Goal: Task Accomplishment & Management: Use online tool/utility

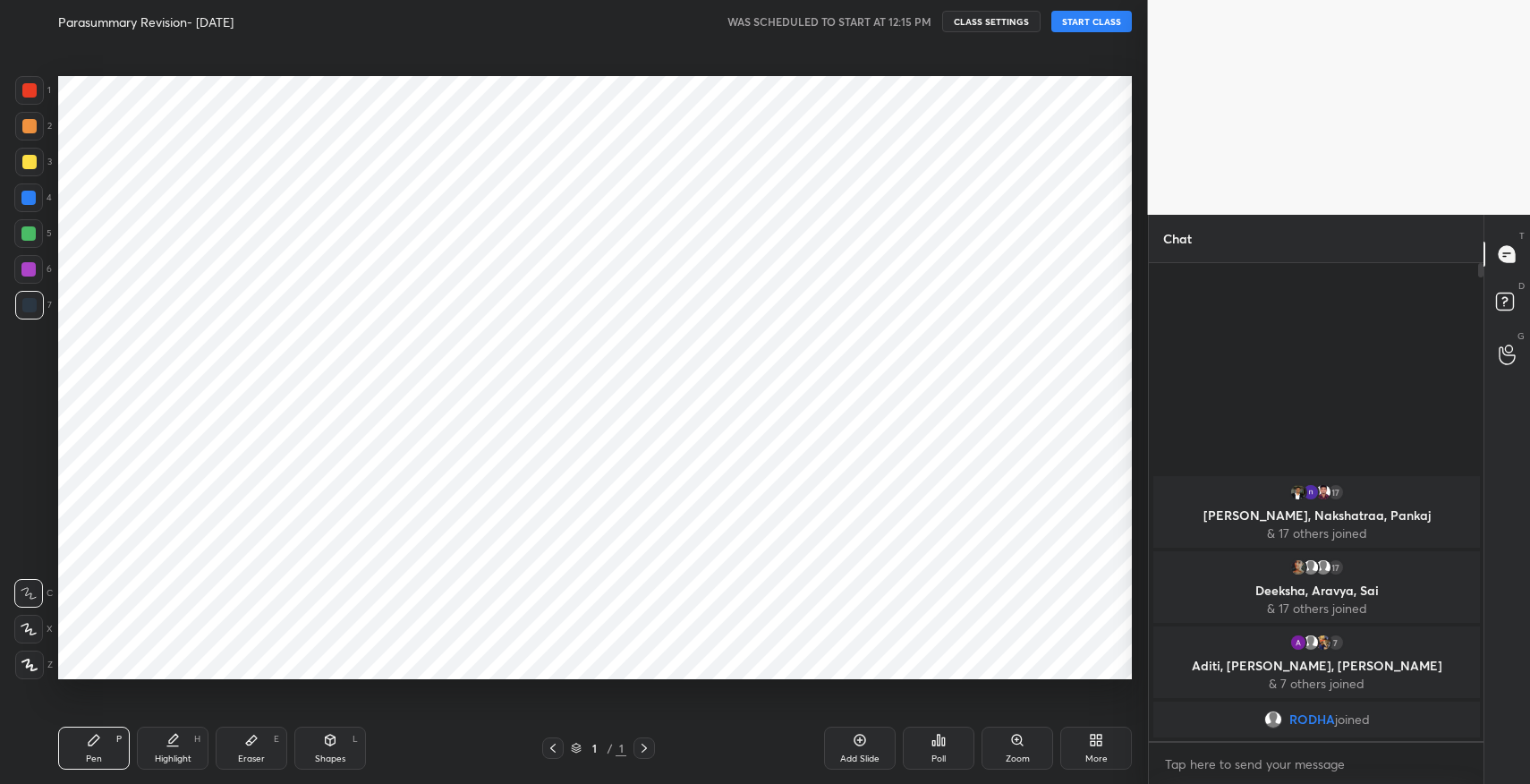
scroll to position [669, 1076]
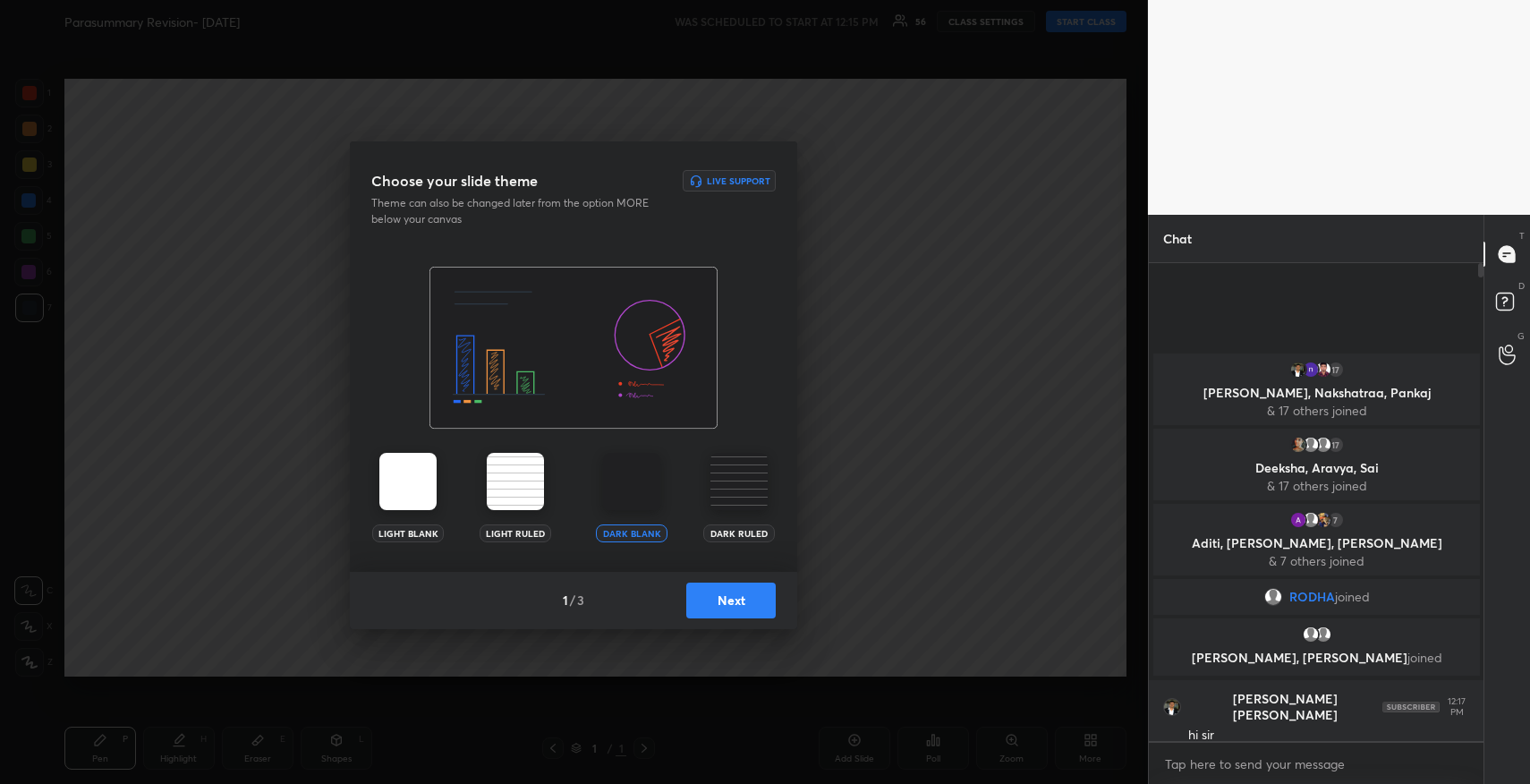
click at [741, 588] on button "Next" at bounding box center [731, 599] width 90 height 36
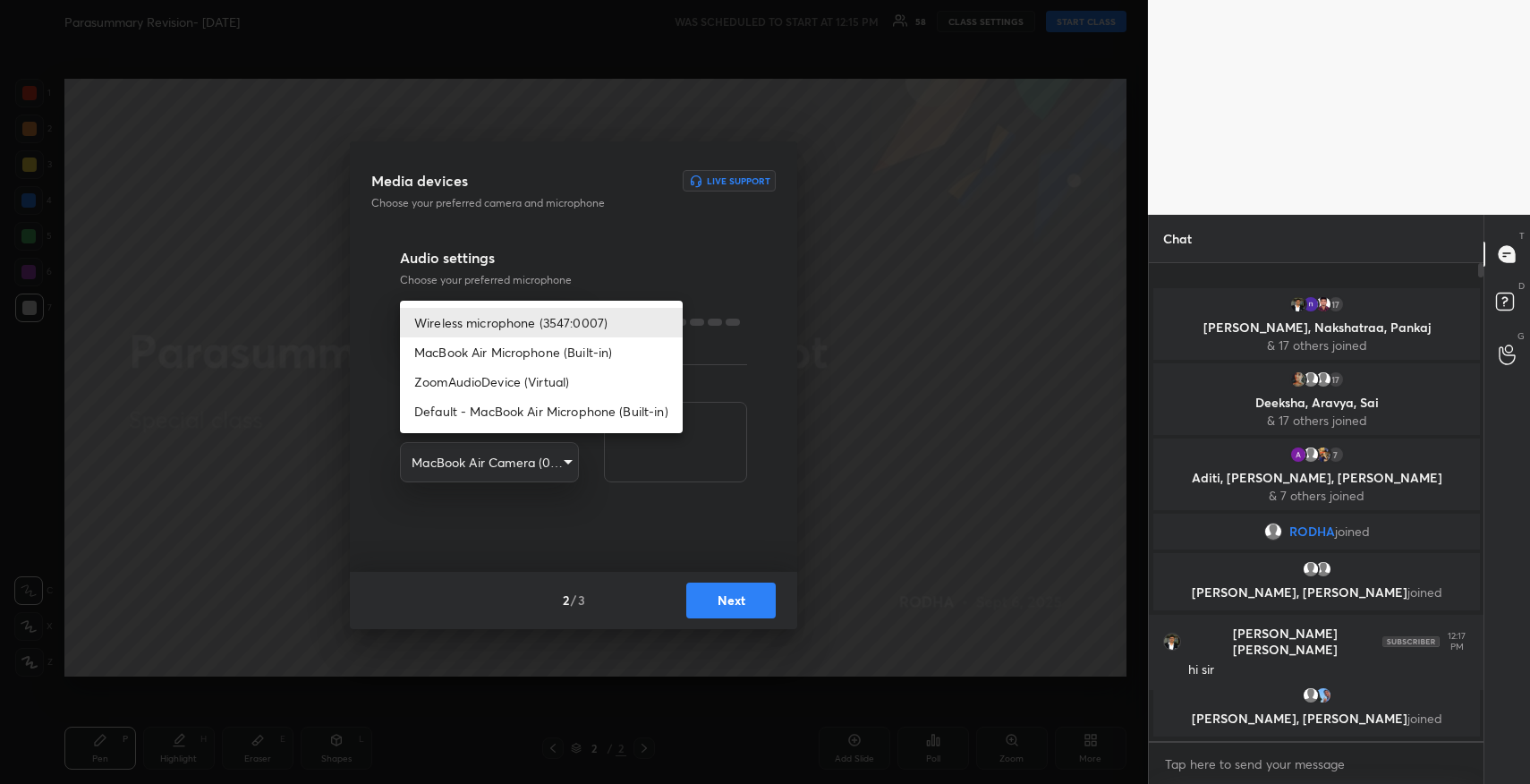
click at [506, 333] on body "1 2 3 4 5 6 7 R O A L C X Z Erase all C X Z Parasummary Revision- [DATE] WAS SC…" at bounding box center [765, 392] width 1530 height 784
click at [509, 354] on li "MacBook Air Microphone (Built-in)" at bounding box center [541, 352] width 282 height 29
type input "1af8322260b37cdf8f0b27d16444a28c9a9ae1c55941efbb695eb7aadf3575ad"
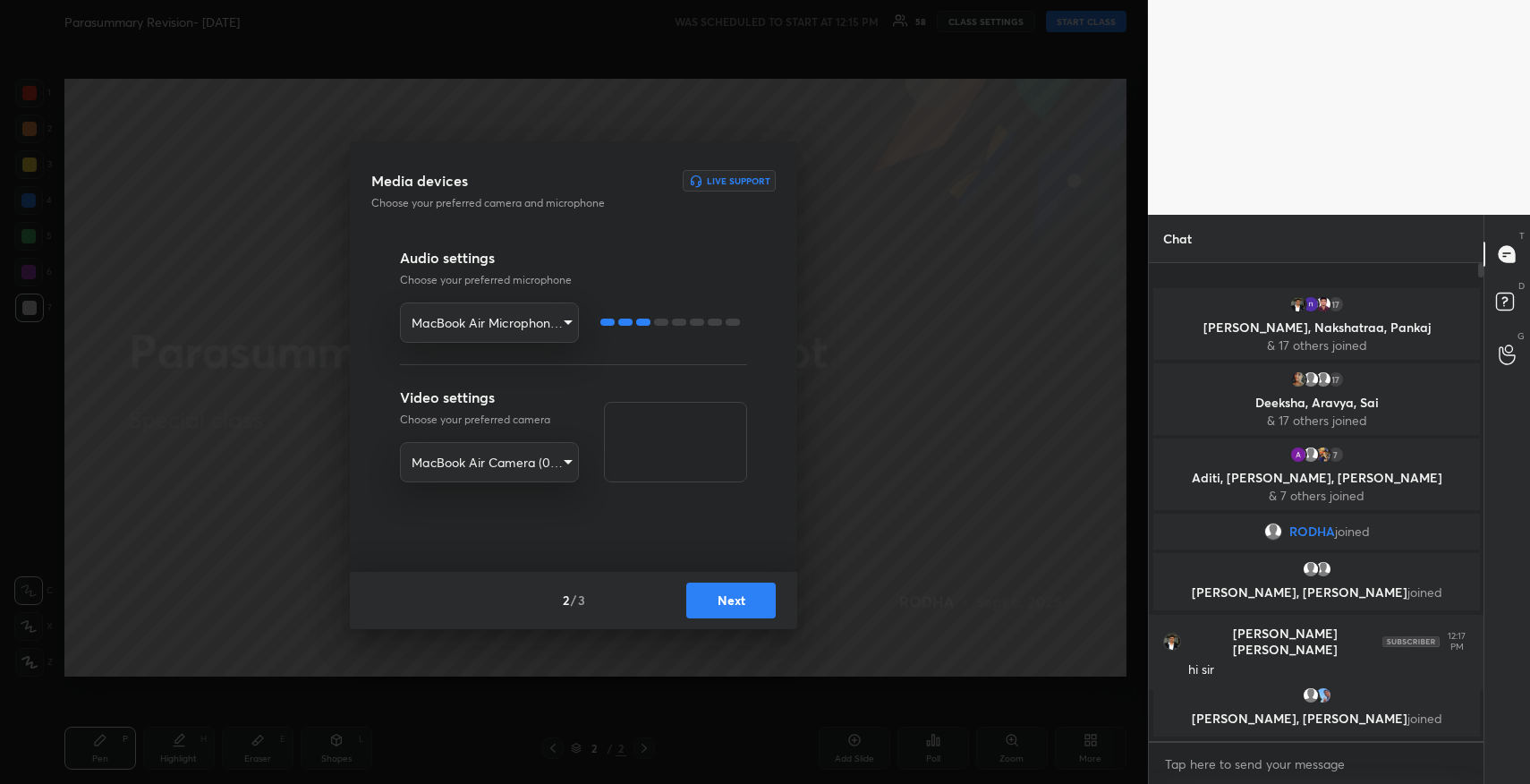
click at [751, 602] on button "Next" at bounding box center [731, 599] width 90 height 36
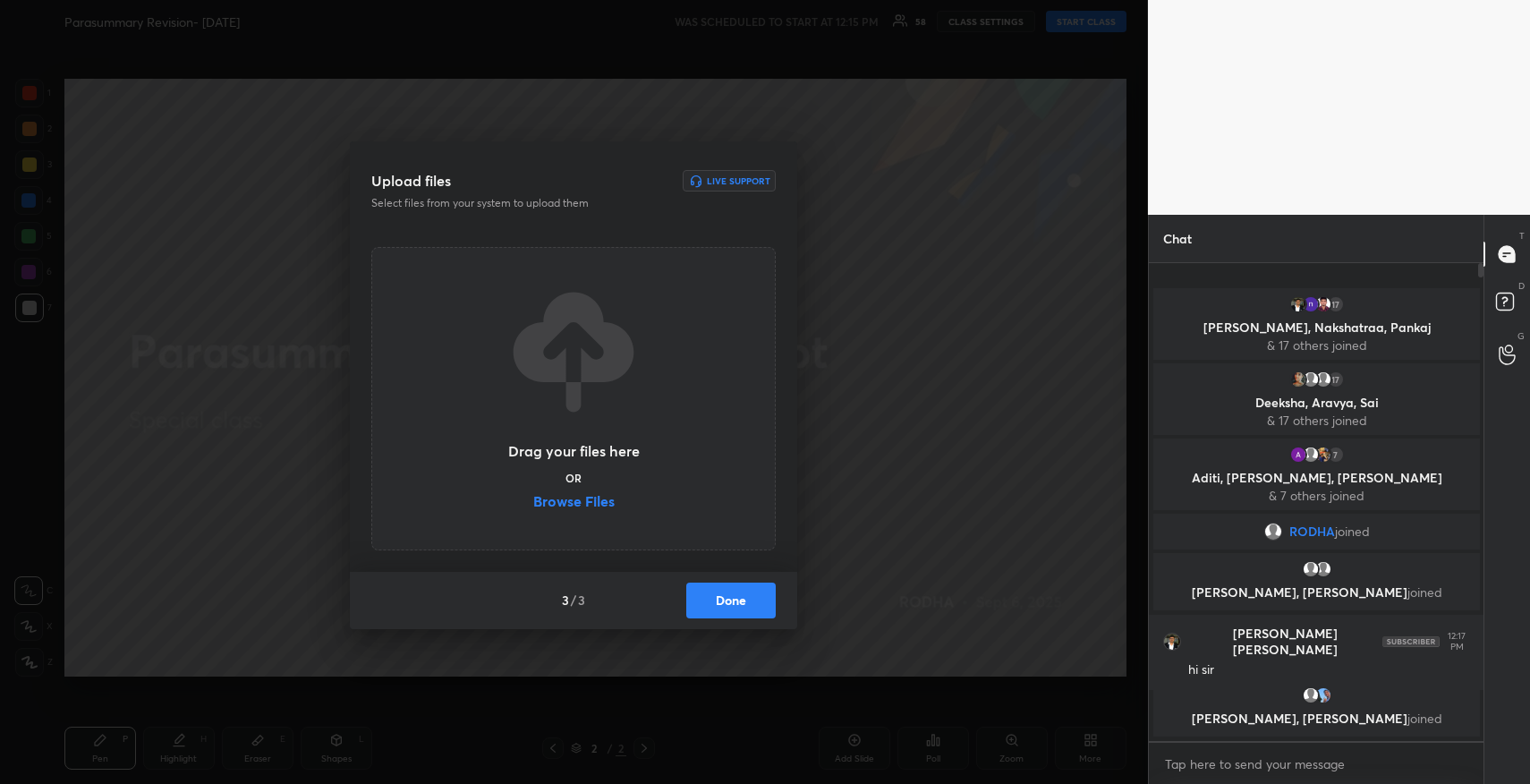
click at [596, 495] on label "Browse Files" at bounding box center [573, 503] width 81 height 19
click at [533, 495] on input "Browse Files" at bounding box center [533, 503] width 0 height 19
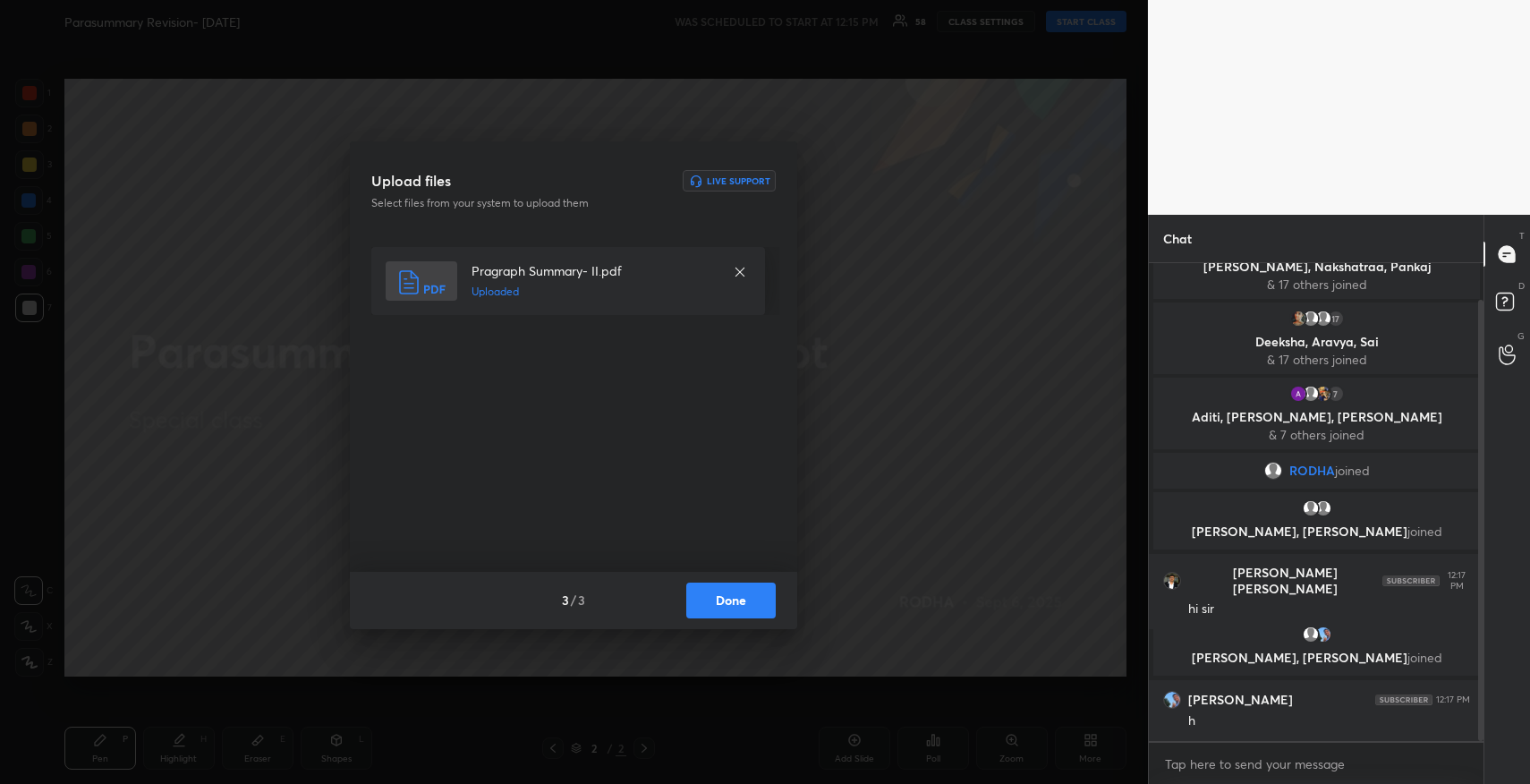
click at [740, 609] on button "Done" at bounding box center [731, 599] width 90 height 36
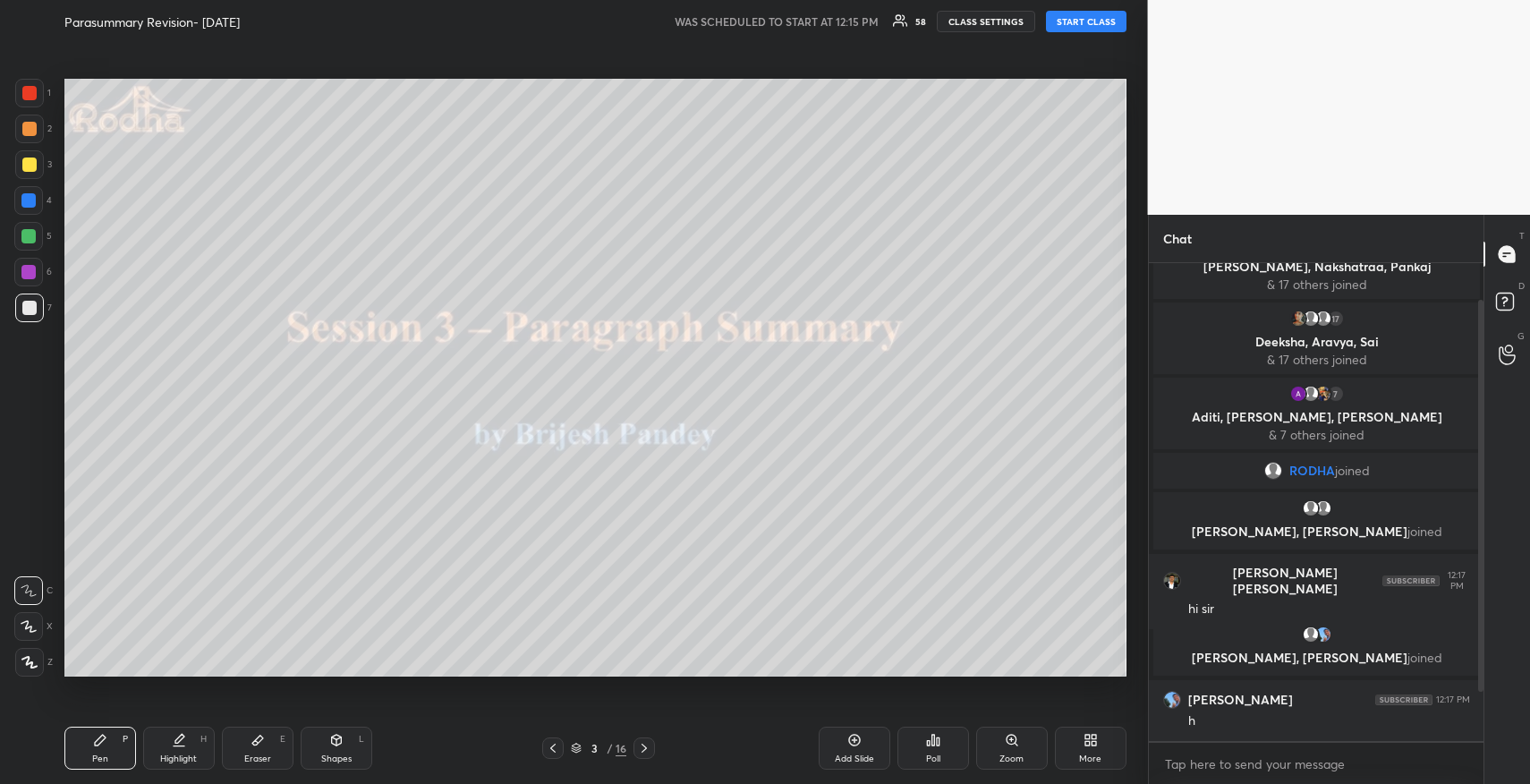
scroll to position [105, 0]
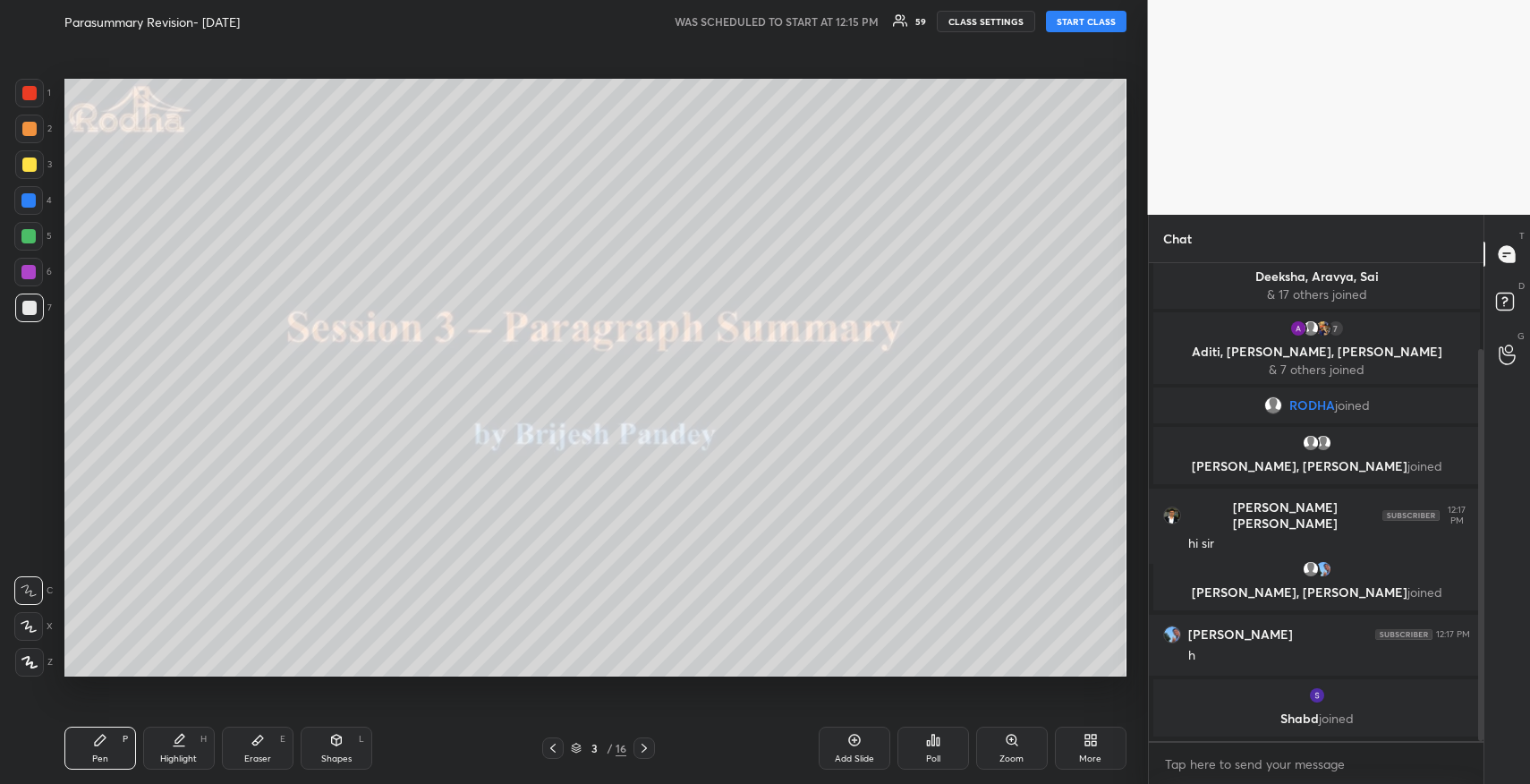
click at [866, 743] on div "Add Slide" at bounding box center [855, 747] width 71 height 43
click at [1084, 21] on button "START CLASS" at bounding box center [1086, 21] width 80 height 21
type textarea "x"
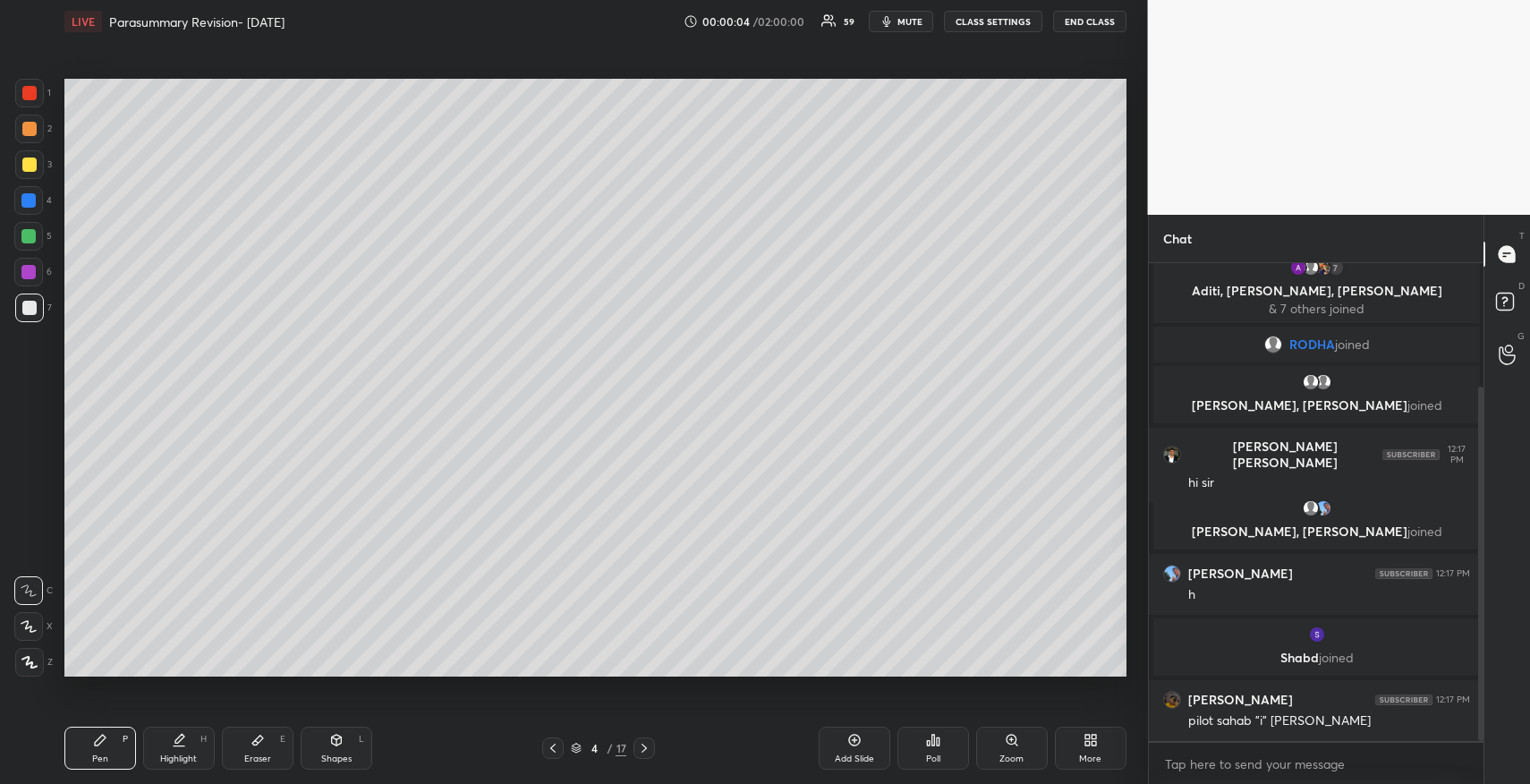
click at [1000, 17] on button "CLASS SETTINGS" at bounding box center [993, 21] width 99 height 21
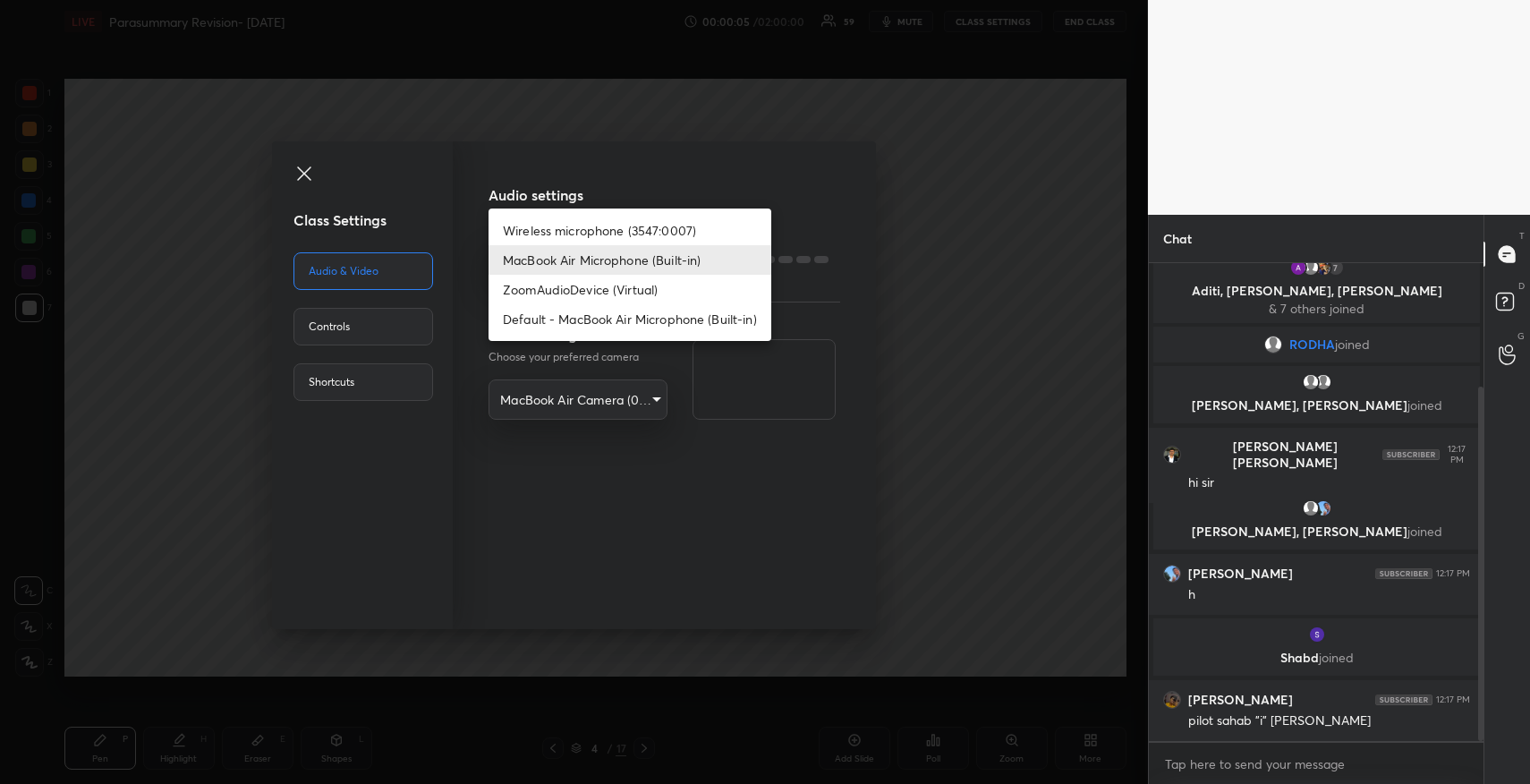
click at [577, 274] on body "1 2 3 4 5 6 7 R O A L C X Z Erase all C X Z LIVE Parasummary Revision- [DATE] 0…" at bounding box center [765, 392] width 1530 height 784
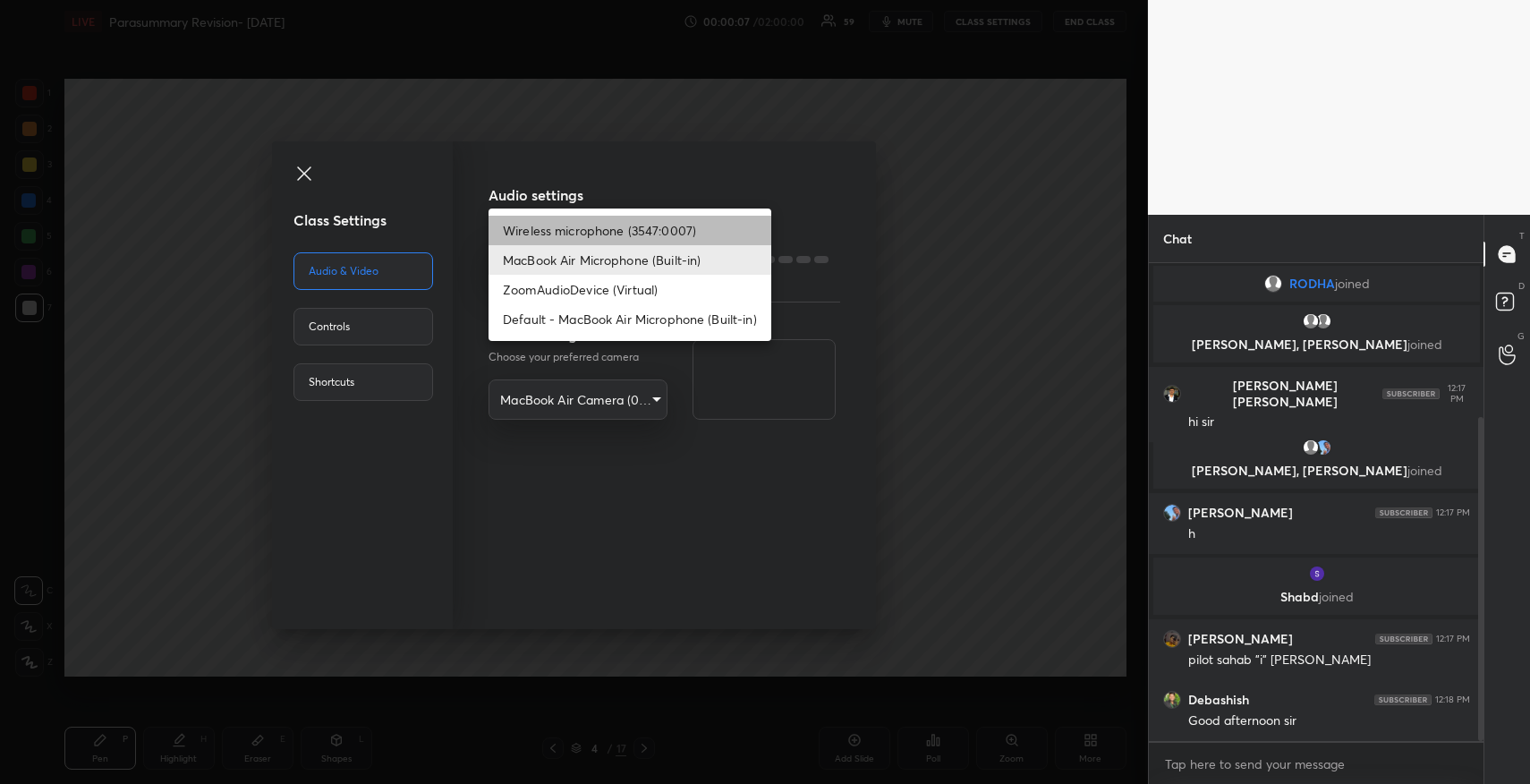
click at [614, 238] on li "Wireless microphone (3547:0007)" at bounding box center [630, 230] width 282 height 29
type input "3efa847ee8c37ca23aa49ab77358accfa971b98b4f4ffe27f7536406de8b8ca5"
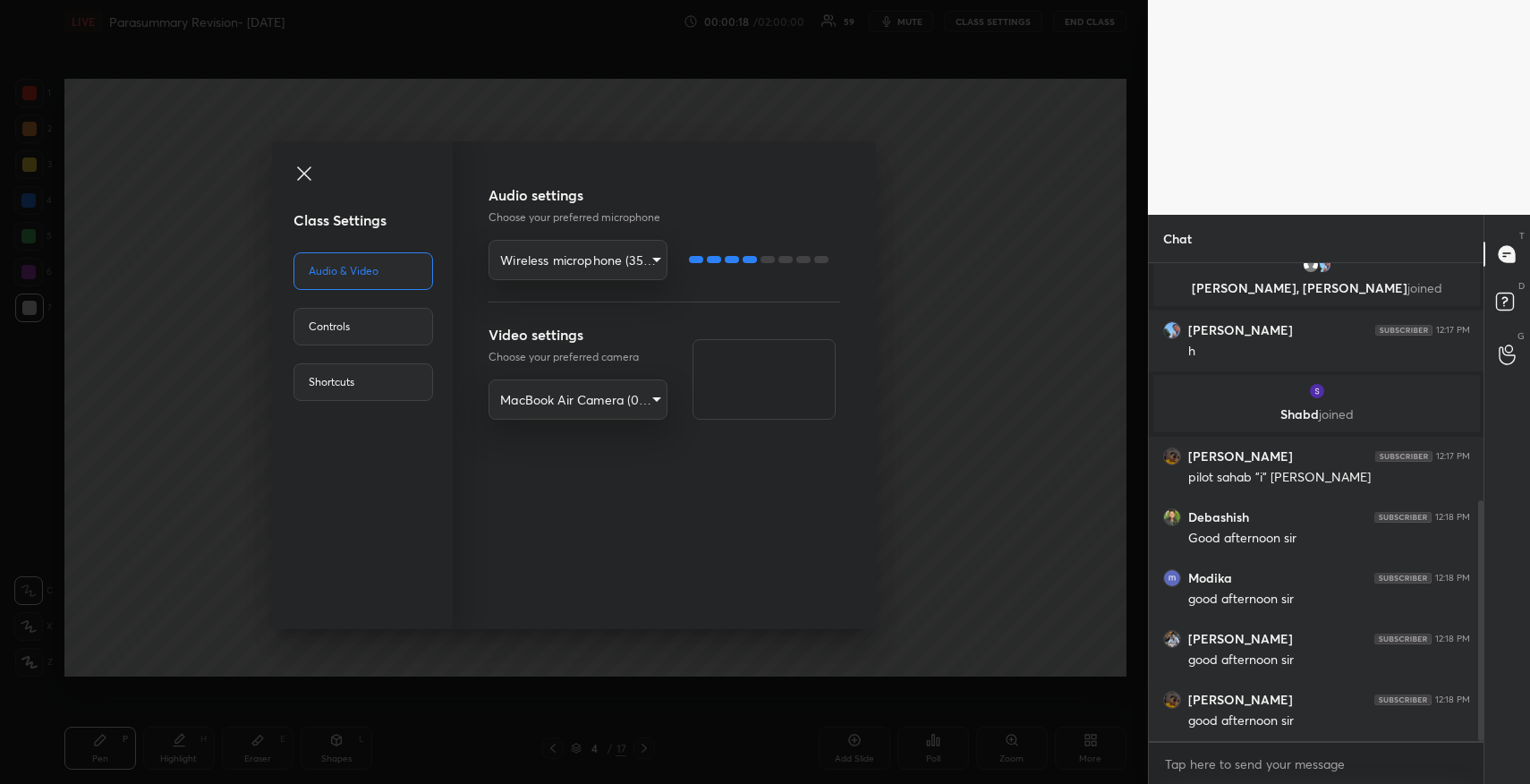
scroll to position [470, 0]
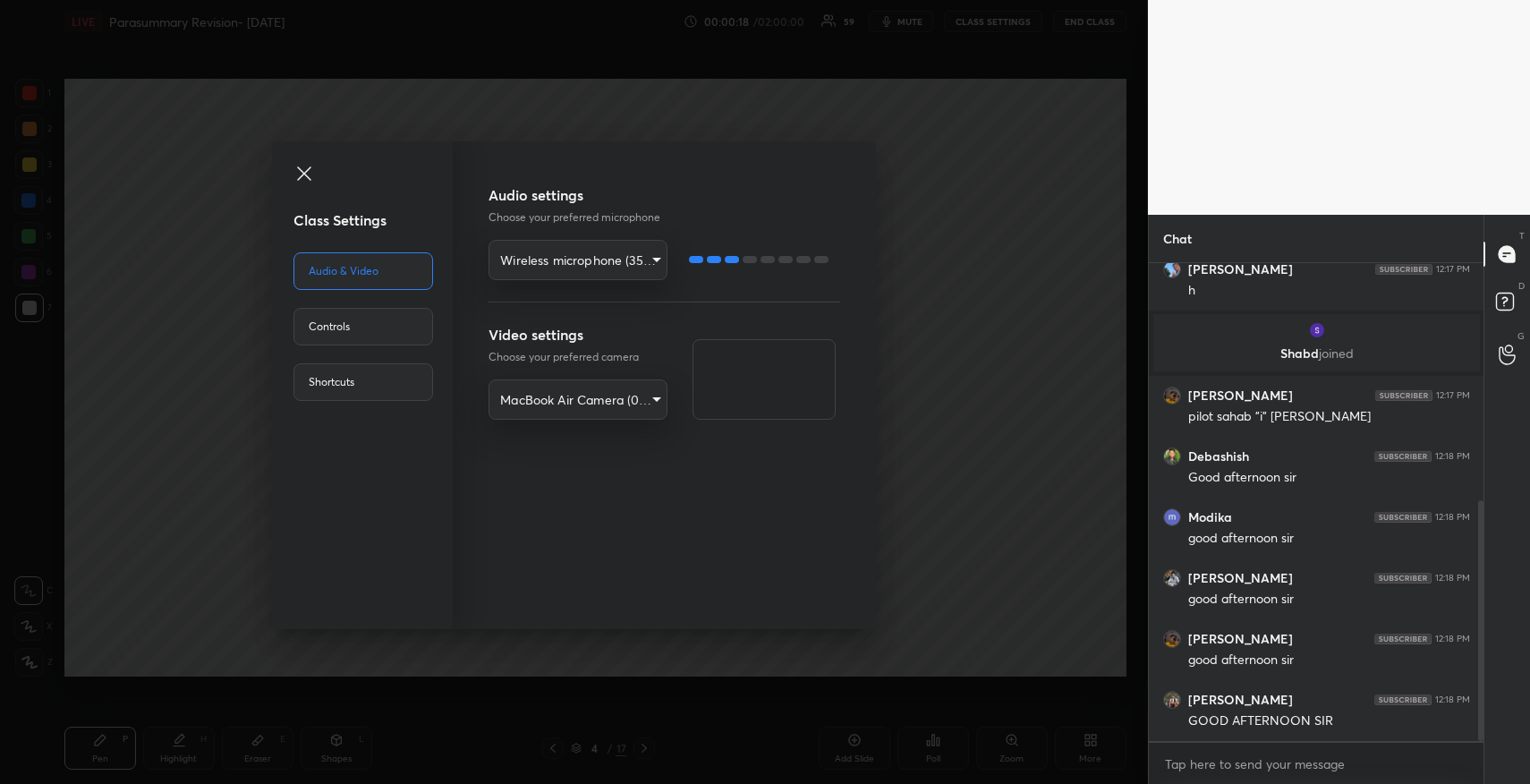
click at [305, 170] on icon at bounding box center [303, 173] width 21 height 21
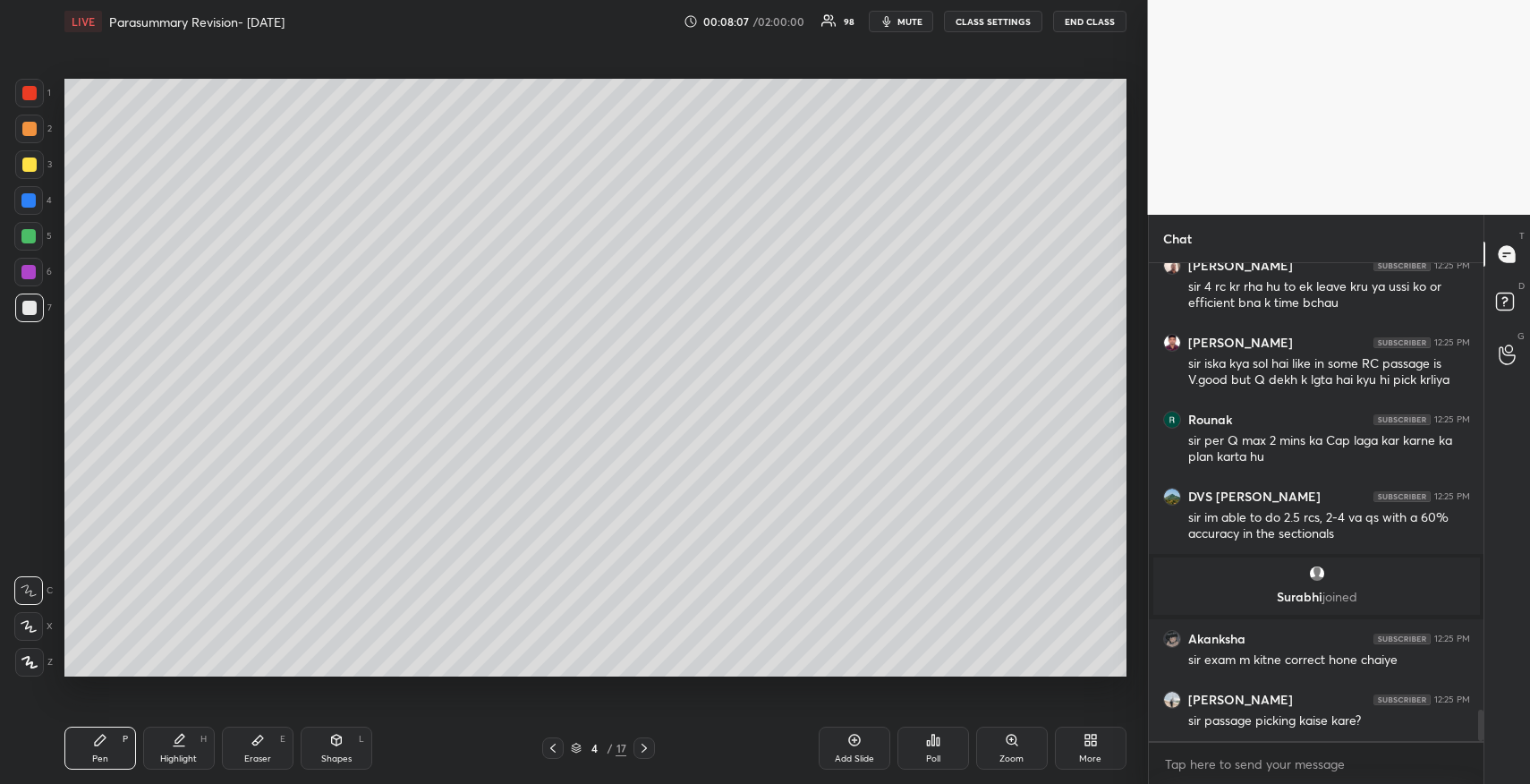
scroll to position [6790, 0]
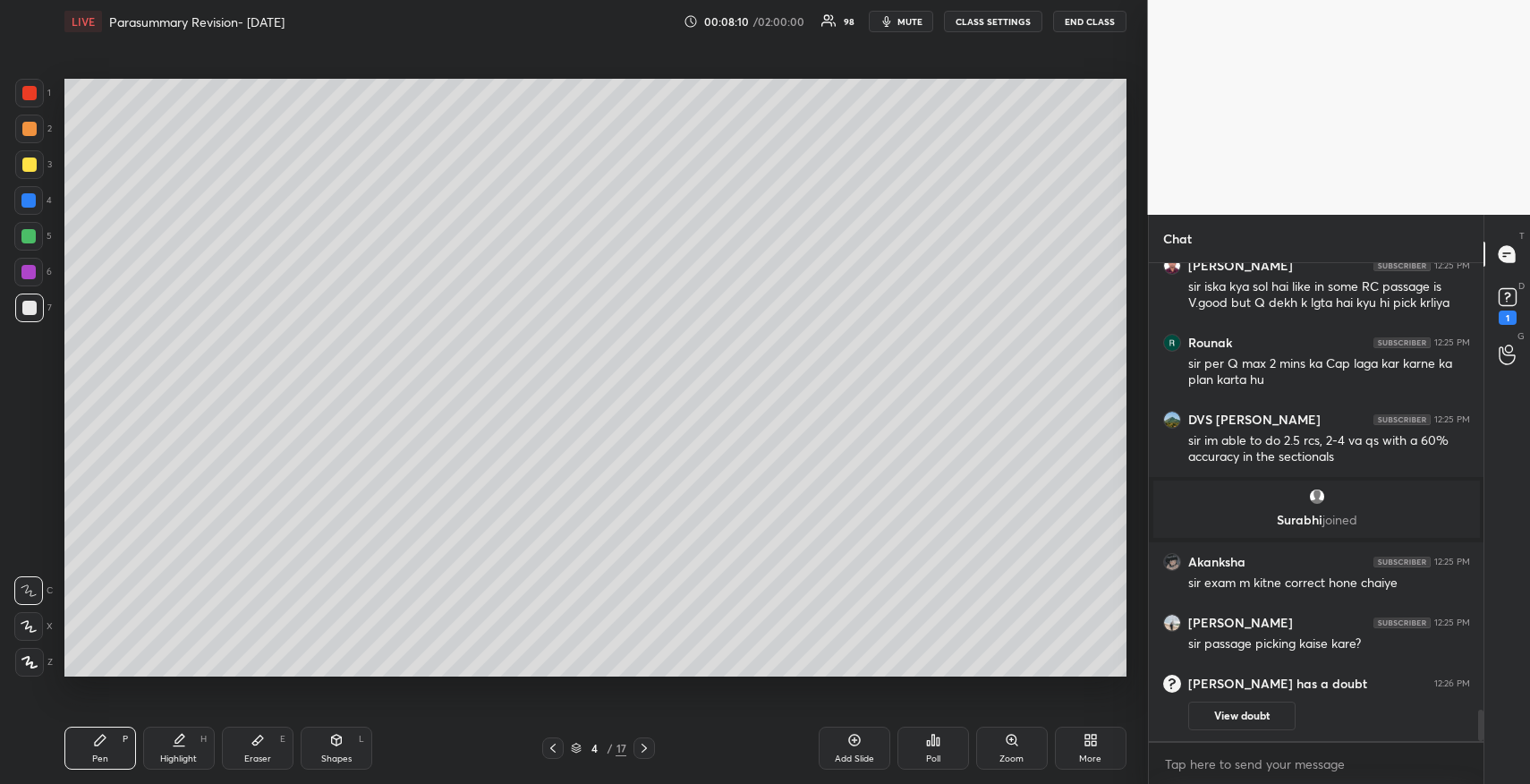
click at [1238, 717] on button "View doubt" at bounding box center [1241, 715] width 107 height 28
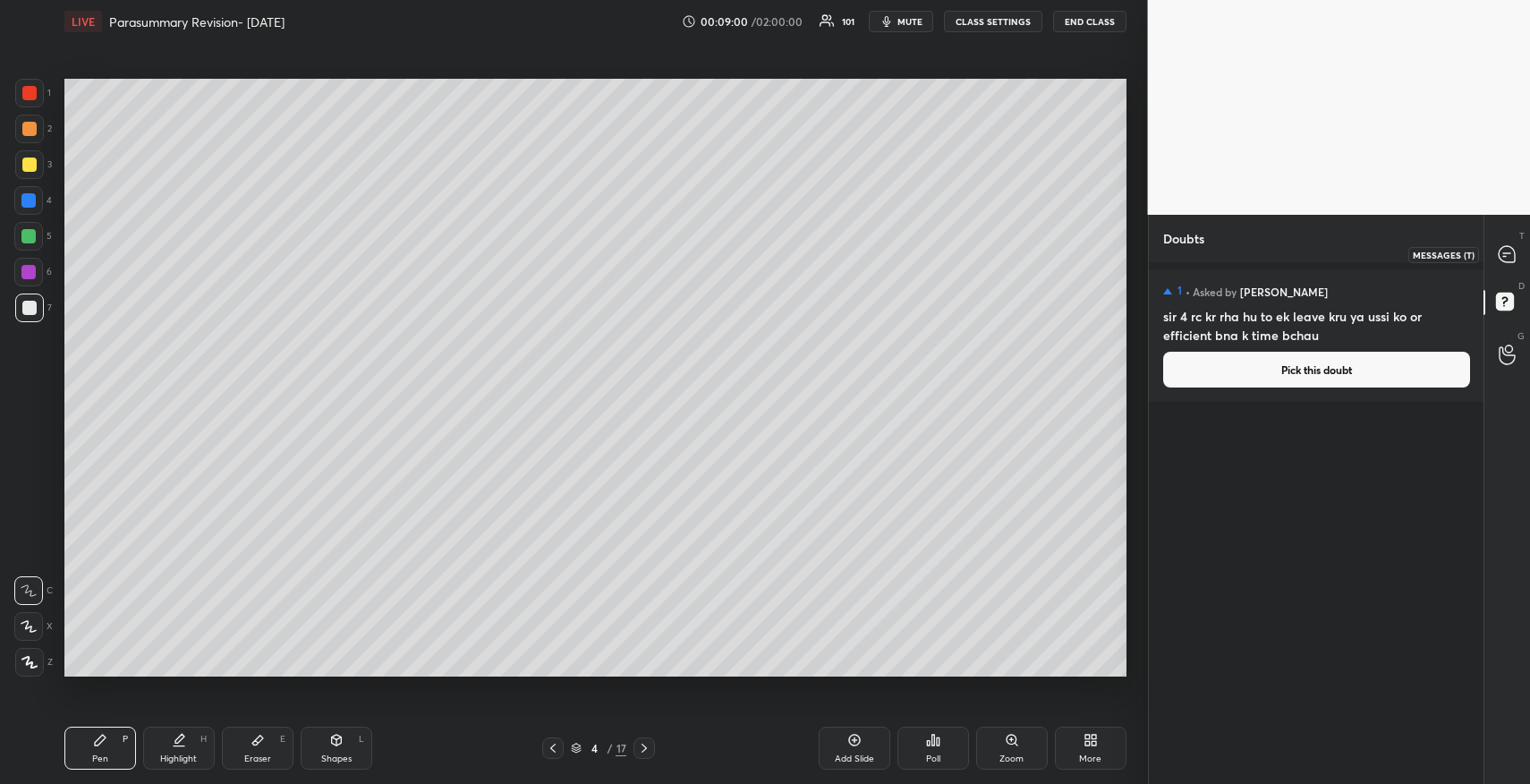
click at [1498, 260] on icon at bounding box center [1507, 254] width 19 height 19
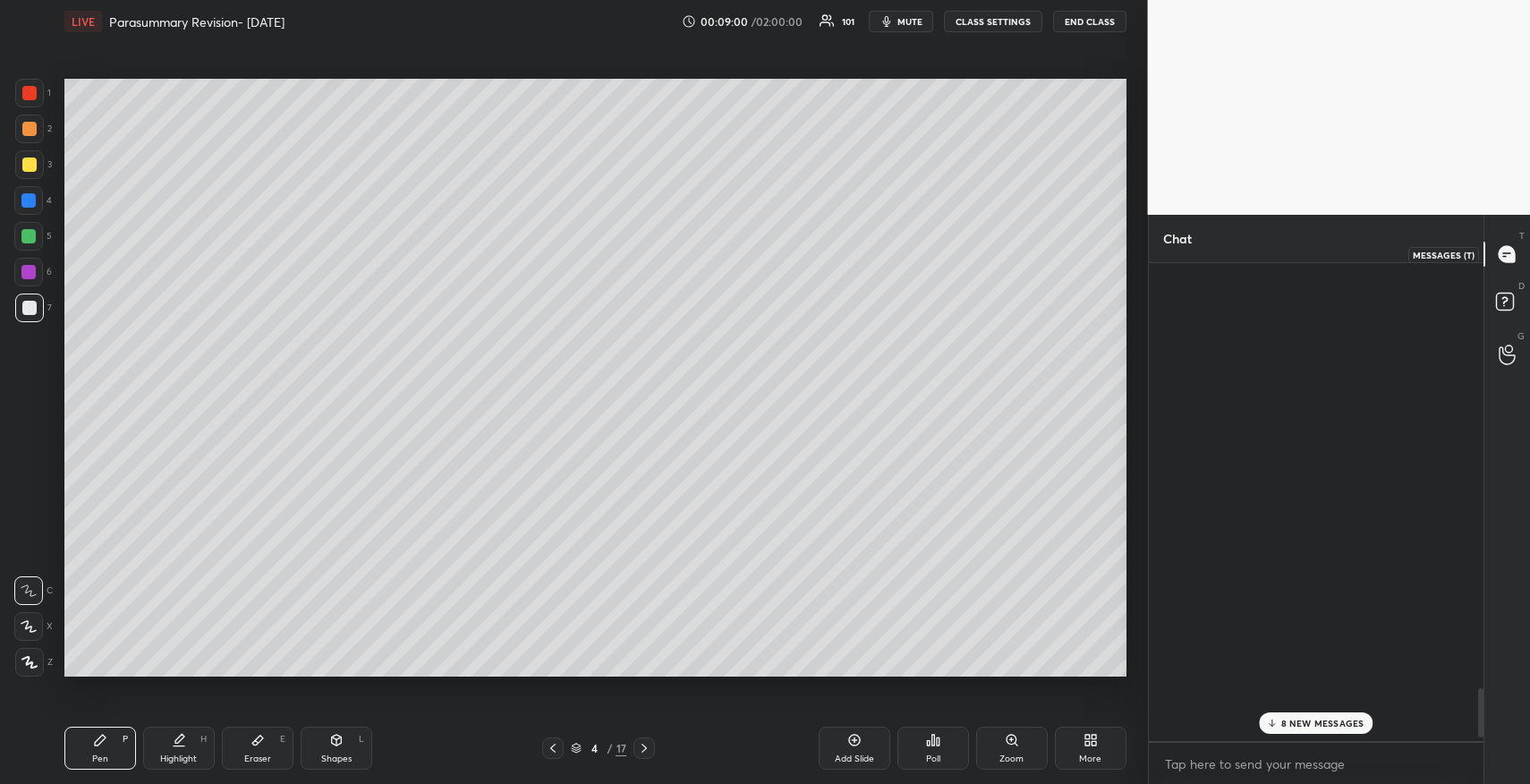
scroll to position [471, 329]
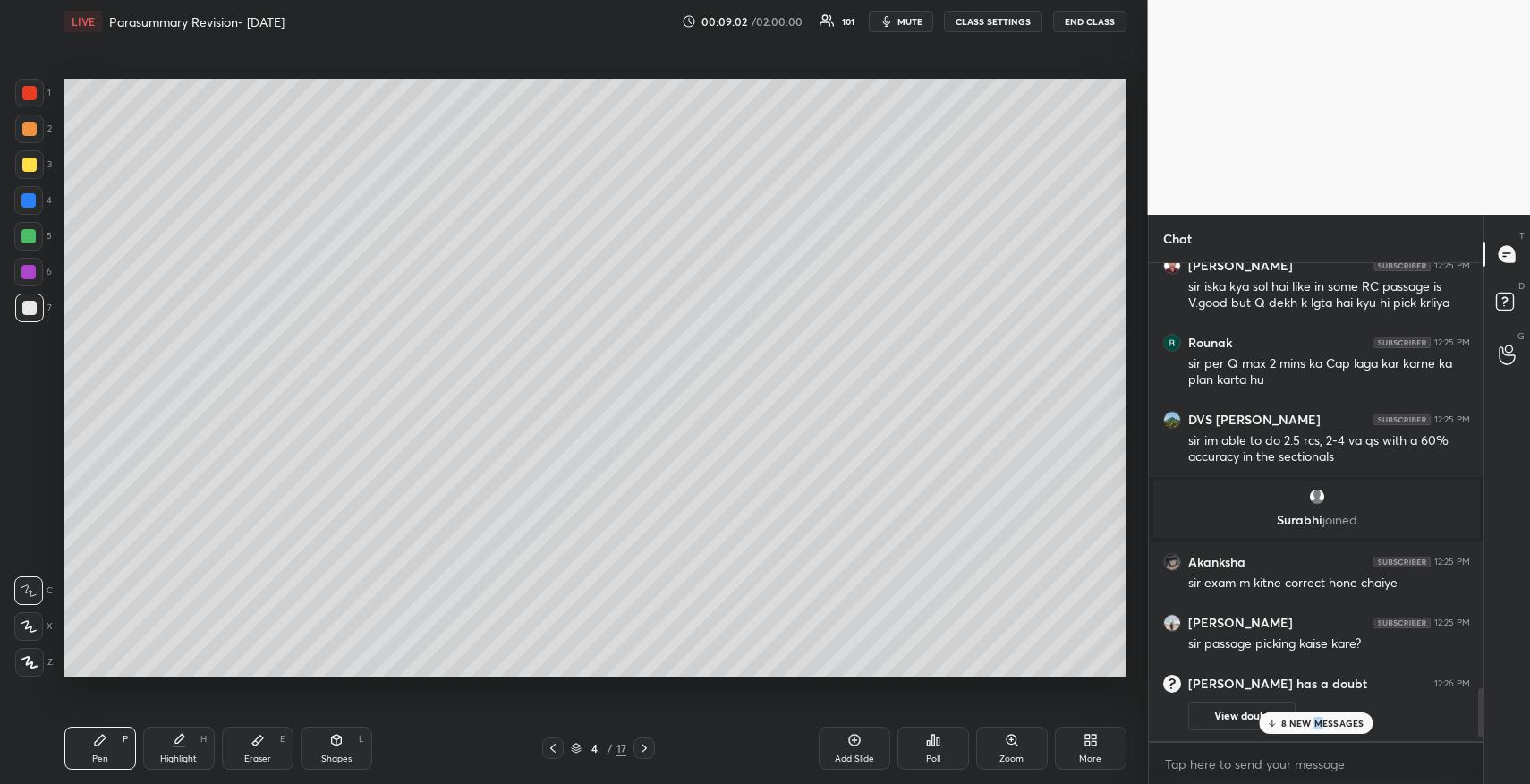
click at [1313, 719] on p "8 NEW MESSAGES" at bounding box center [1323, 723] width 83 height 11
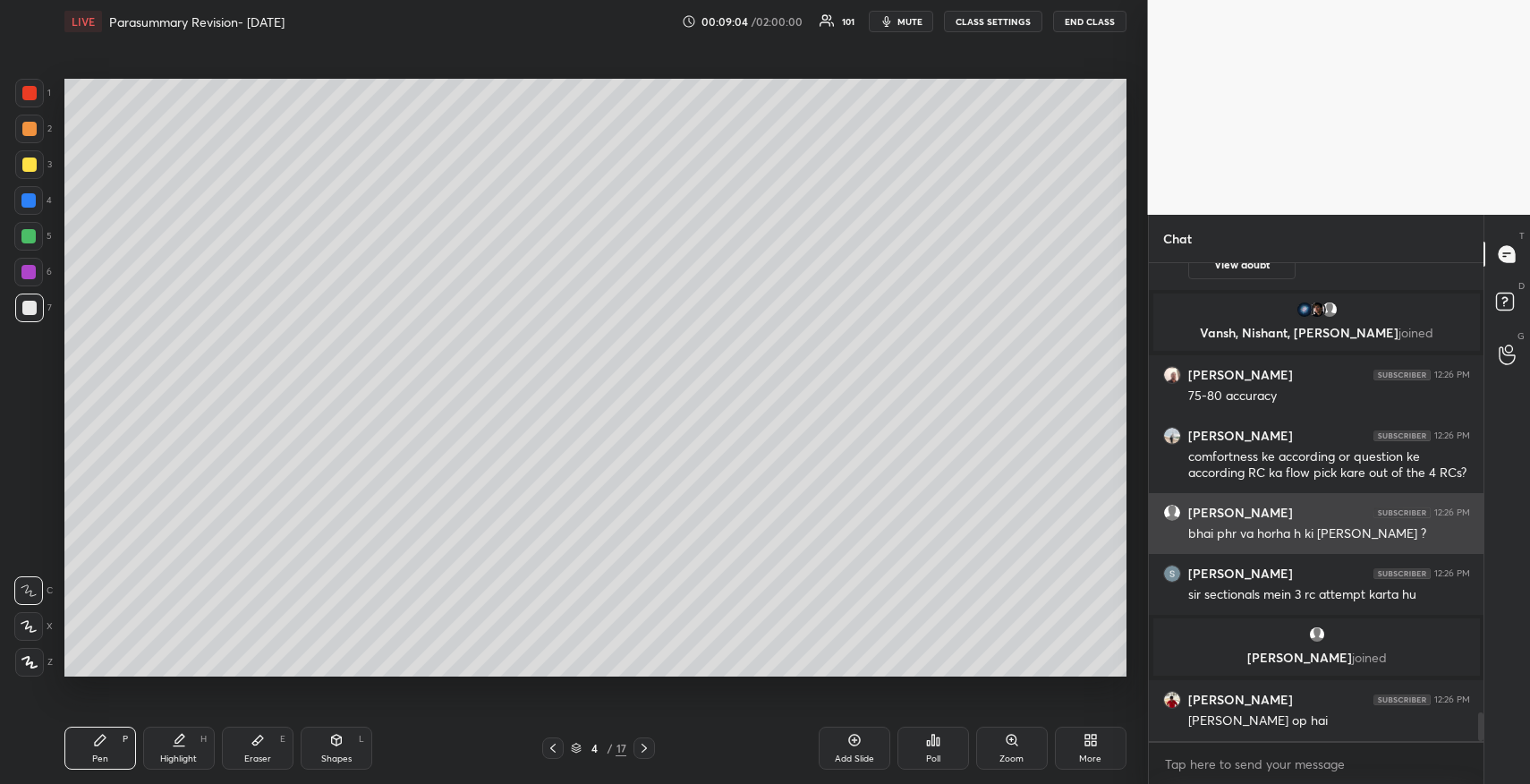
scroll to position [7444, 0]
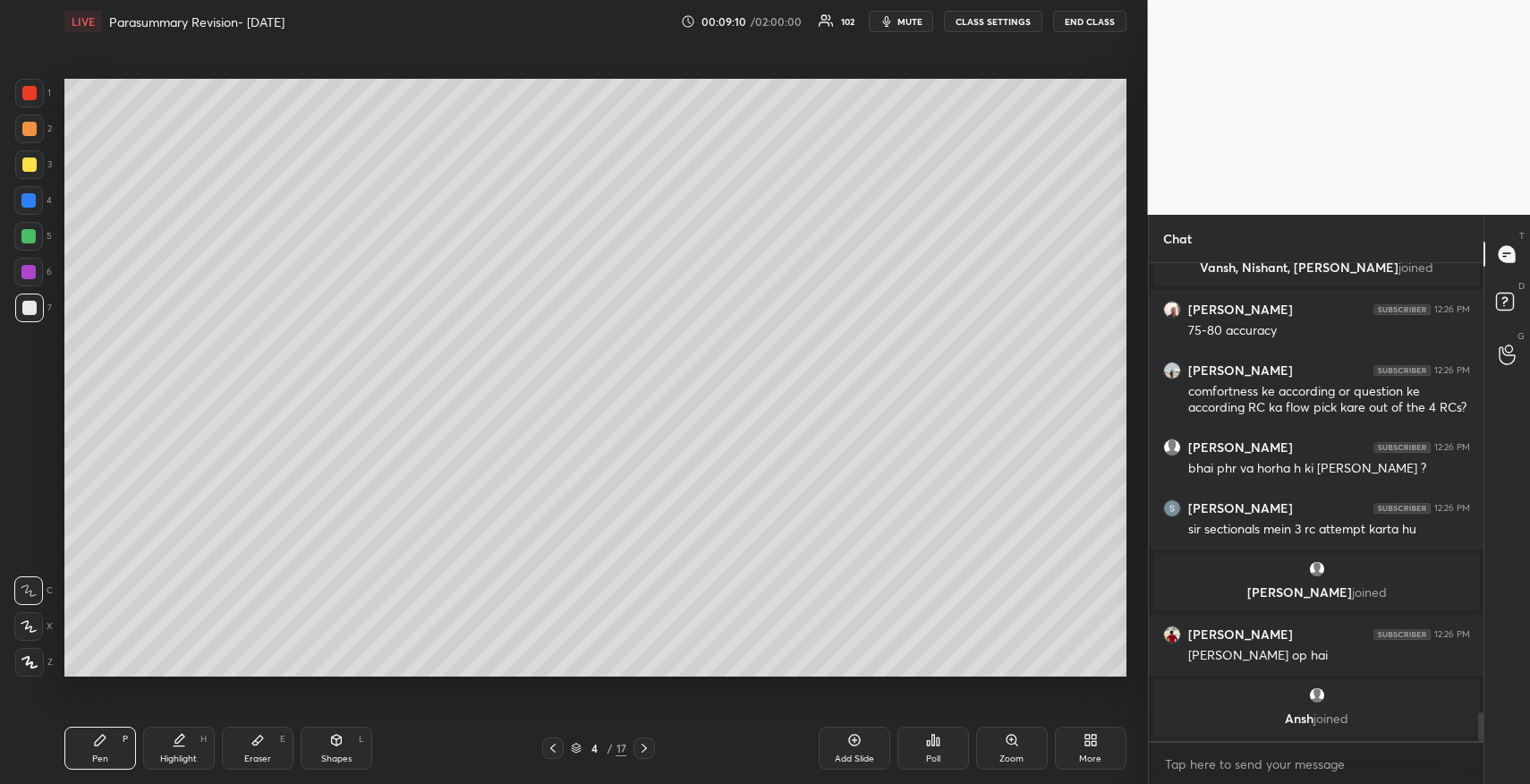
click at [254, 738] on icon at bounding box center [258, 740] width 15 height 15
click at [31, 550] on div "Erase all" at bounding box center [28, 554] width 28 height 28
click at [91, 740] on div "Pen P" at bounding box center [100, 747] width 71 height 43
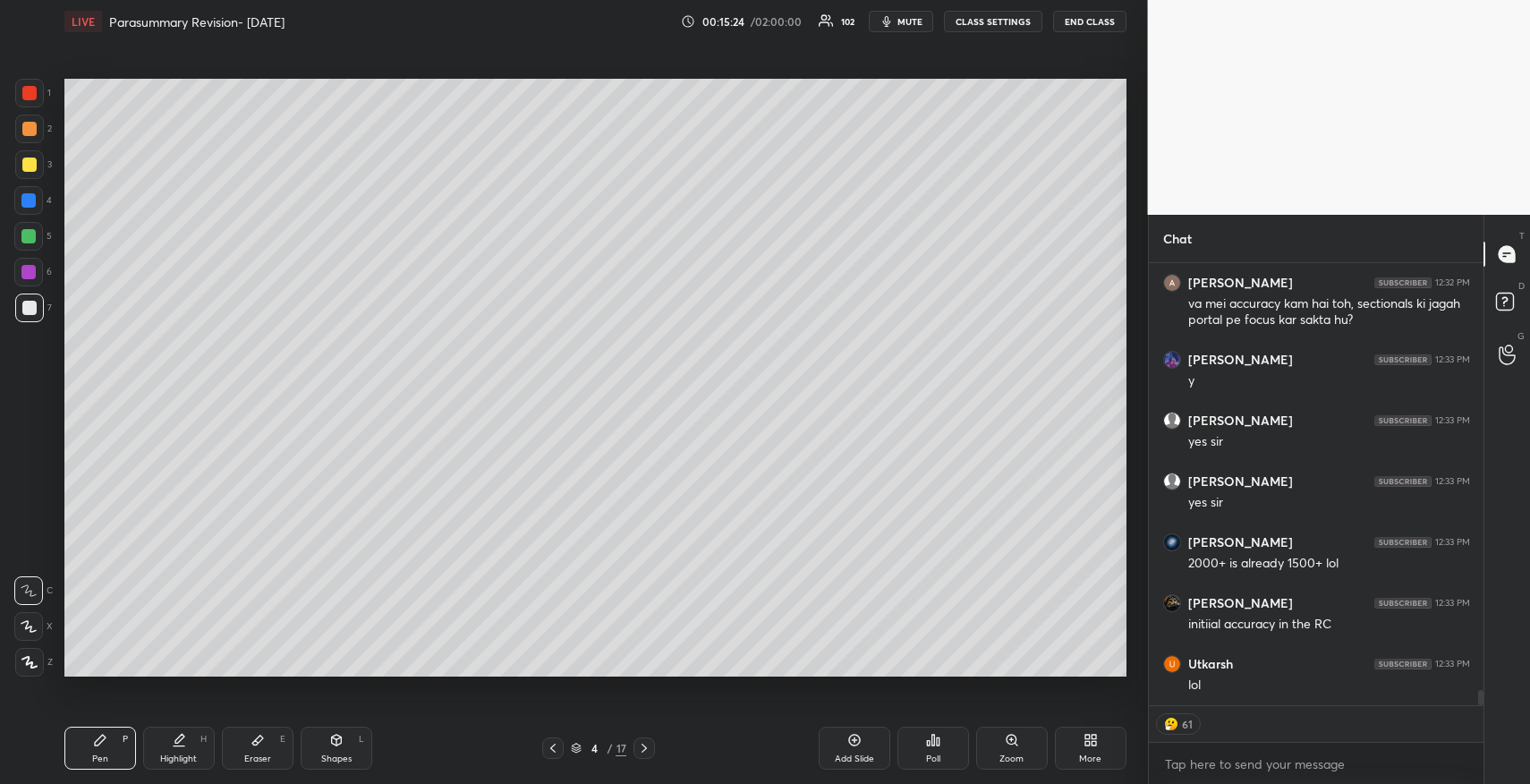
scroll to position [12200, 0]
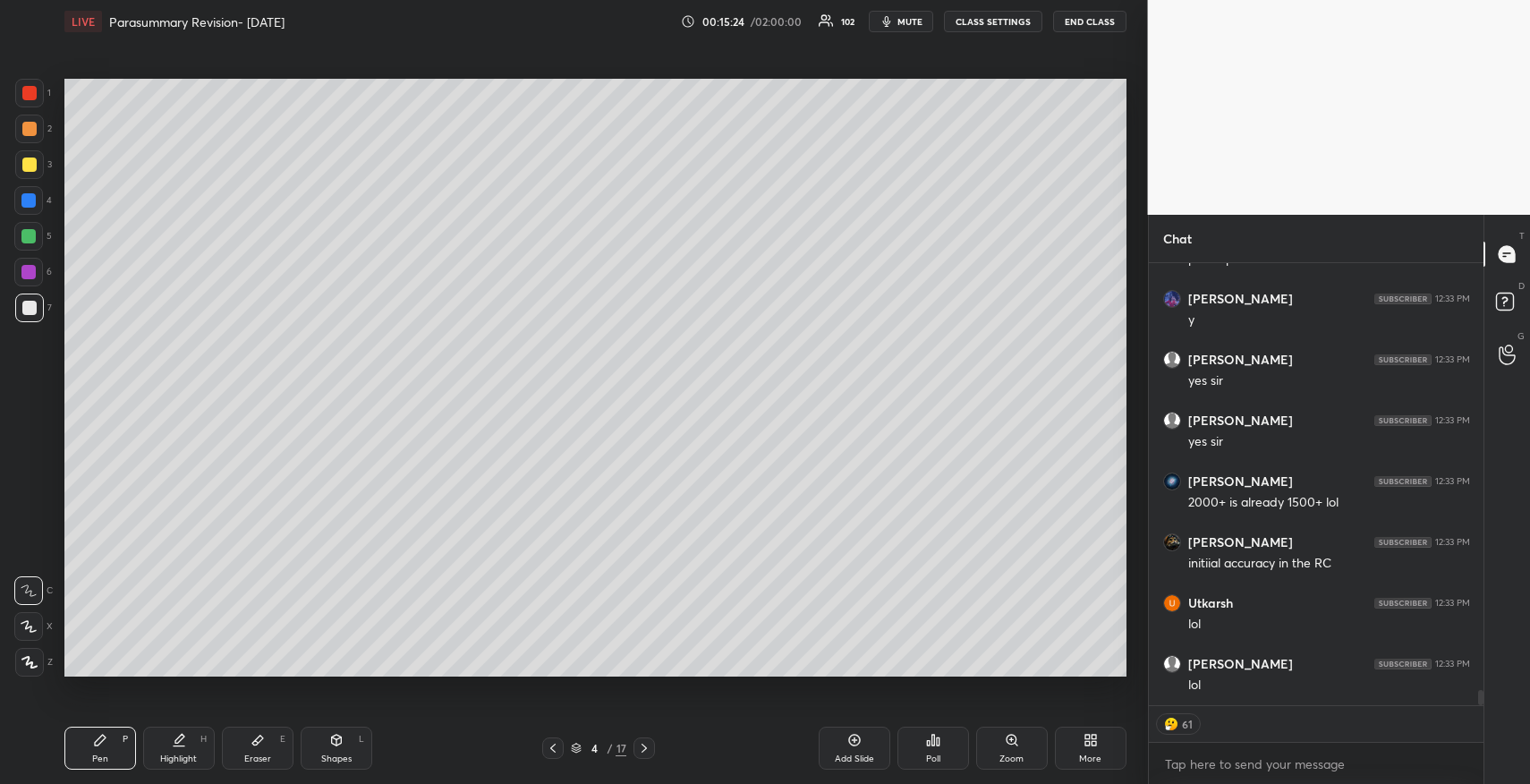
type textarea "x"
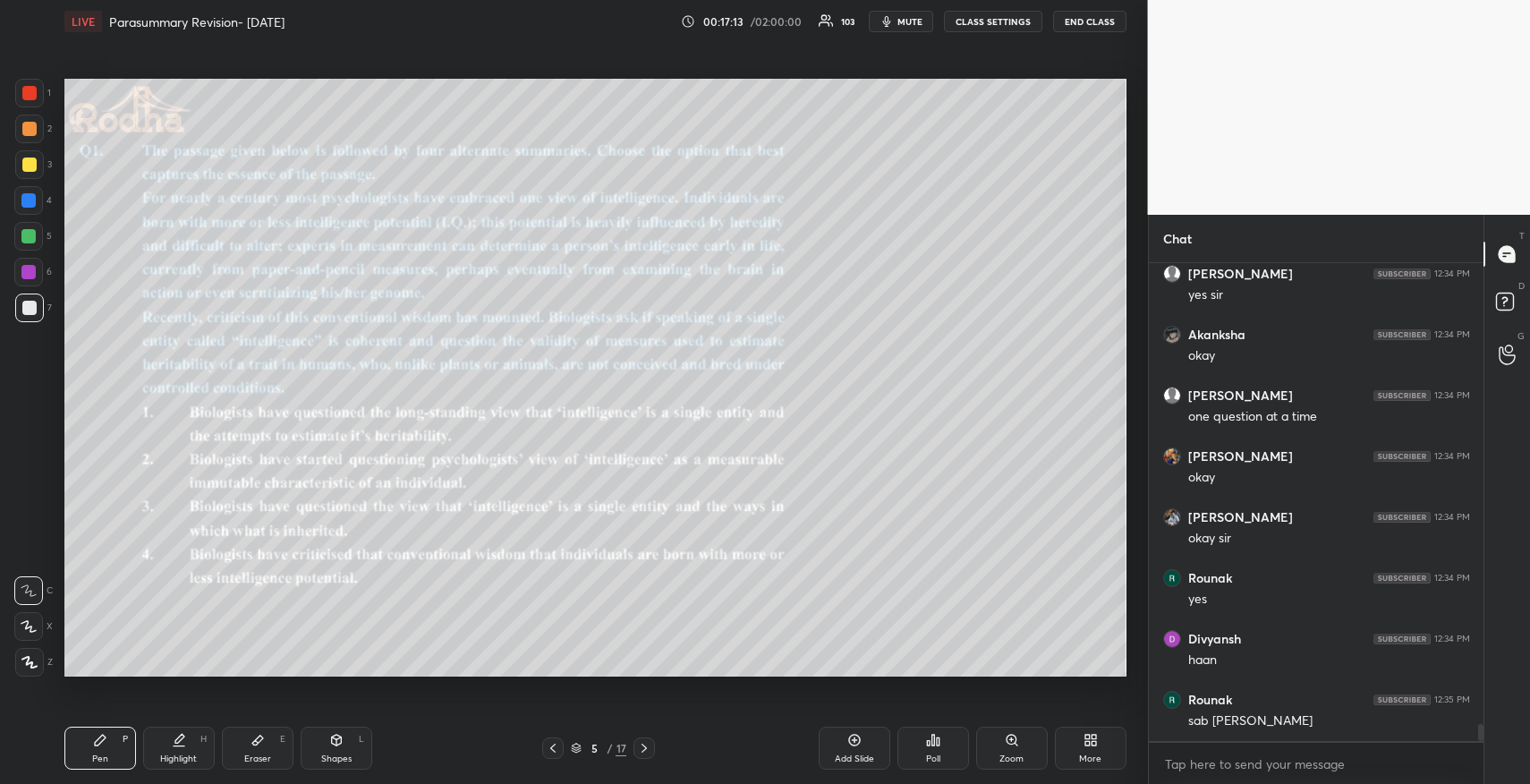
scroll to position [12875, 0]
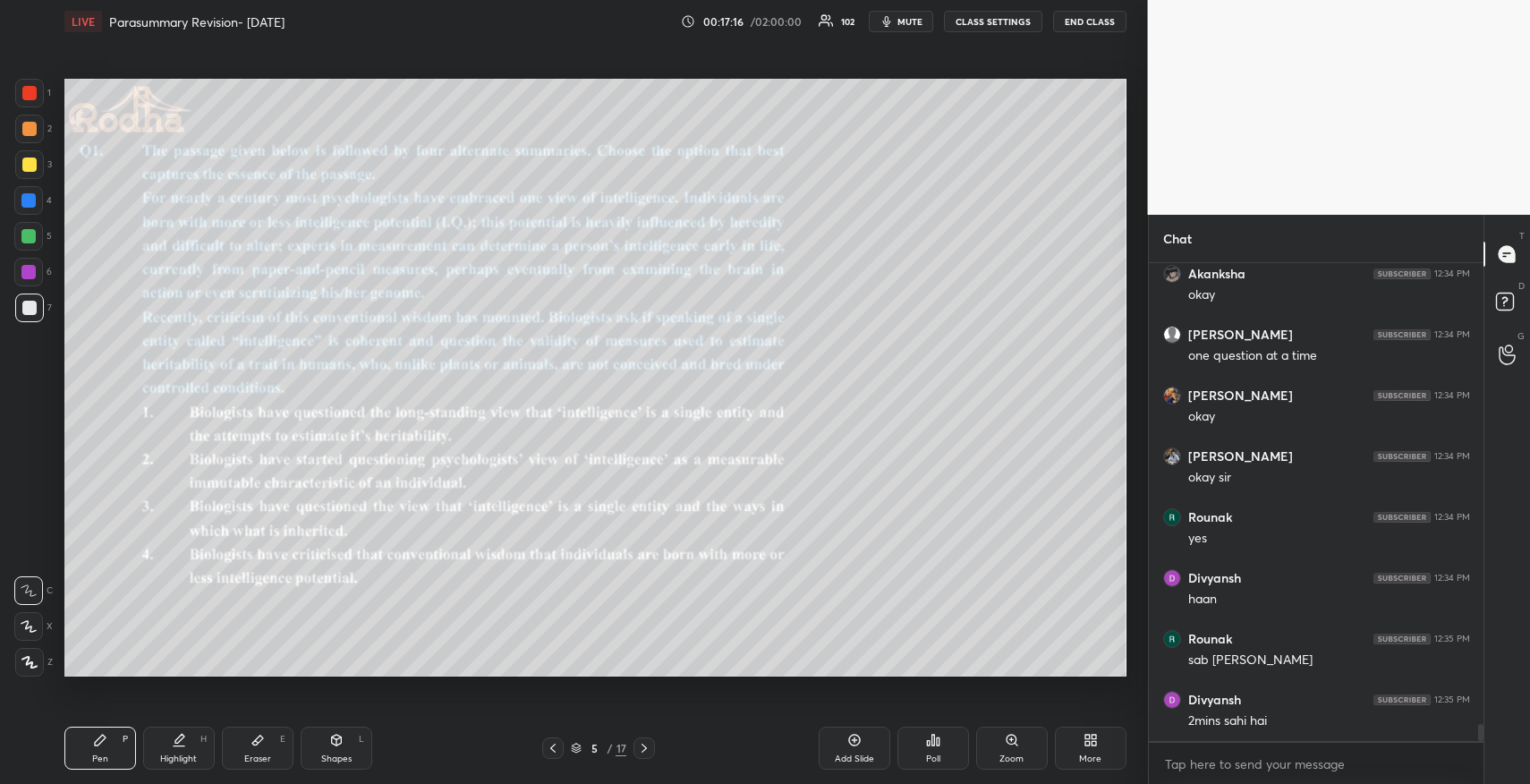
click at [939, 737] on icon at bounding box center [938, 741] width 3 height 8
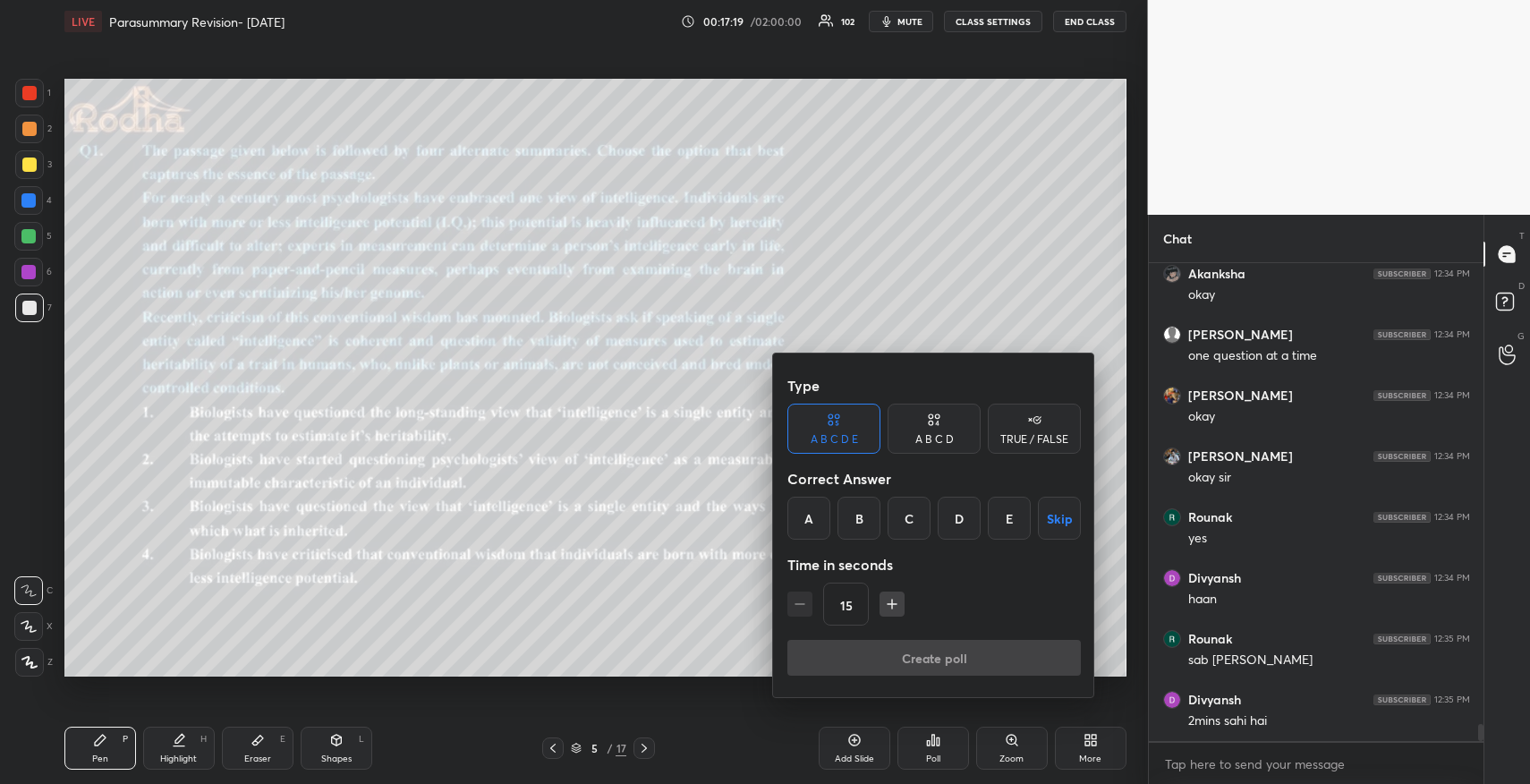
click at [483, 585] on div at bounding box center [765, 392] width 1530 height 784
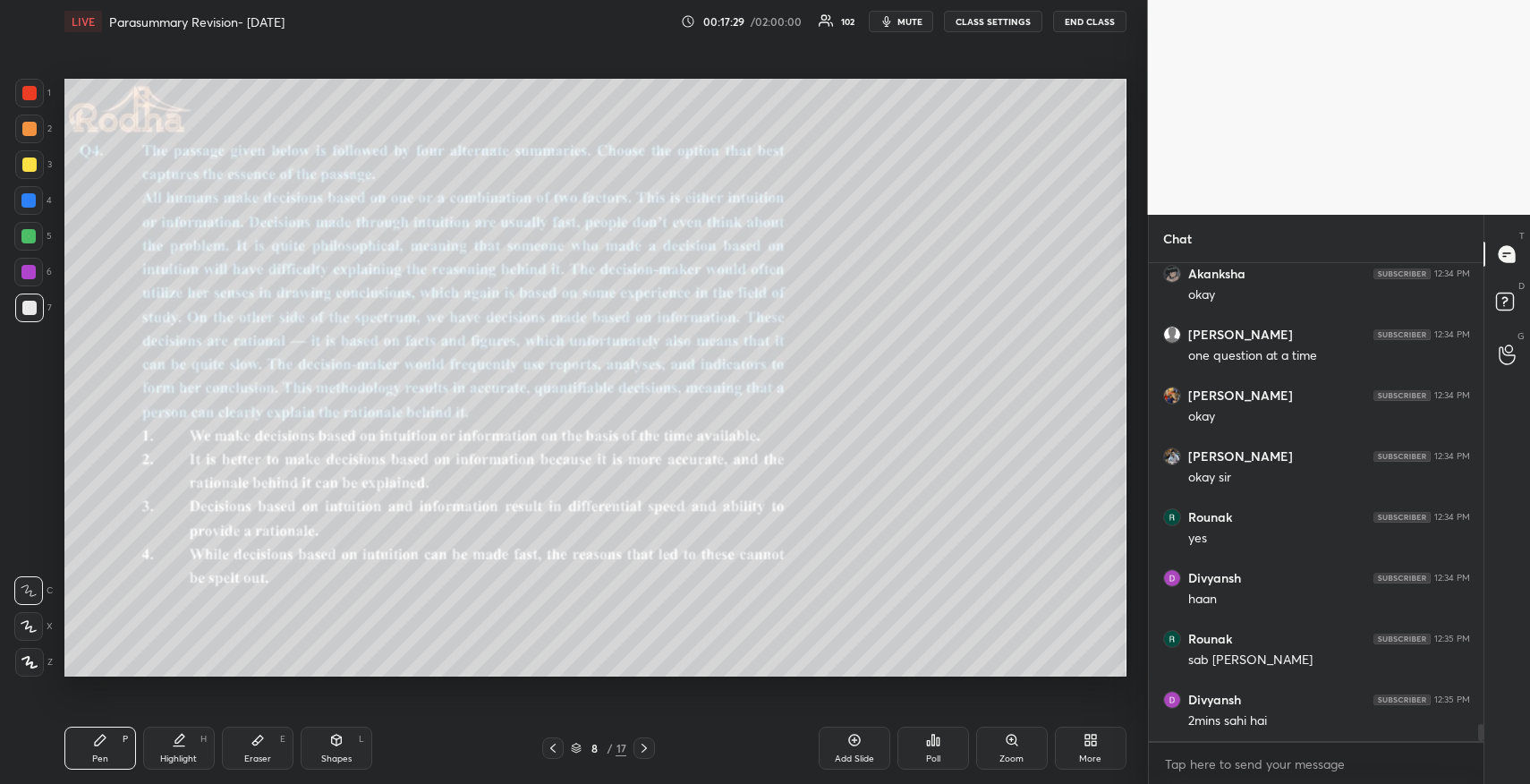
click at [928, 747] on div "Poll" at bounding box center [933, 747] width 71 height 43
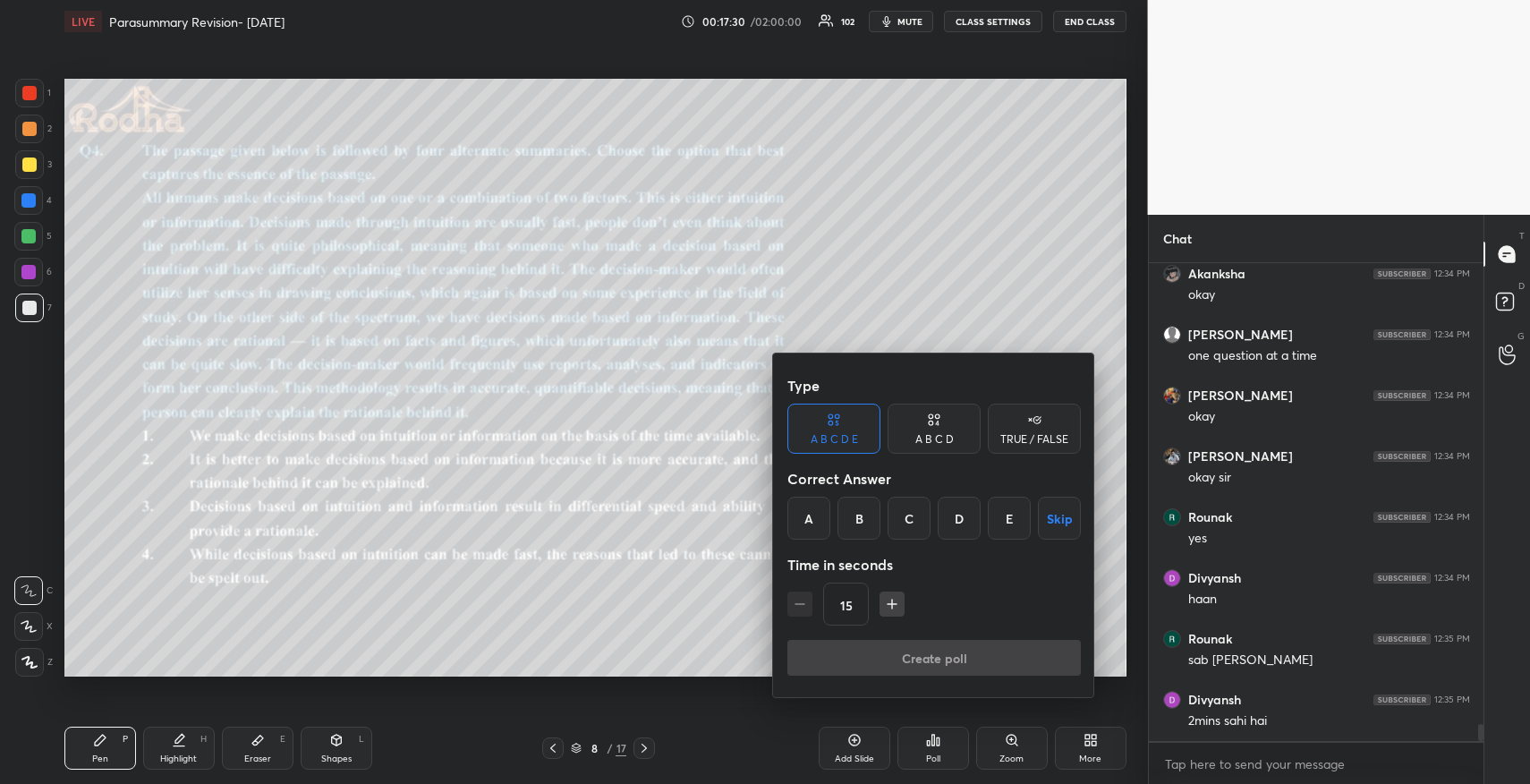
click at [909, 525] on div "C" at bounding box center [908, 517] width 43 height 43
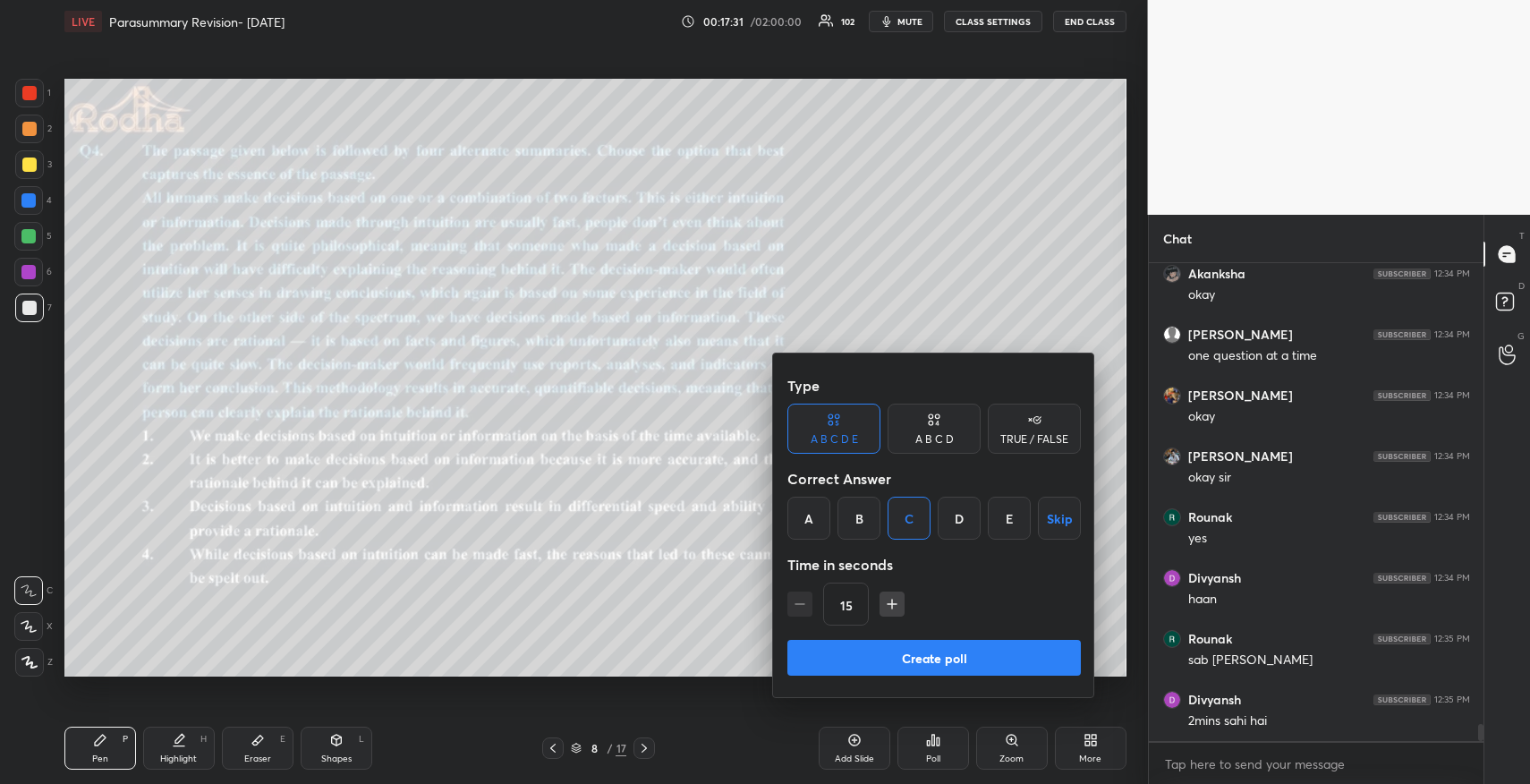
click at [893, 607] on icon "button" at bounding box center [892, 604] width 18 height 18
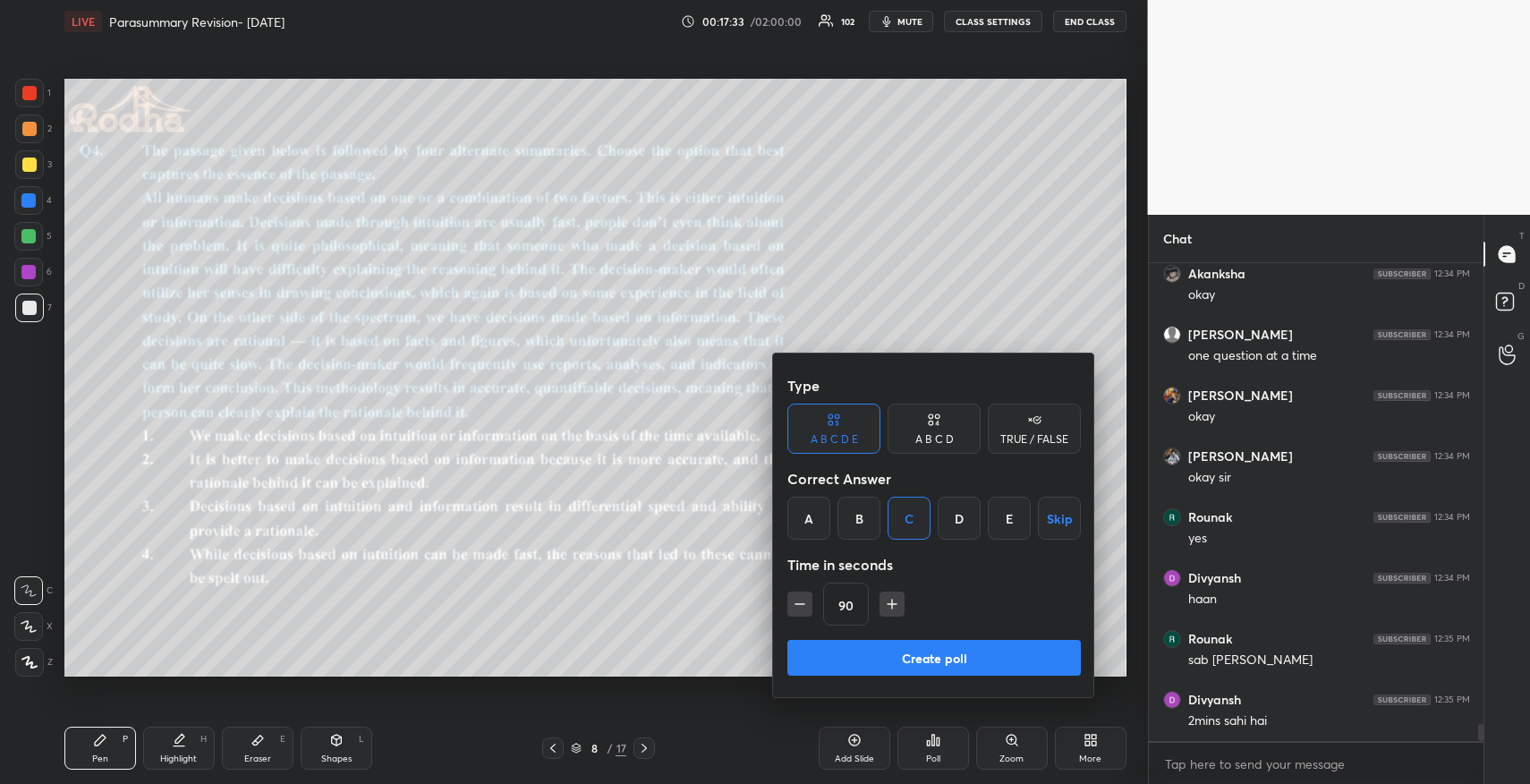
click at [893, 607] on icon "button" at bounding box center [892, 604] width 18 height 18
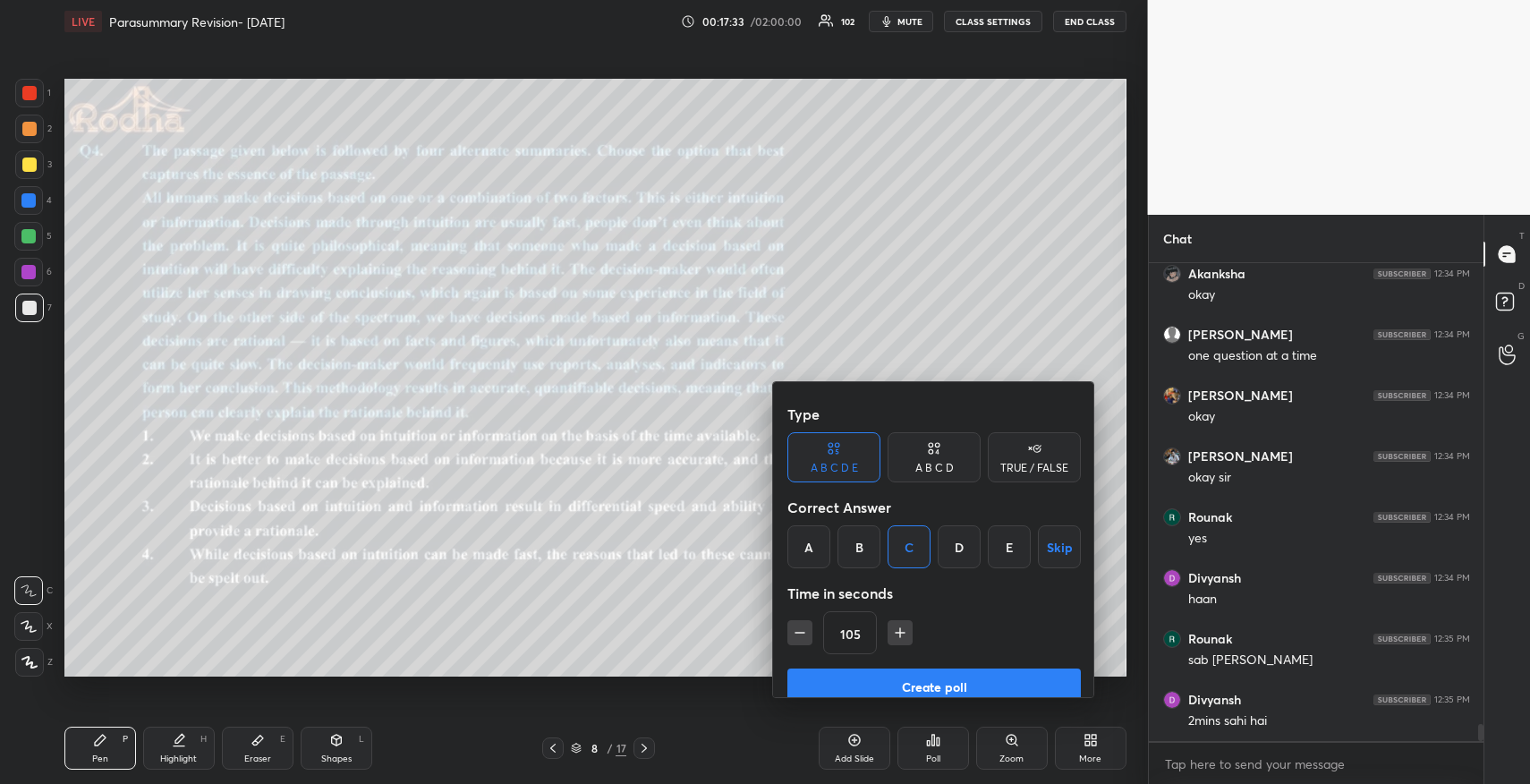
click at [893, 623] on icon "button" at bounding box center [900, 632] width 18 height 18
type input "120"
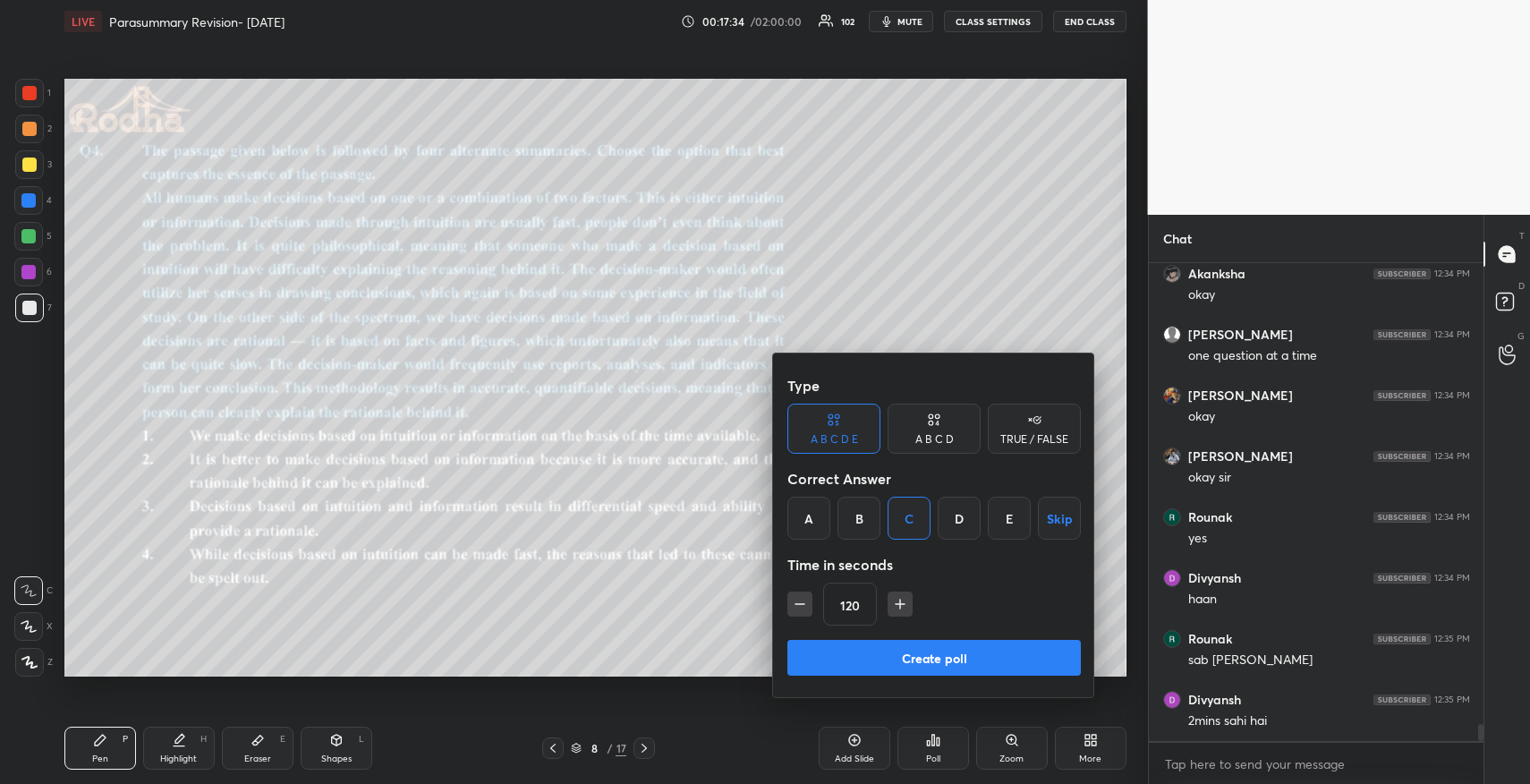
click at [934, 438] on div "A B C D" at bounding box center [935, 440] width 38 height 11
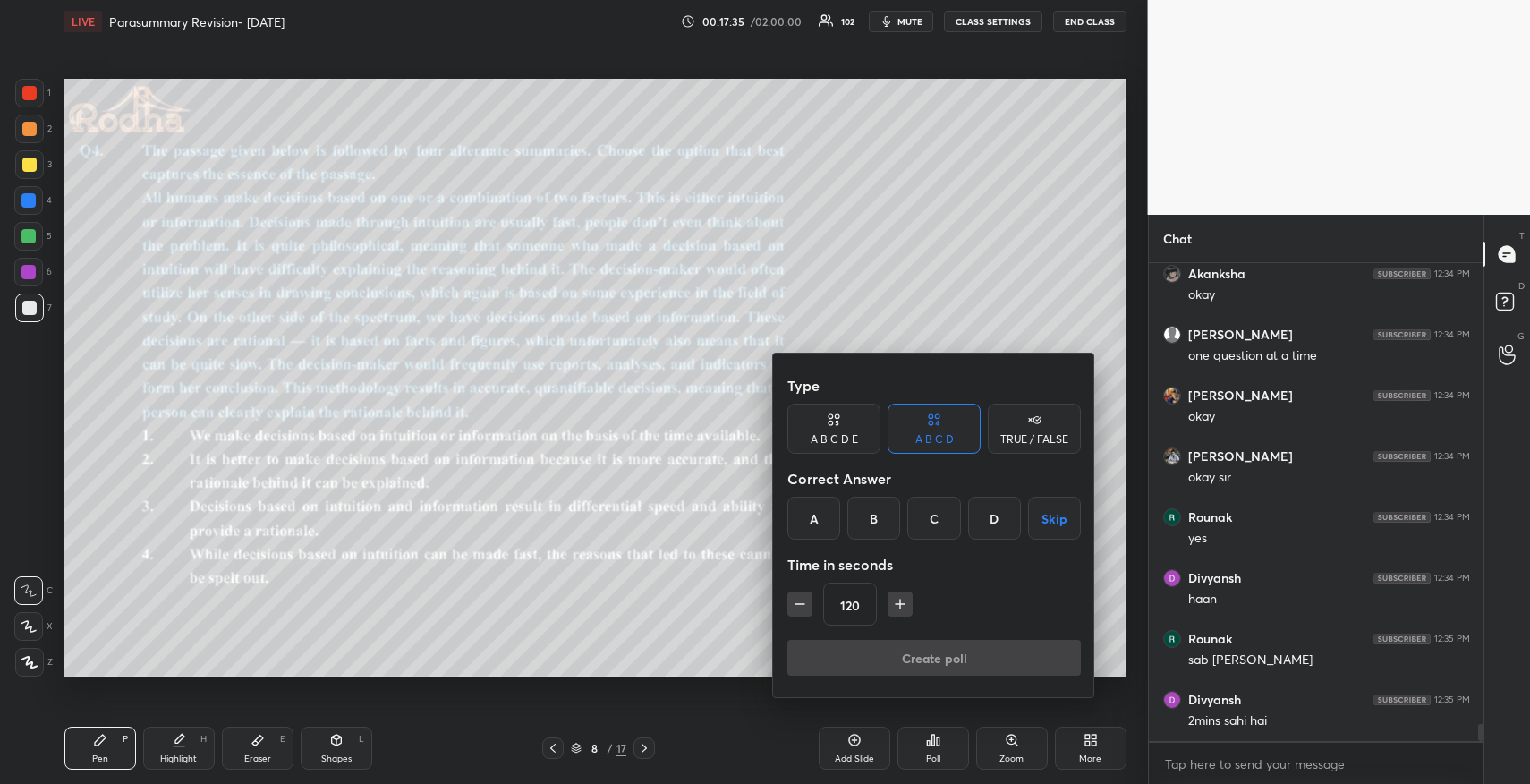
click at [930, 532] on div "C" at bounding box center [934, 517] width 53 height 43
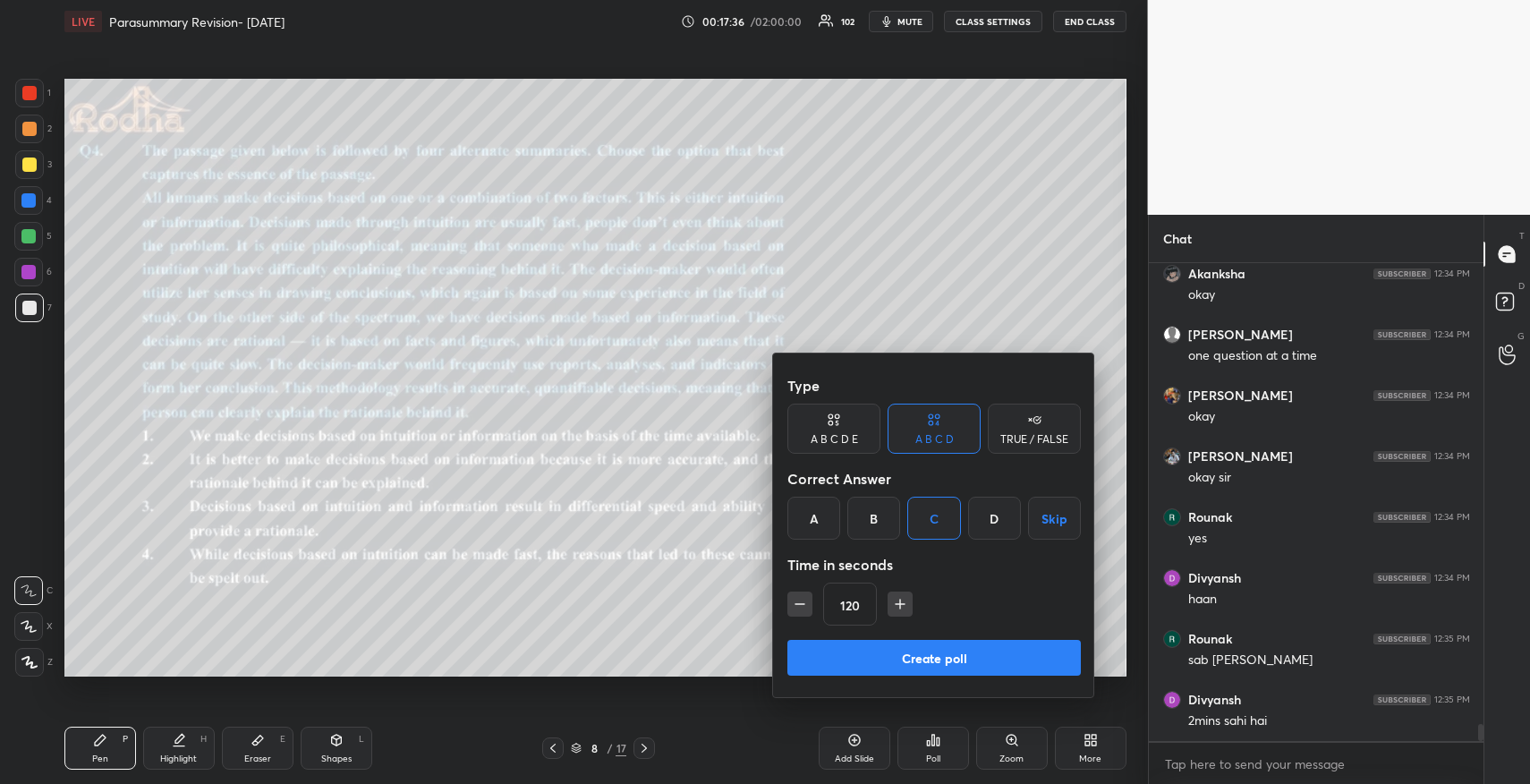
click at [932, 672] on button "Create poll" at bounding box center [934, 657] width 293 height 36
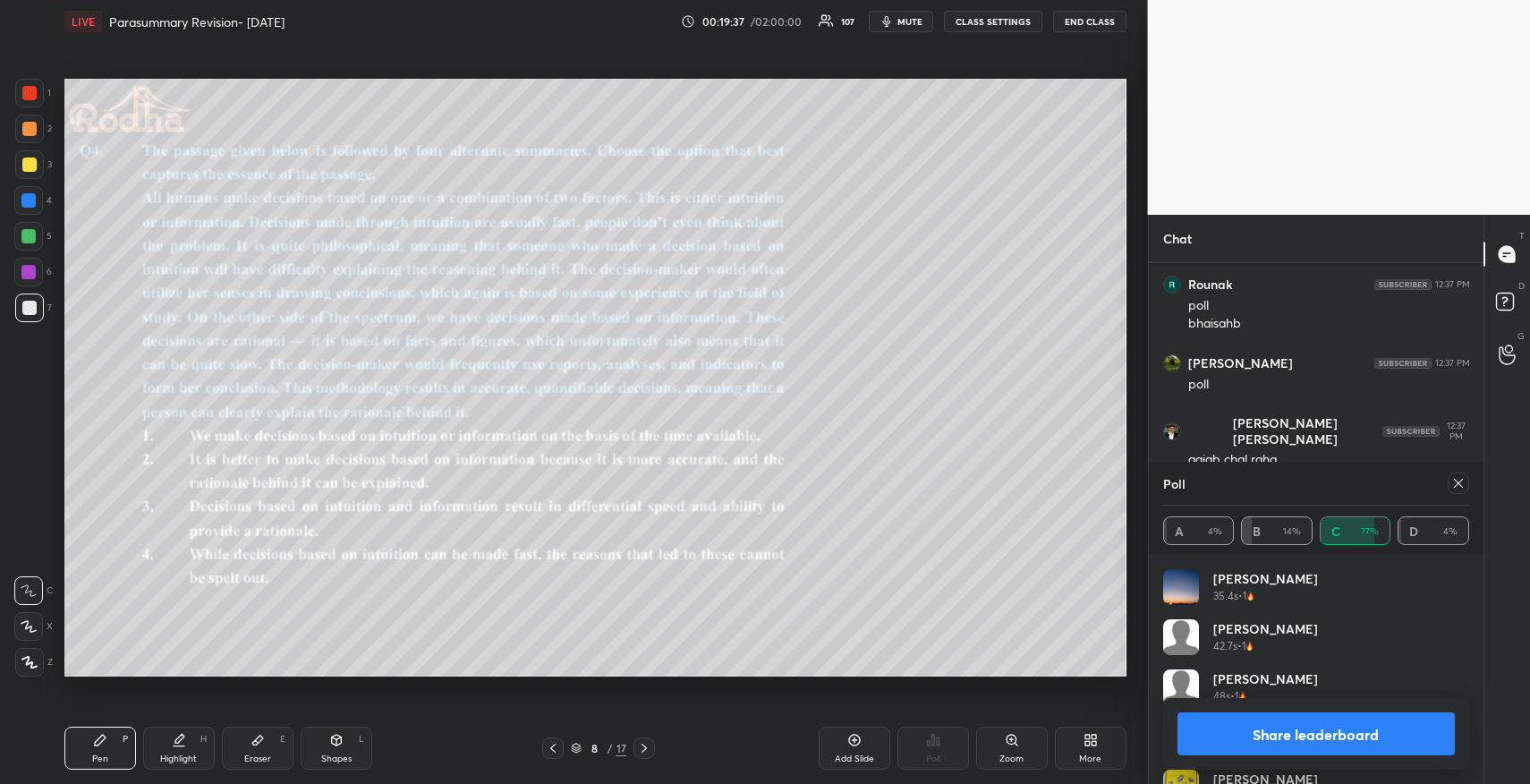
scroll to position [13284, 0]
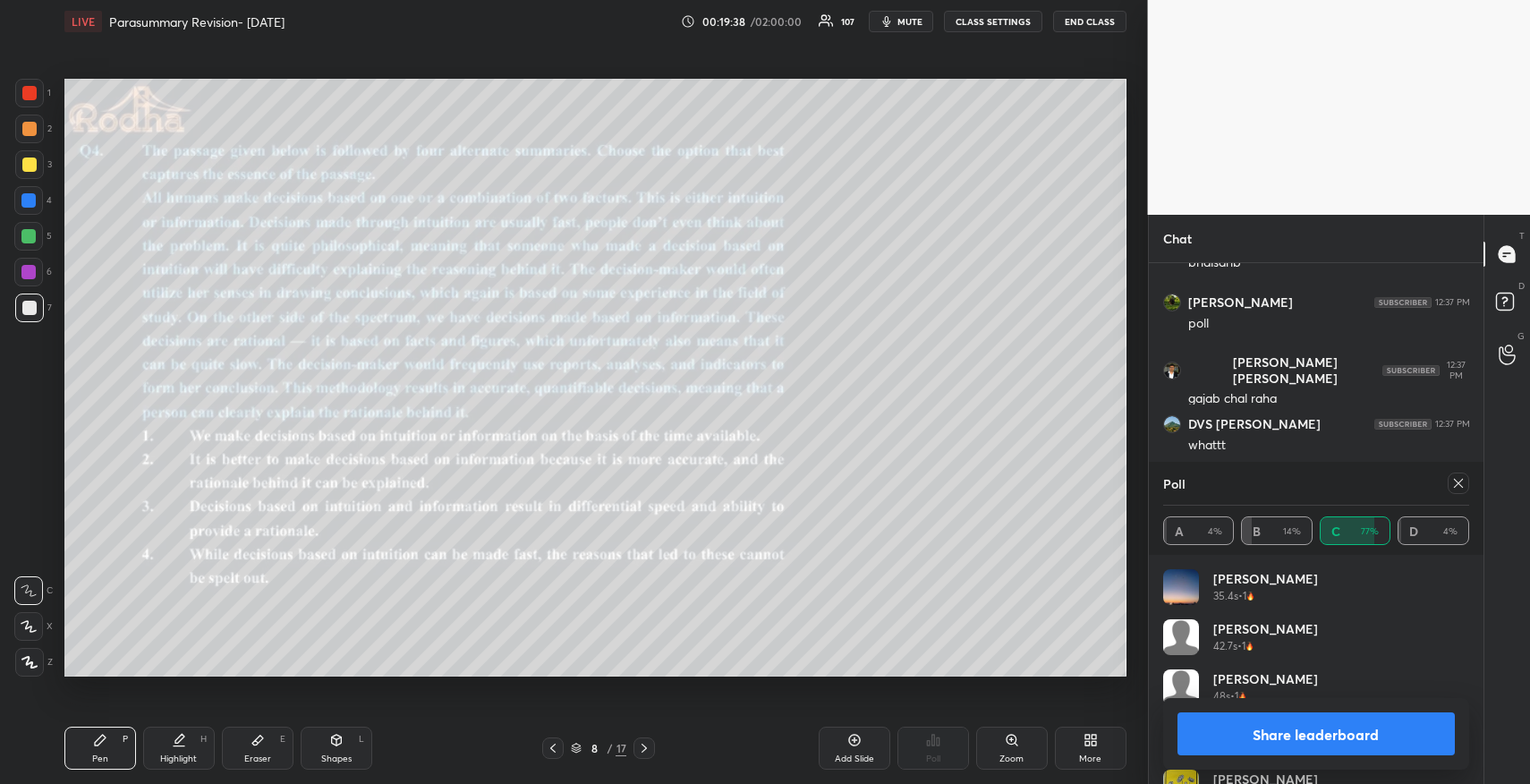
click at [1287, 731] on button "Share leaderboard" at bounding box center [1316, 733] width 278 height 43
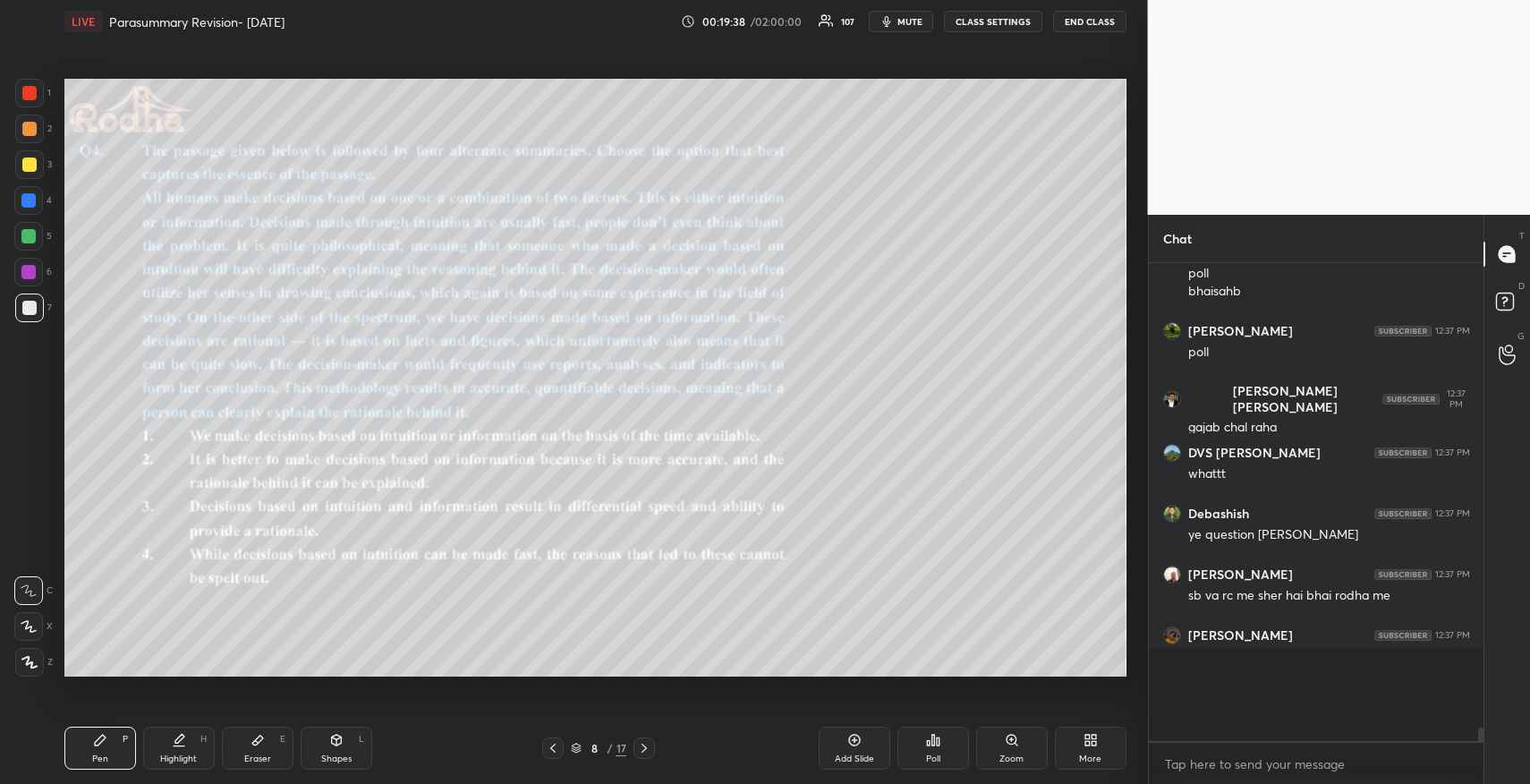
scroll to position [6, 6]
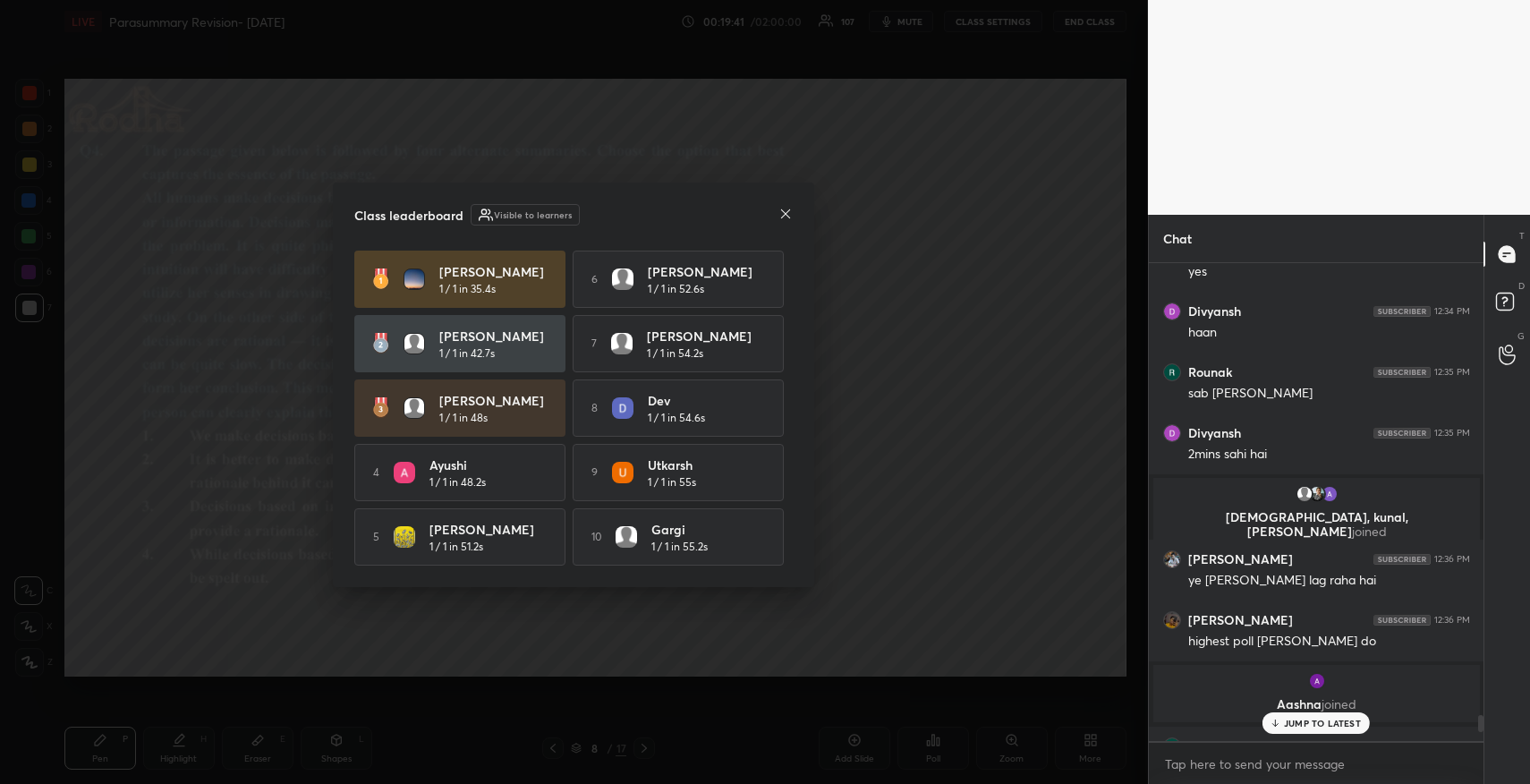
click at [787, 208] on icon at bounding box center [786, 214] width 15 height 15
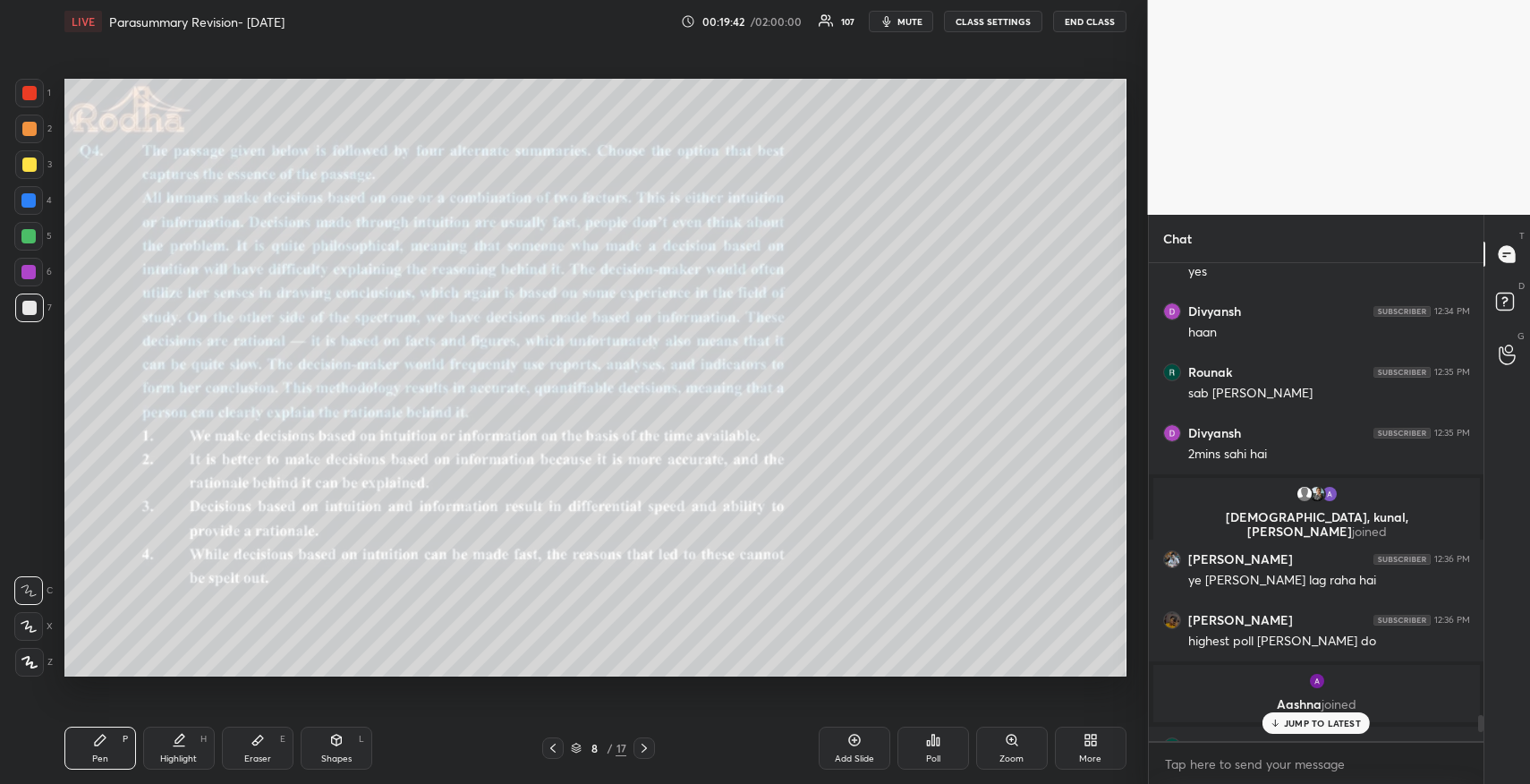
click at [1333, 717] on p "JUMP TO LATEST" at bounding box center [1323, 723] width 77 height 11
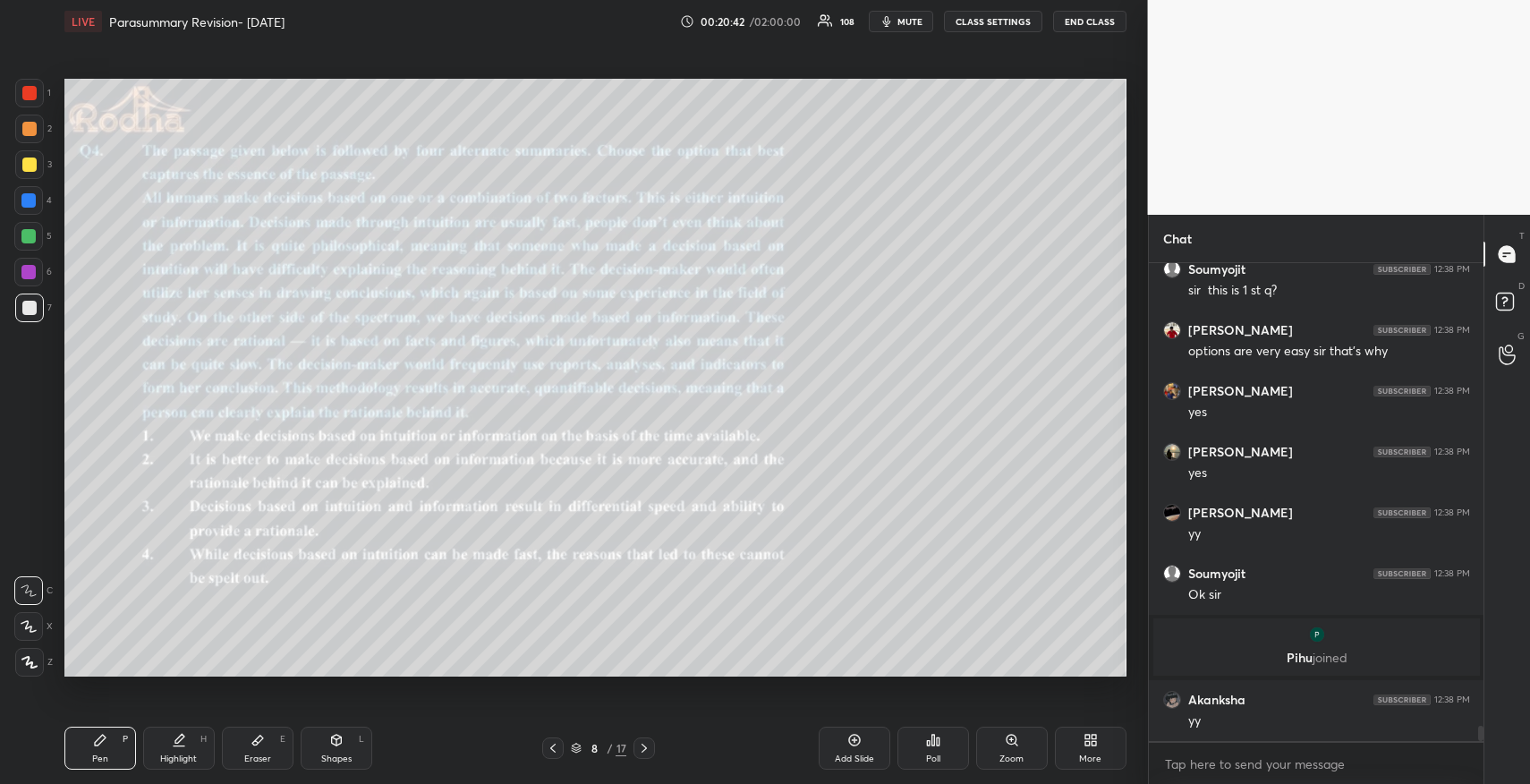
scroll to position [14853, 0]
click at [32, 168] on div at bounding box center [29, 164] width 15 height 15
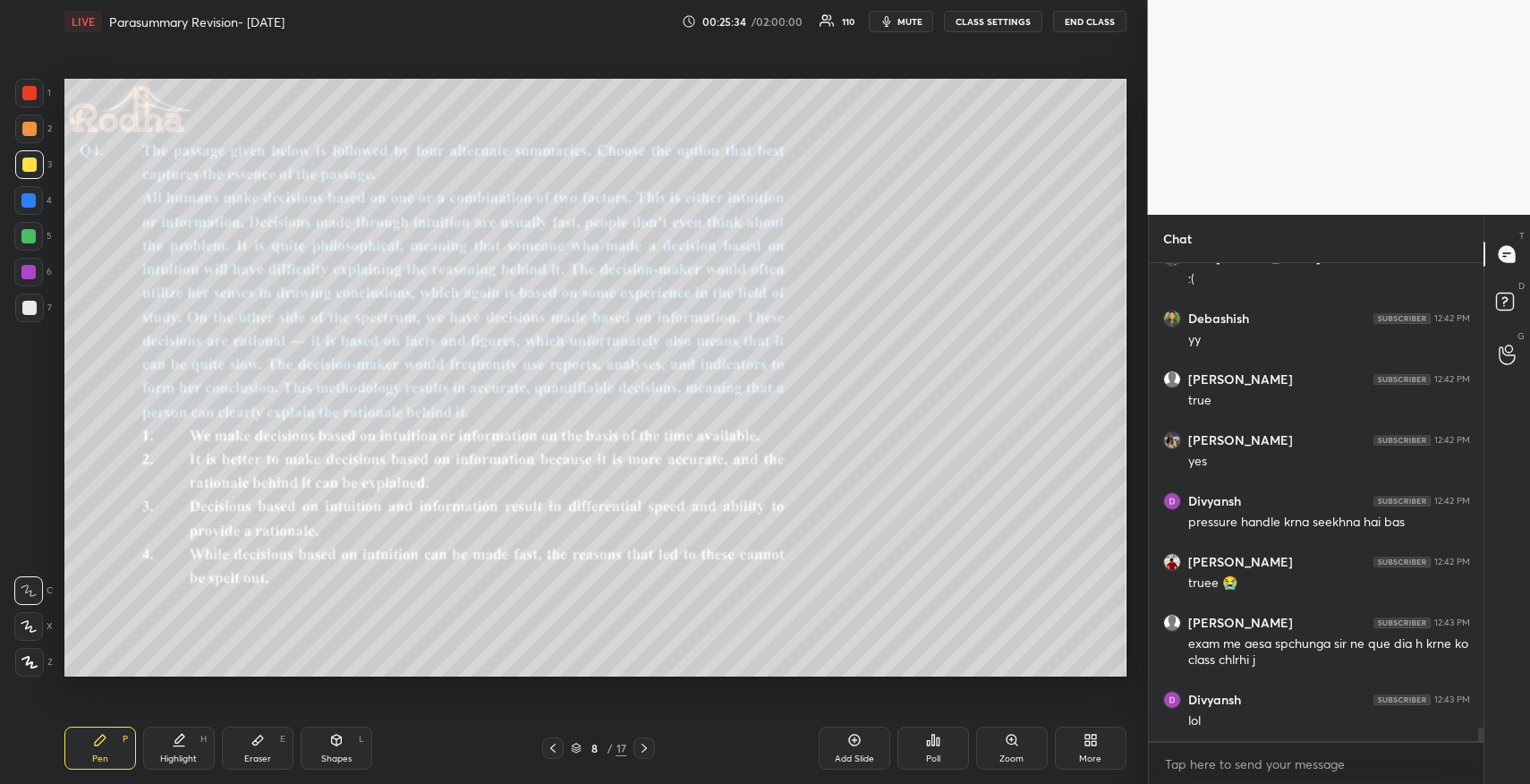
scroll to position [16235, 0]
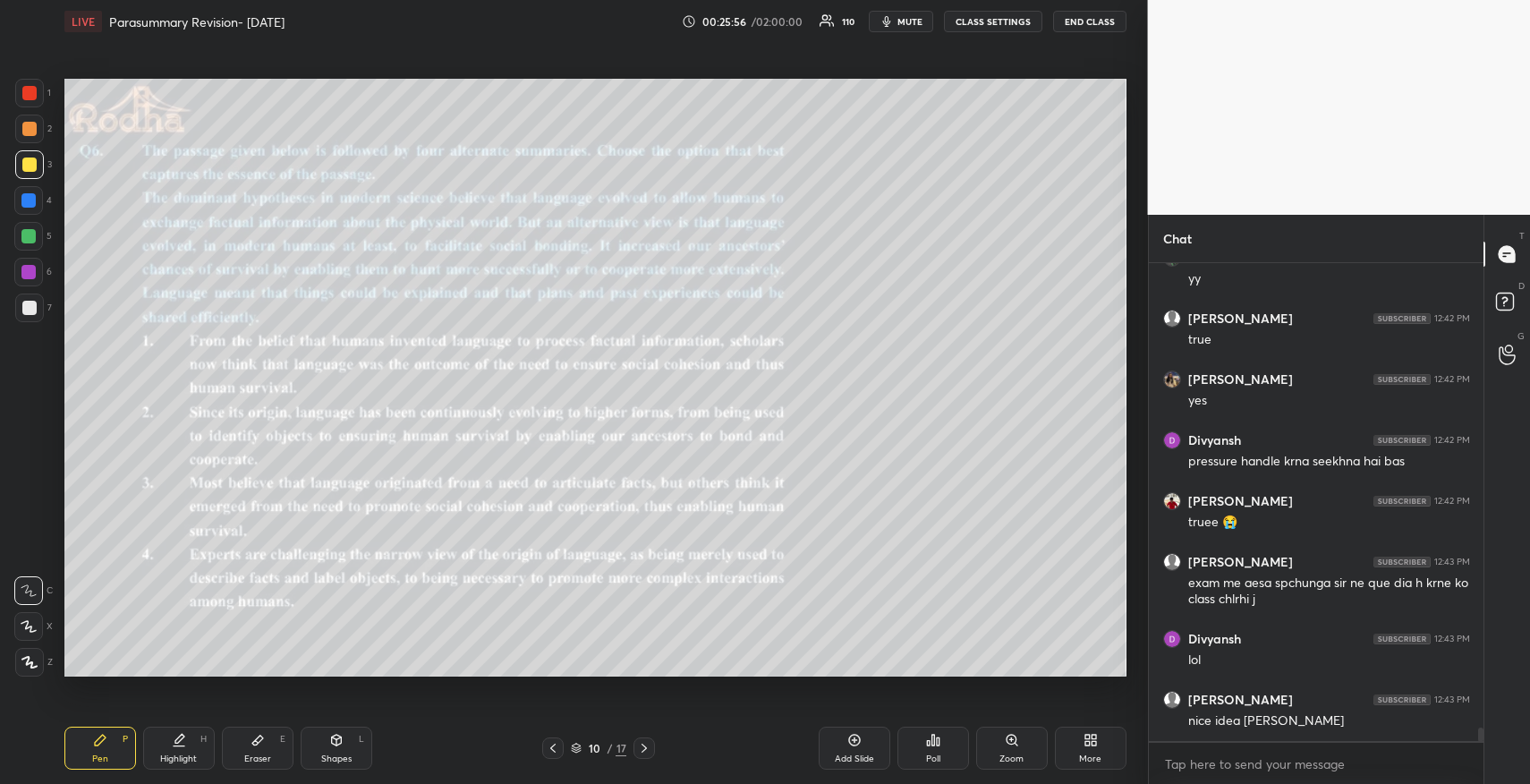
click at [929, 745] on icon at bounding box center [928, 743] width 3 height 5
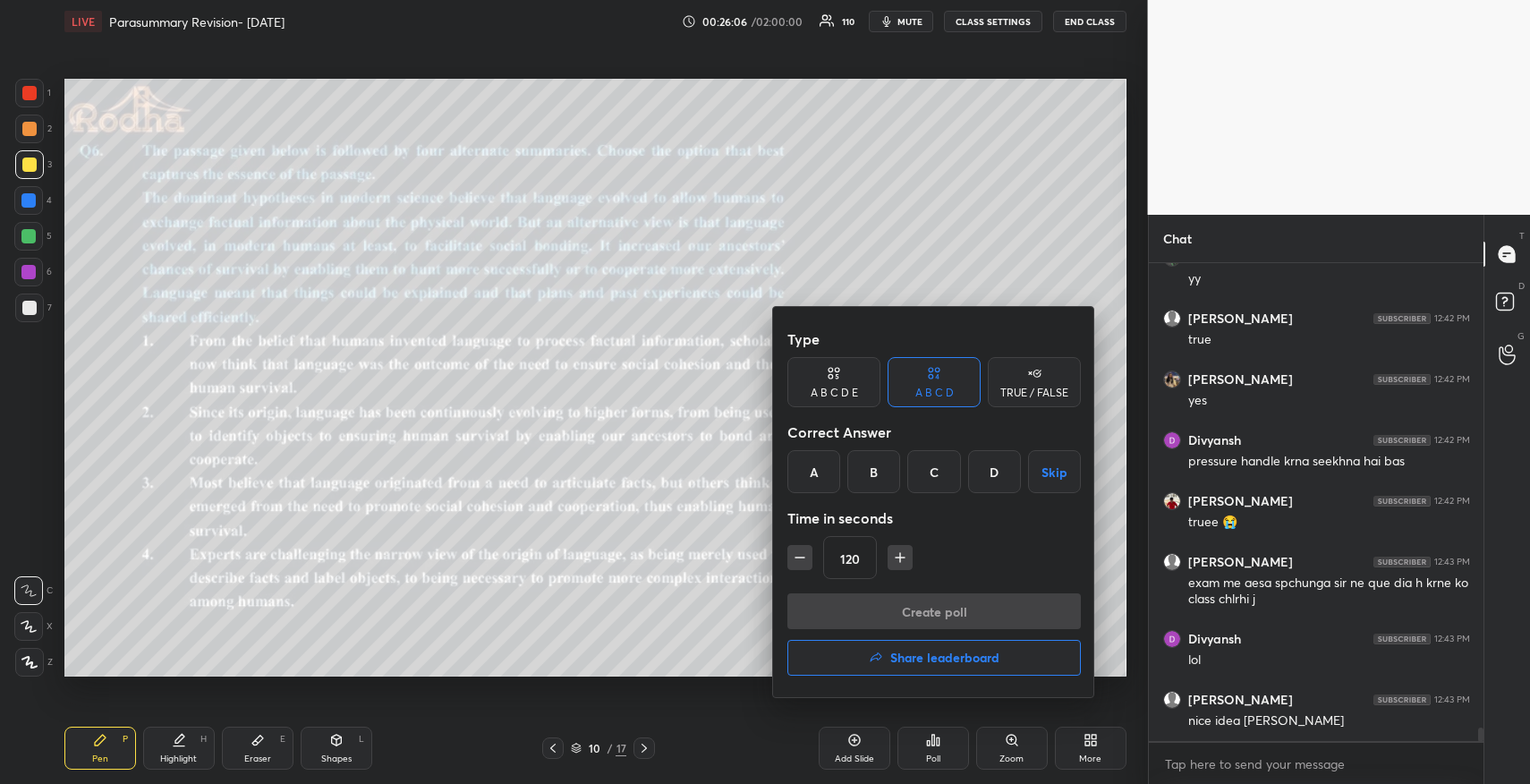
click at [932, 471] on div "C" at bounding box center [934, 471] width 53 height 43
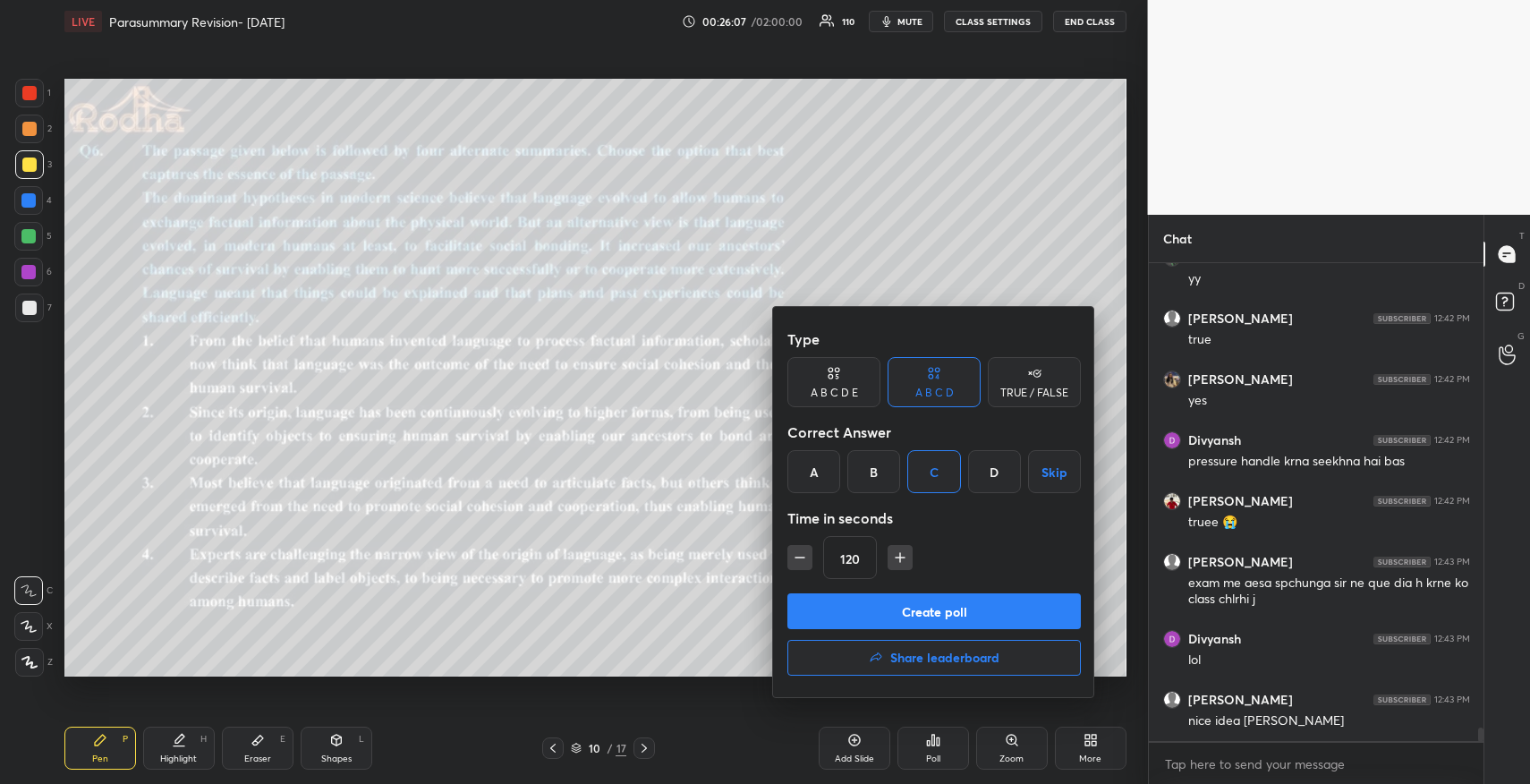
click at [933, 611] on button "Create poll" at bounding box center [934, 610] width 293 height 36
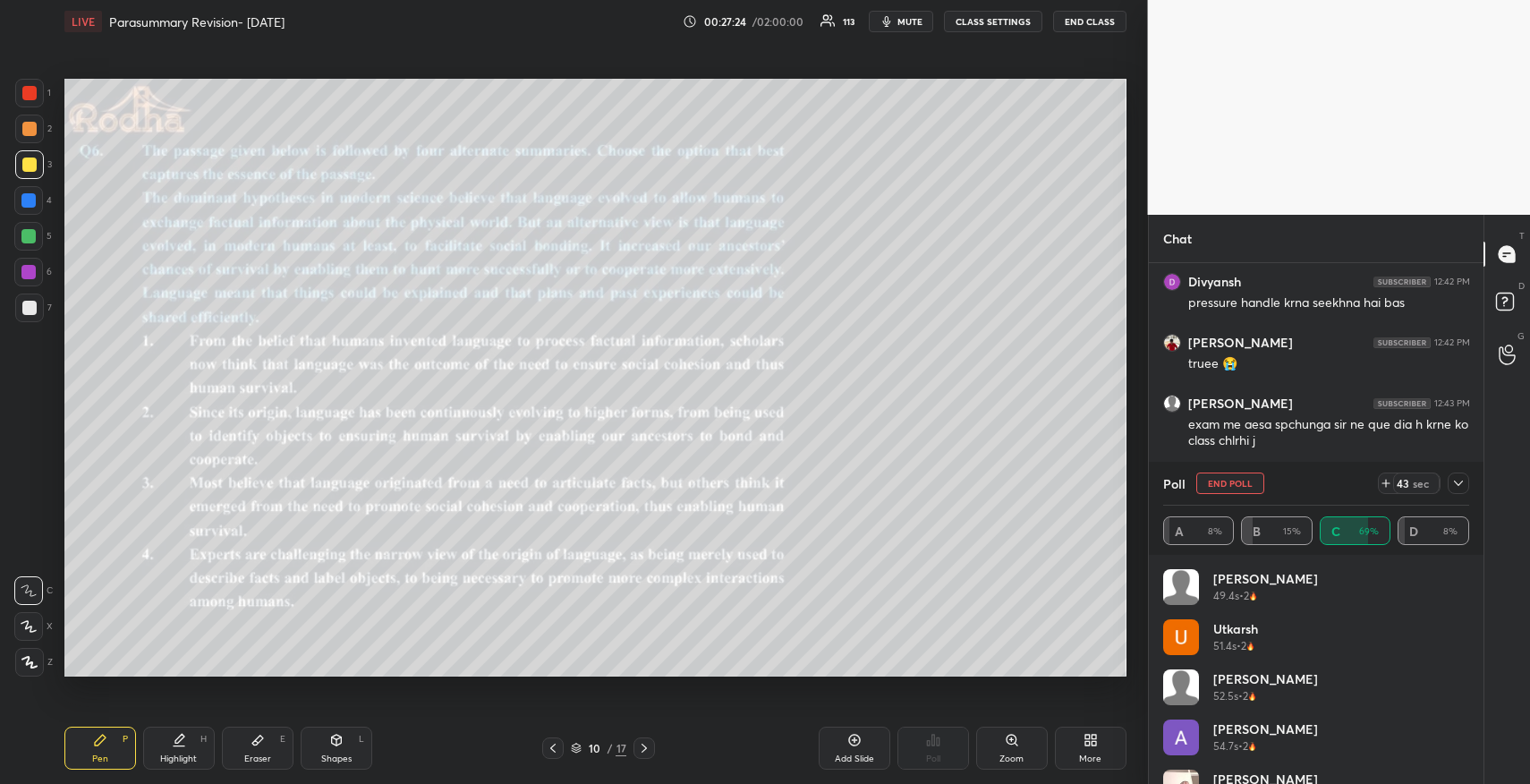
scroll to position [16272, 0]
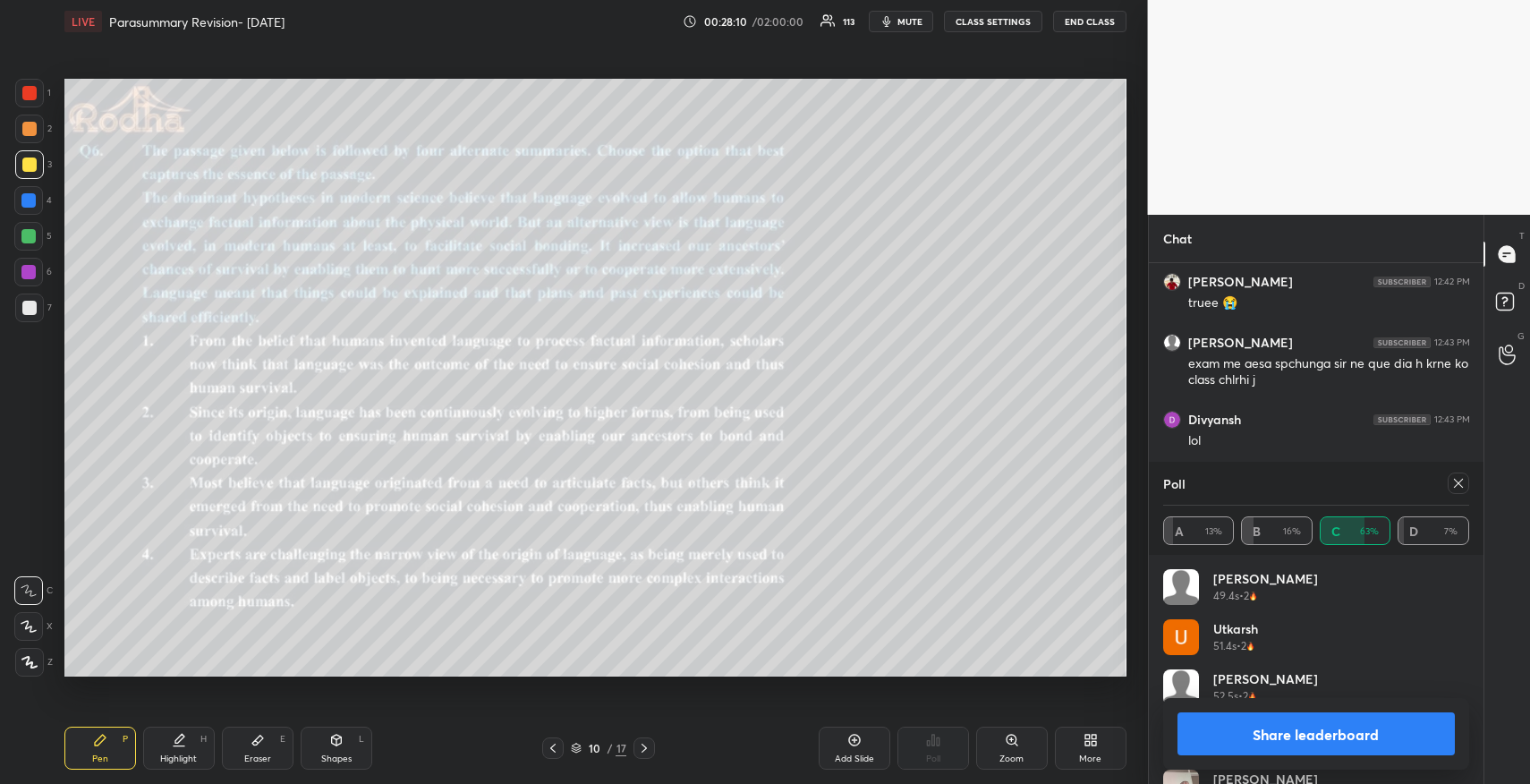
click at [1299, 728] on button "Share leaderboard" at bounding box center [1316, 733] width 278 height 43
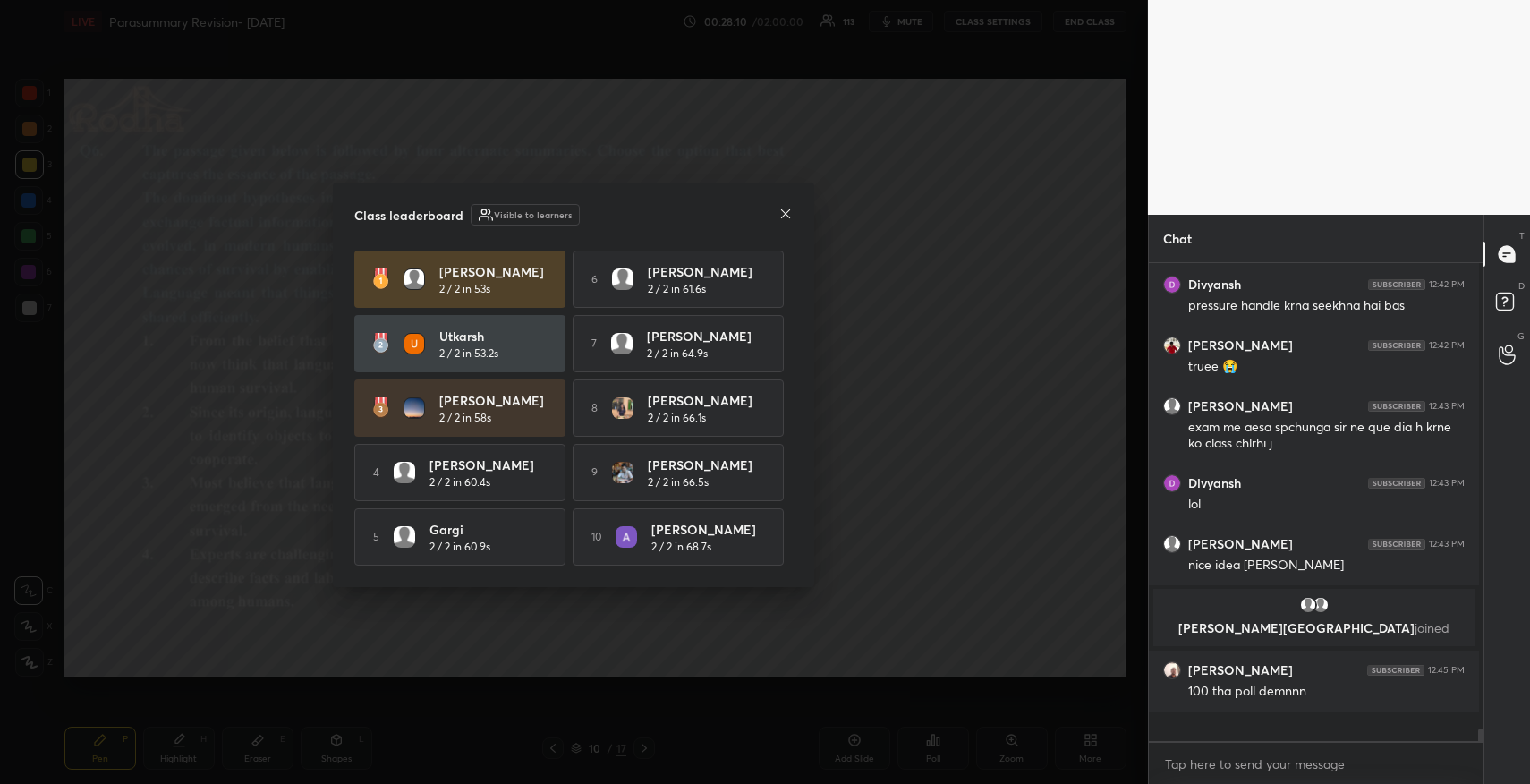
scroll to position [0, 6]
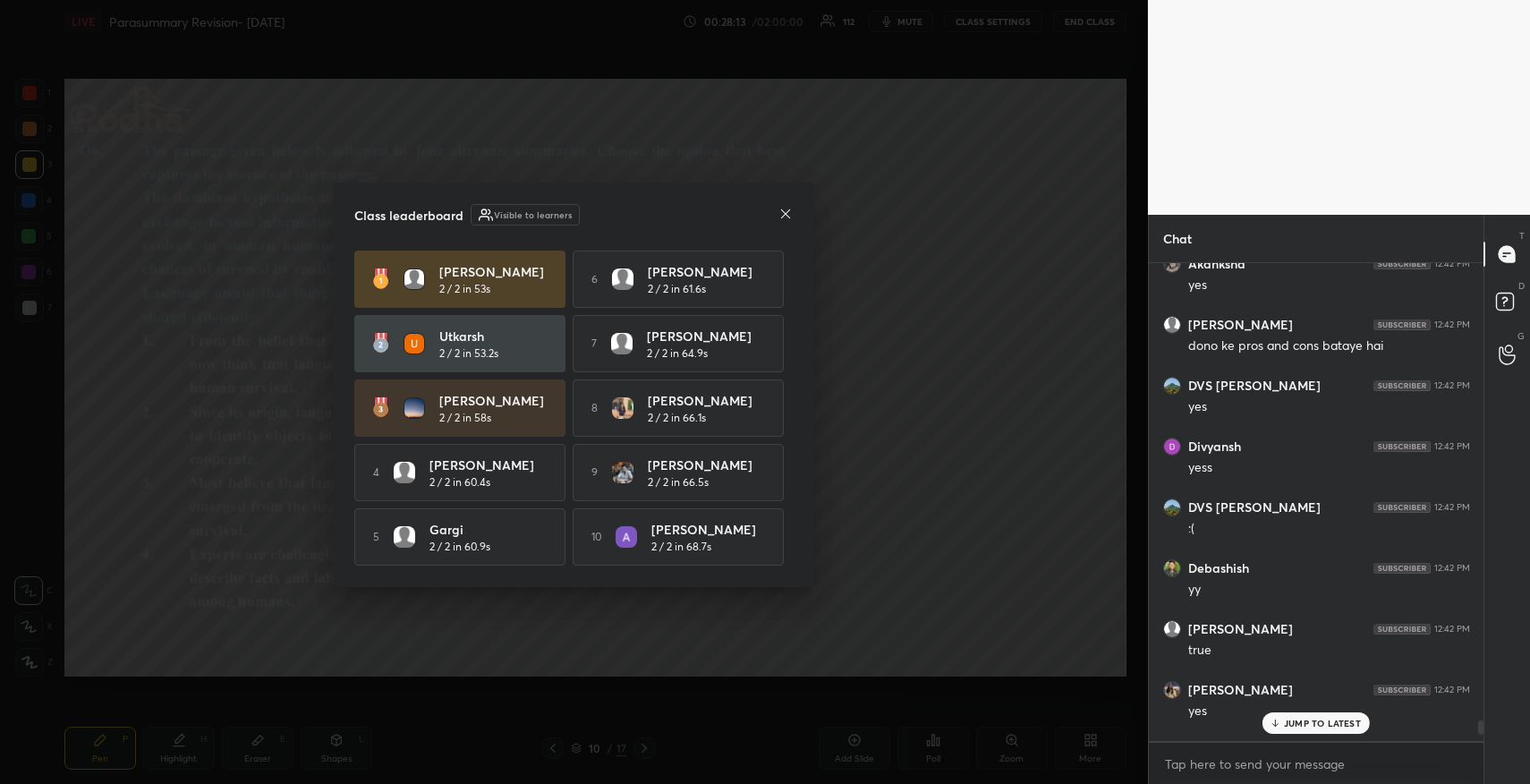
click at [790, 209] on icon at bounding box center [786, 214] width 15 height 15
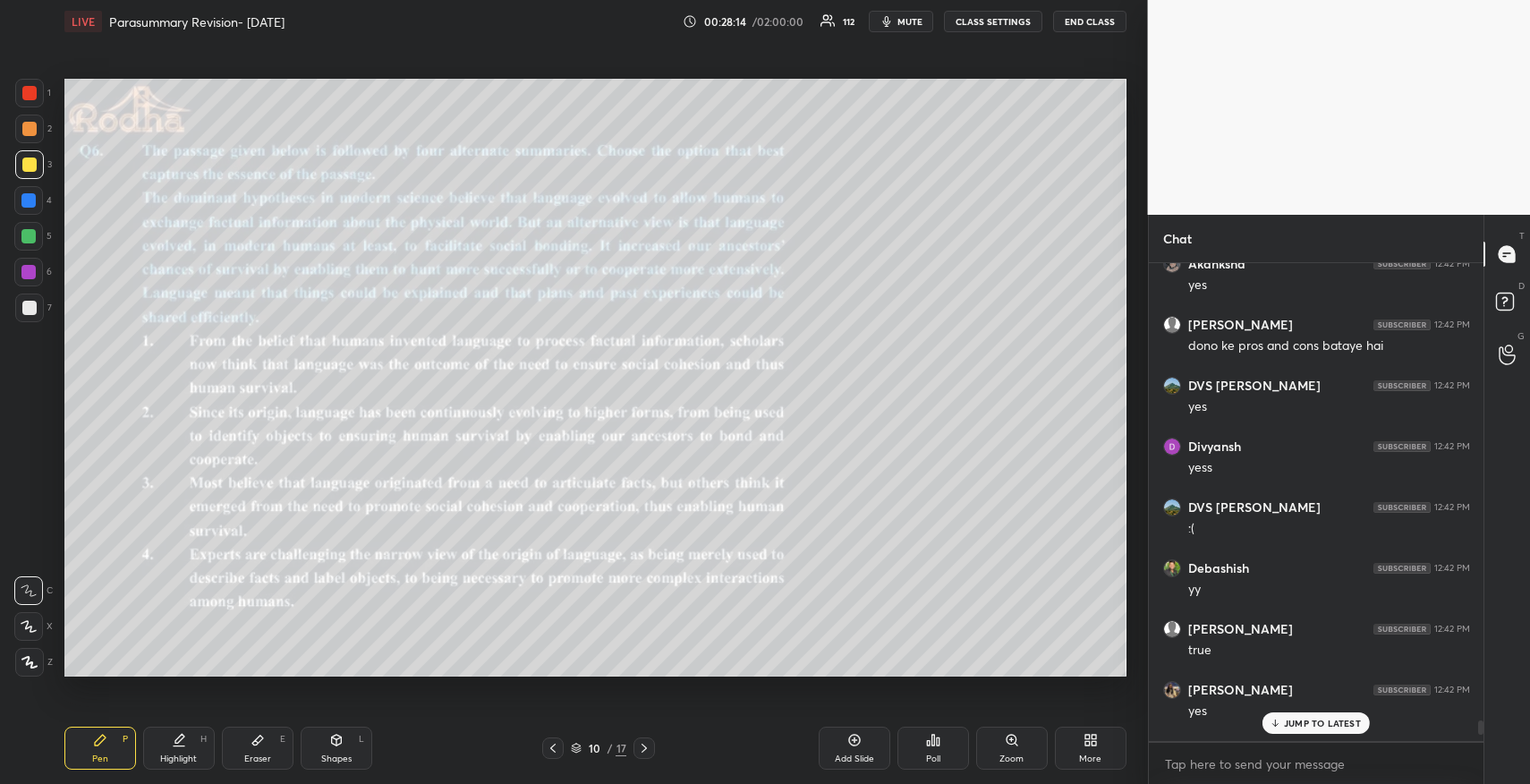
click at [1312, 723] on p "JUMP TO LATEST" at bounding box center [1323, 723] width 77 height 11
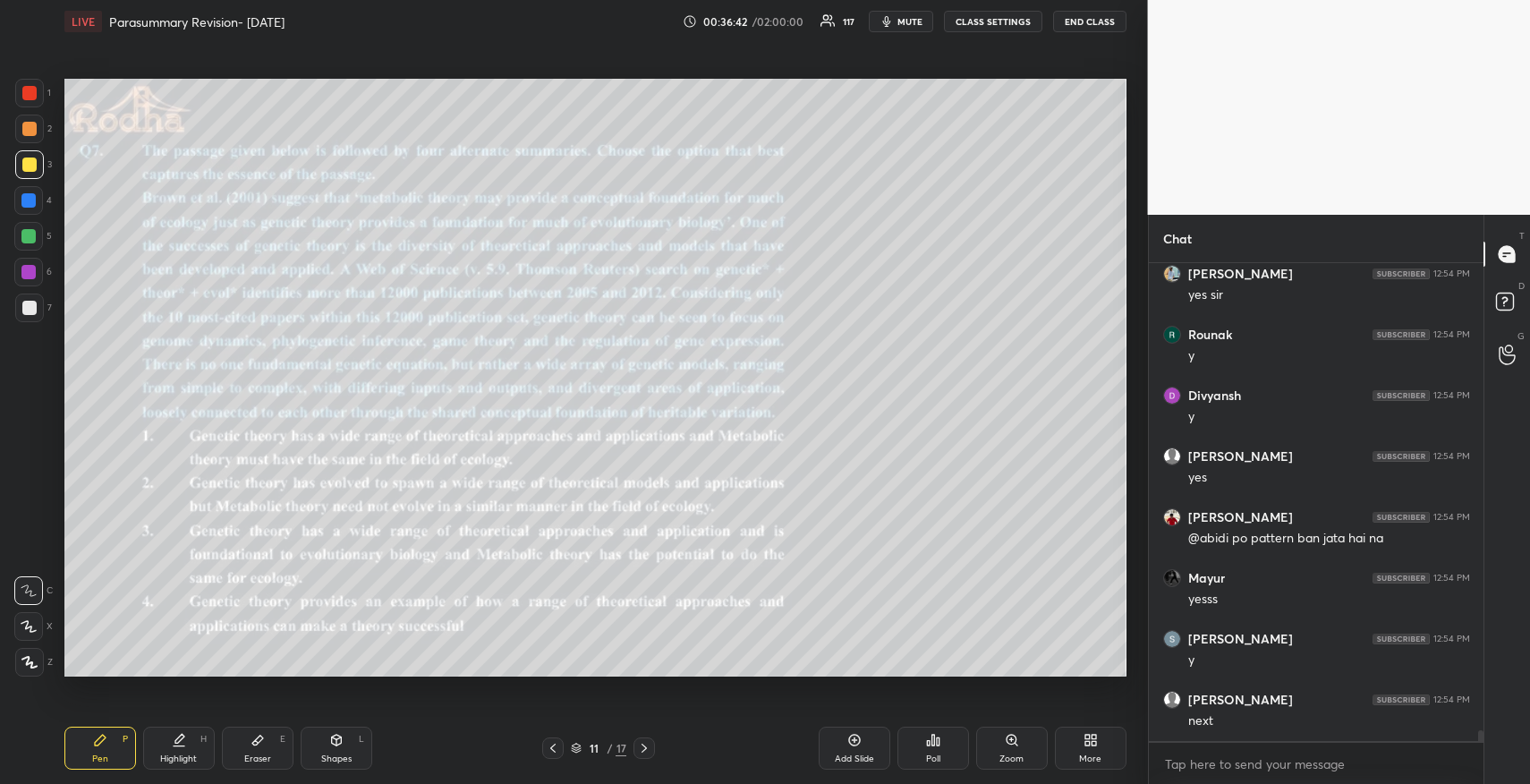
scroll to position [20386, 0]
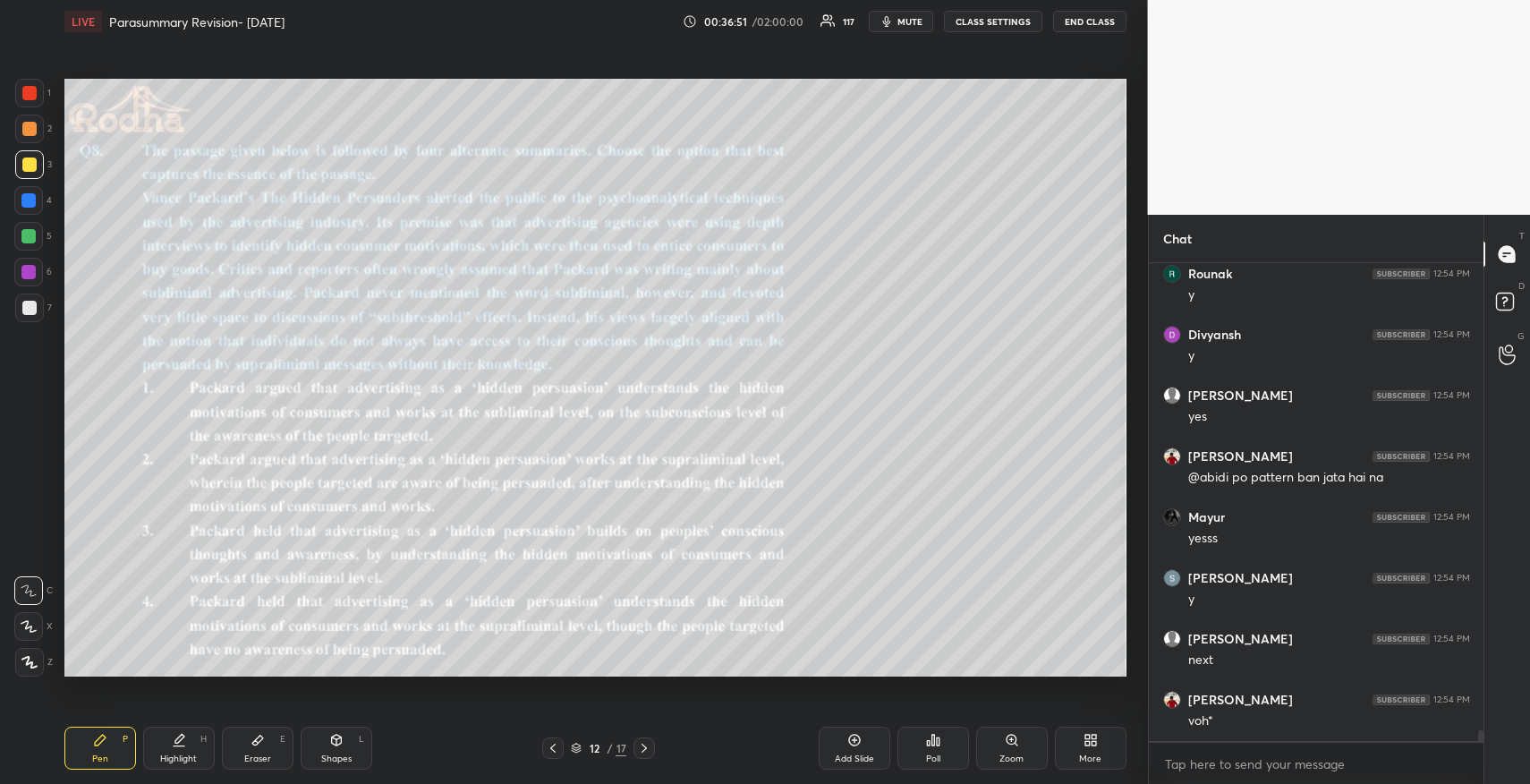
click at [938, 746] on icon at bounding box center [938, 741] width 3 height 8
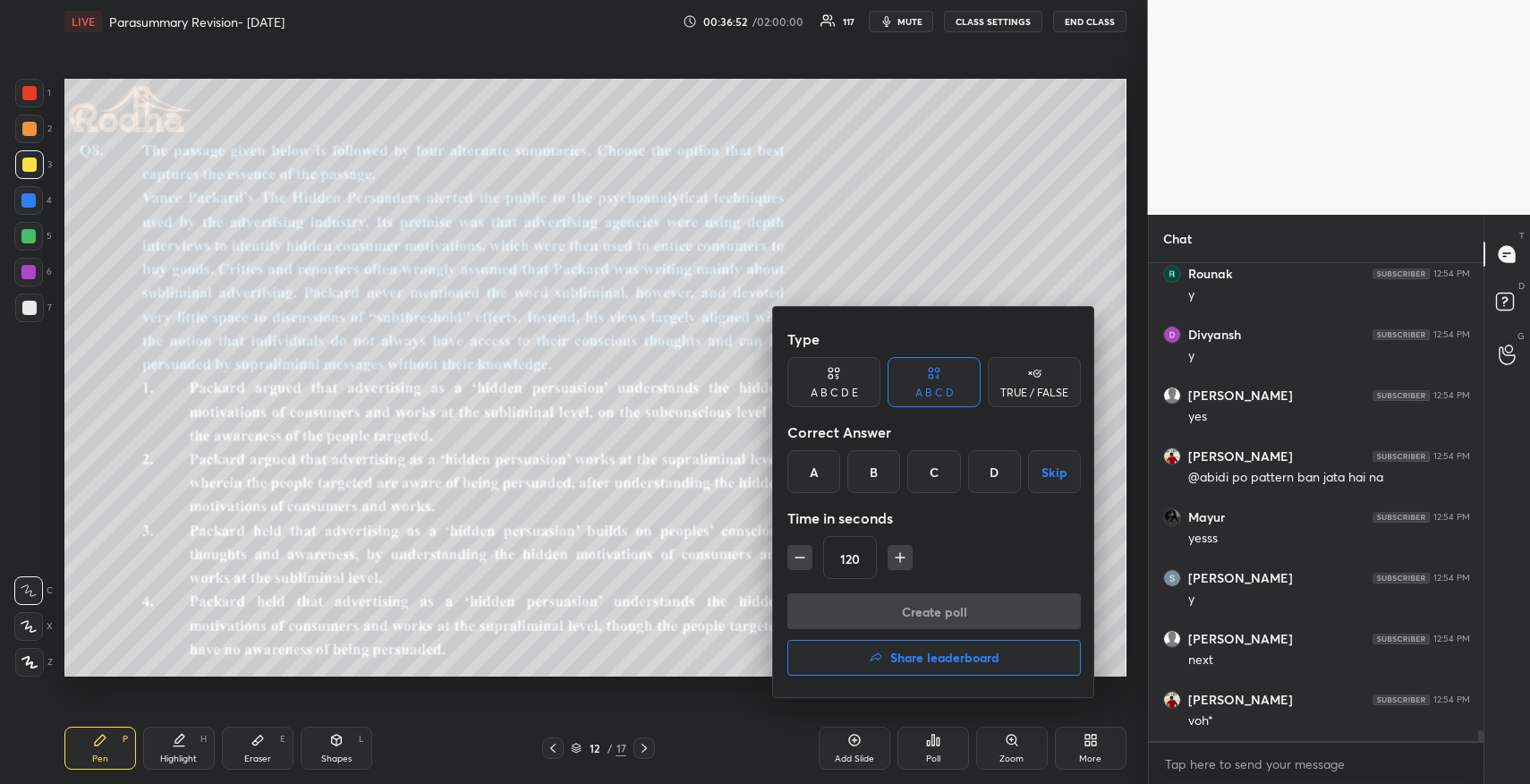
click at [996, 476] on div "D" at bounding box center [994, 471] width 53 height 43
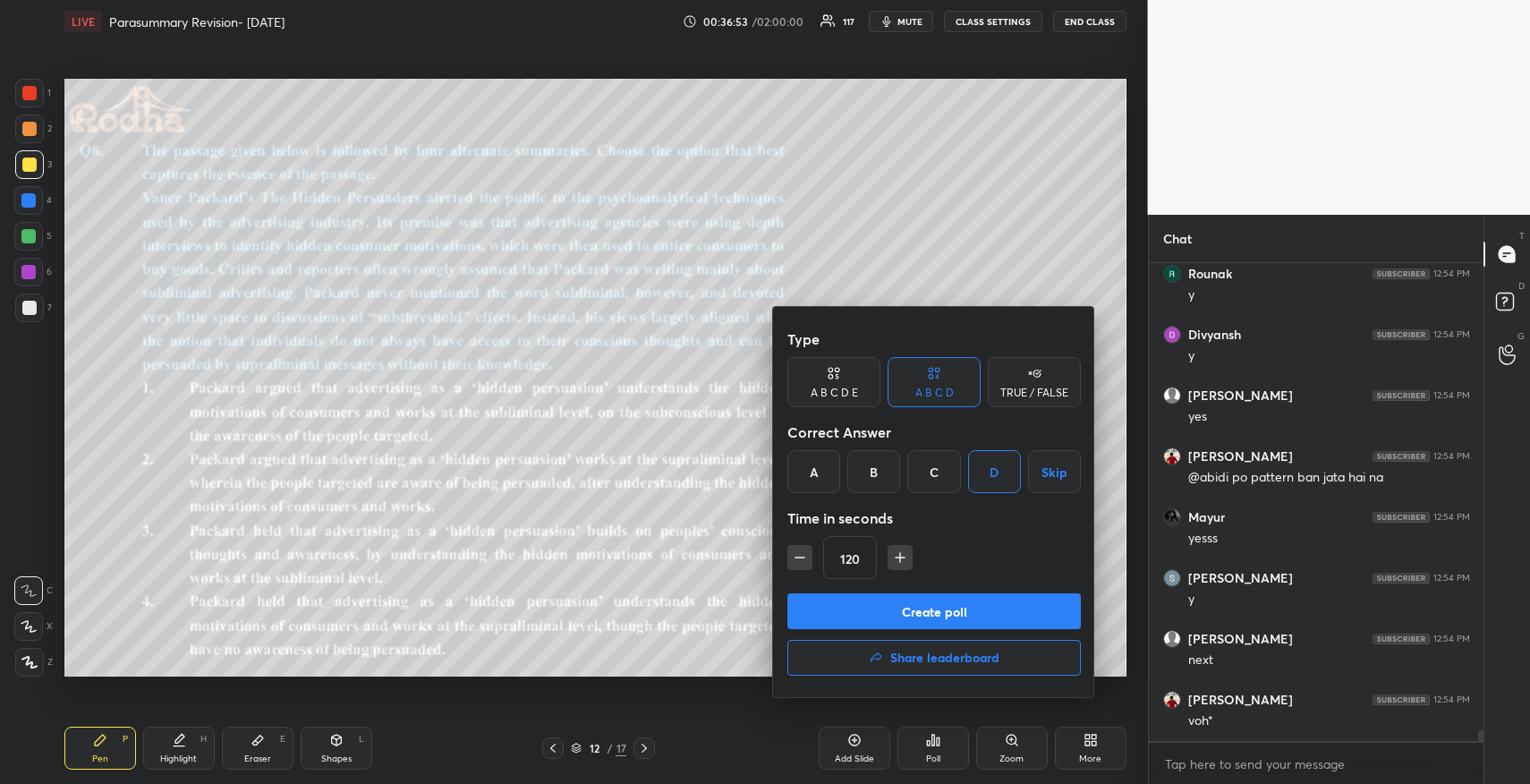
click at [979, 605] on button "Create poll" at bounding box center [934, 610] width 293 height 36
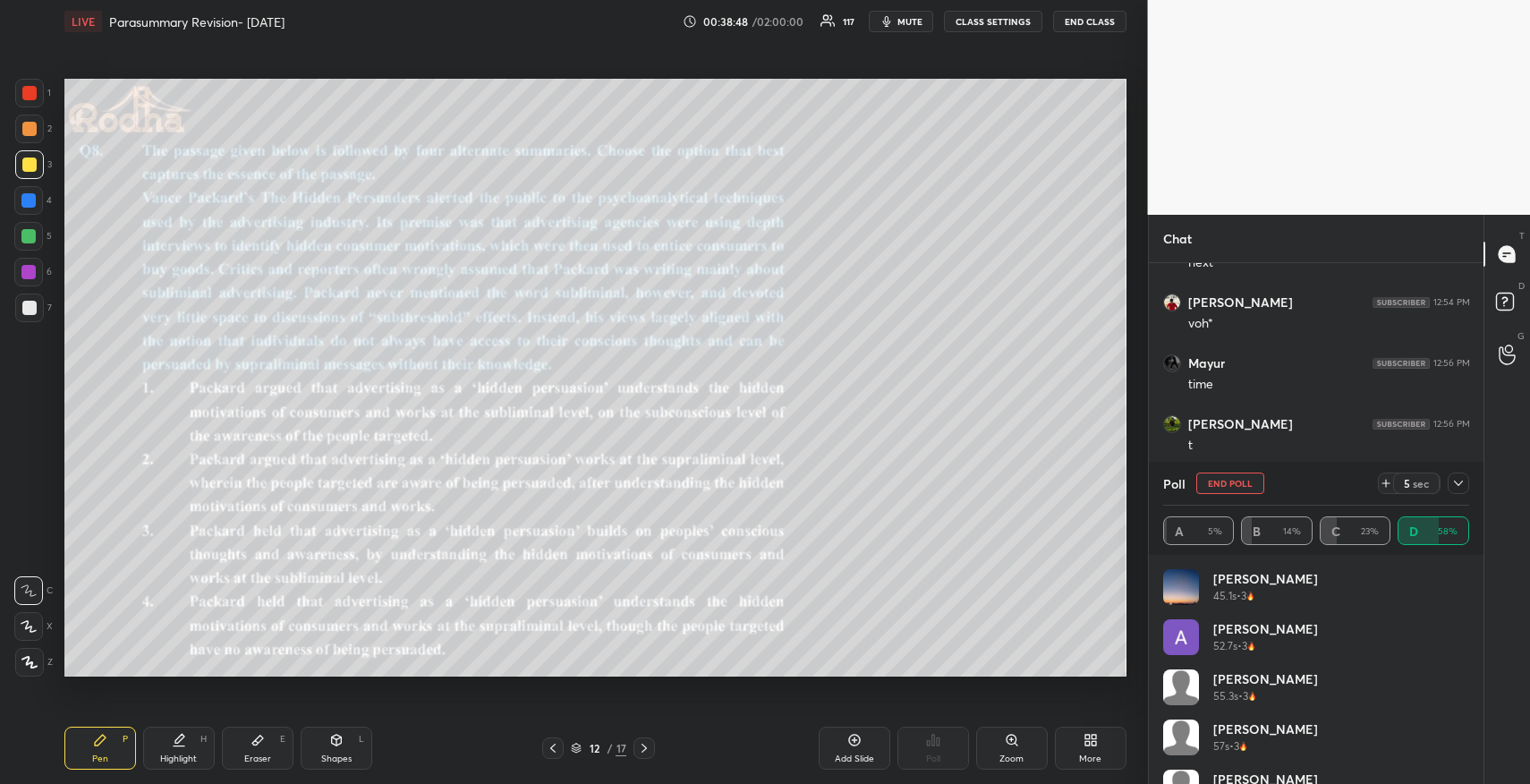
scroll to position [20299, 0]
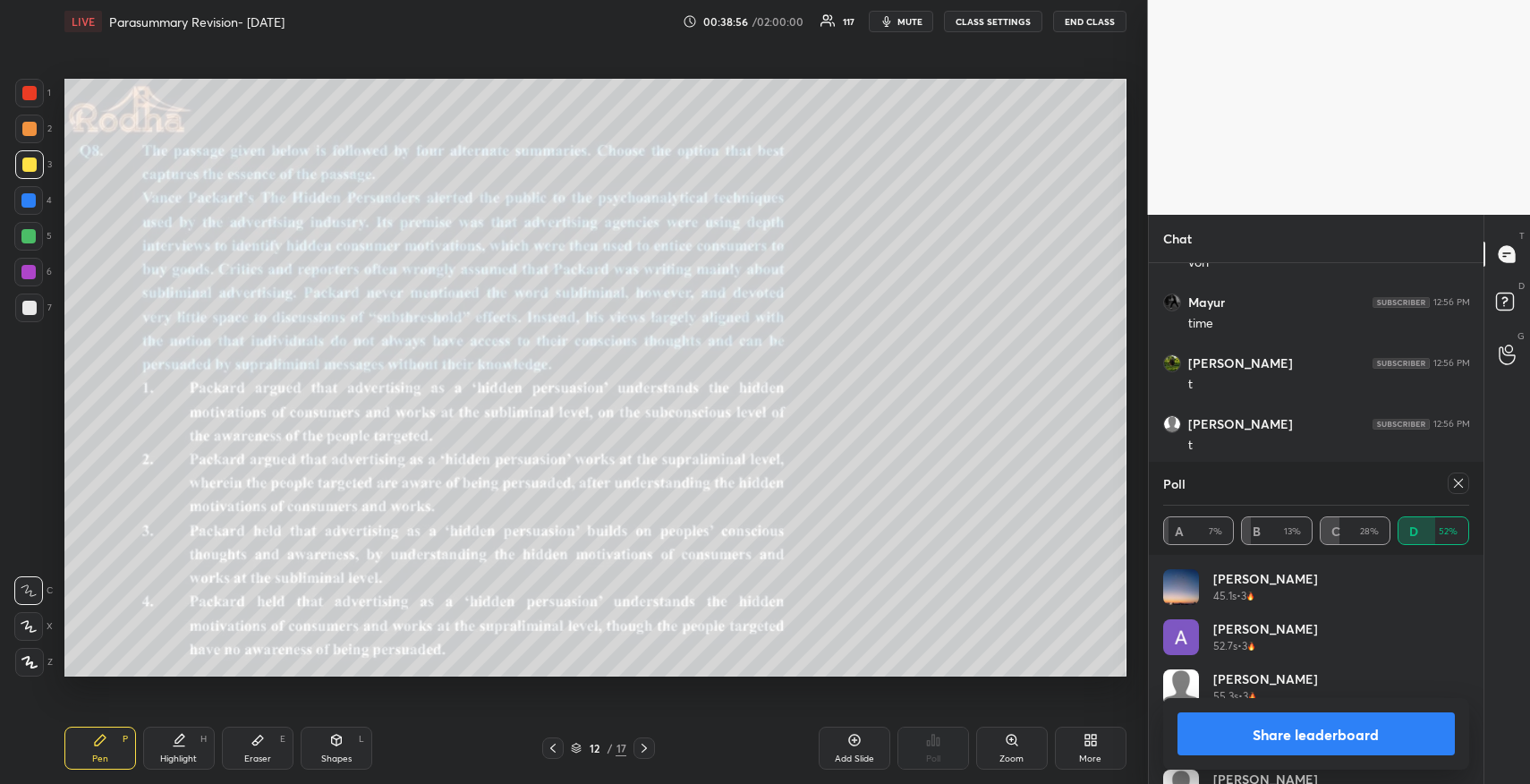
click at [1294, 747] on button "Share leaderboard" at bounding box center [1316, 733] width 278 height 43
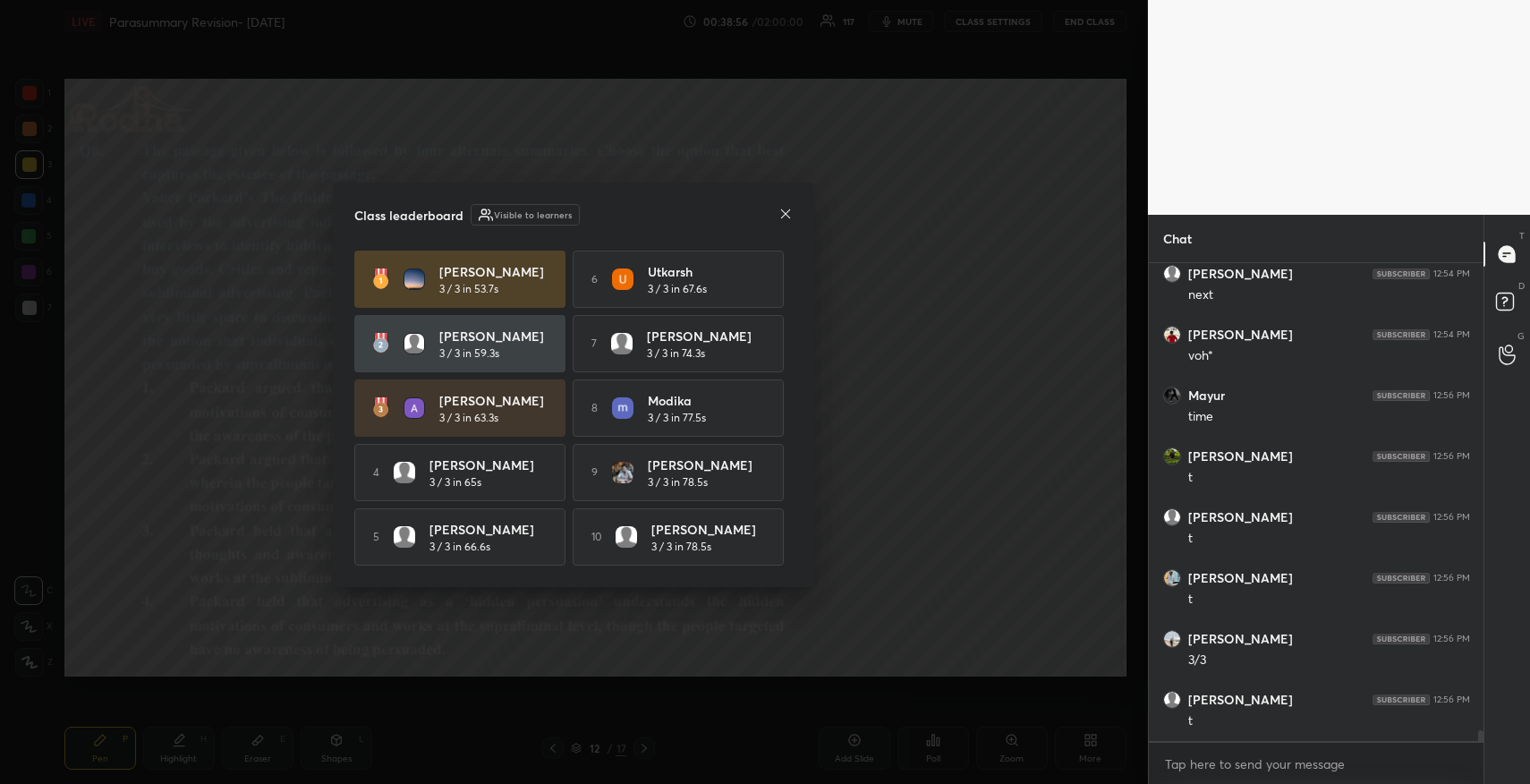
scroll to position [6, 6]
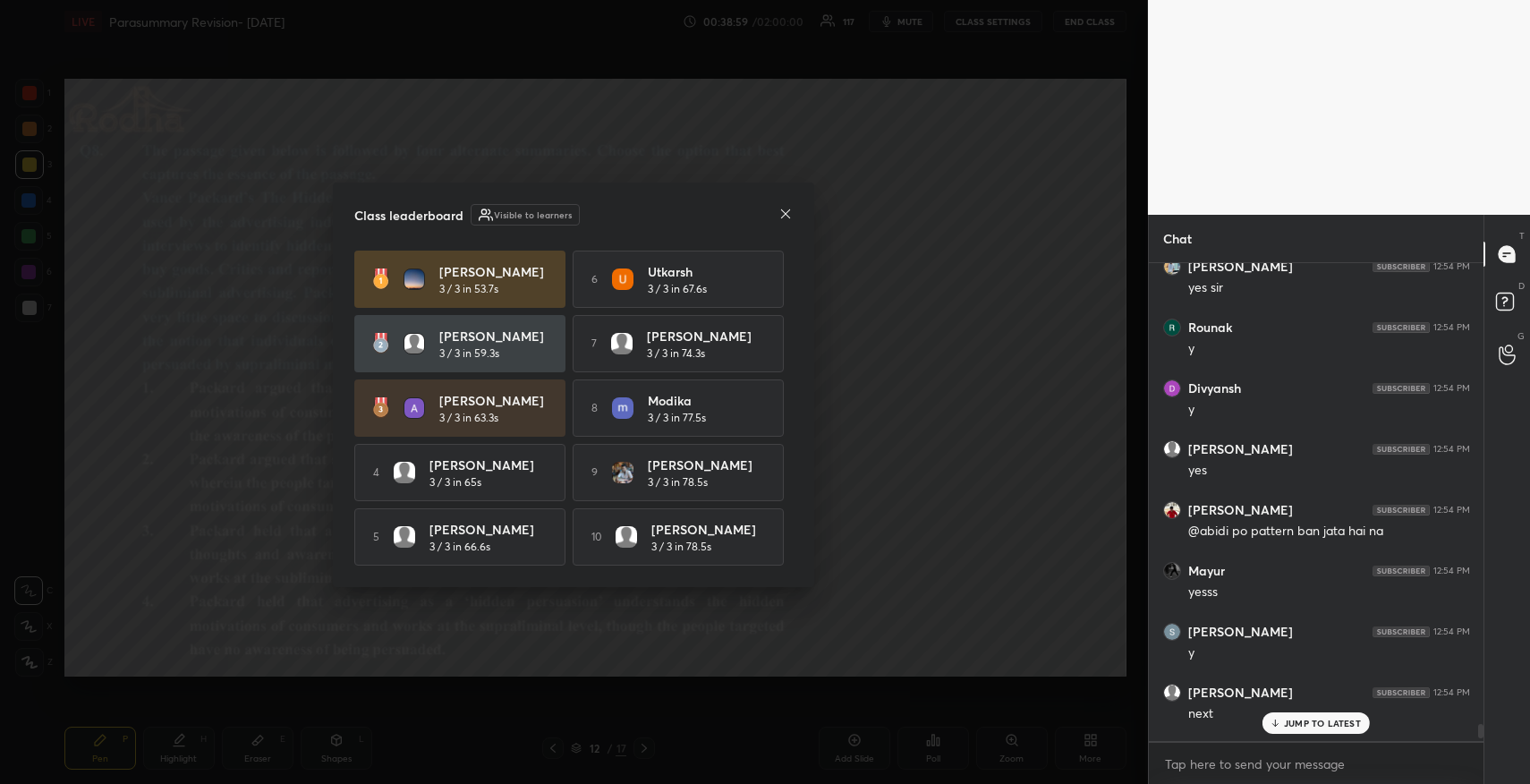
click at [785, 210] on icon at bounding box center [786, 213] width 9 height 9
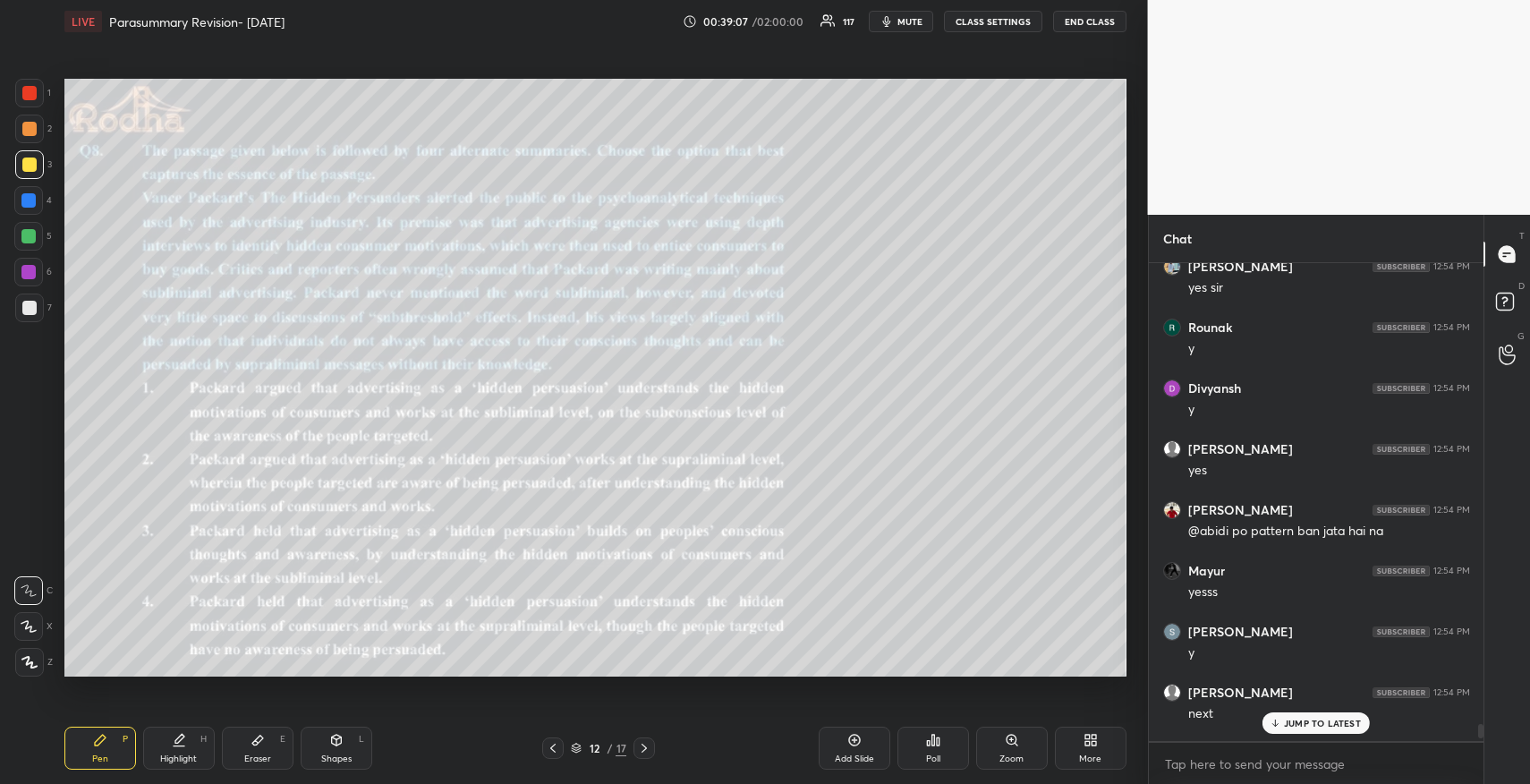
click at [1312, 717] on p "JUMP TO LATEST" at bounding box center [1323, 723] width 77 height 11
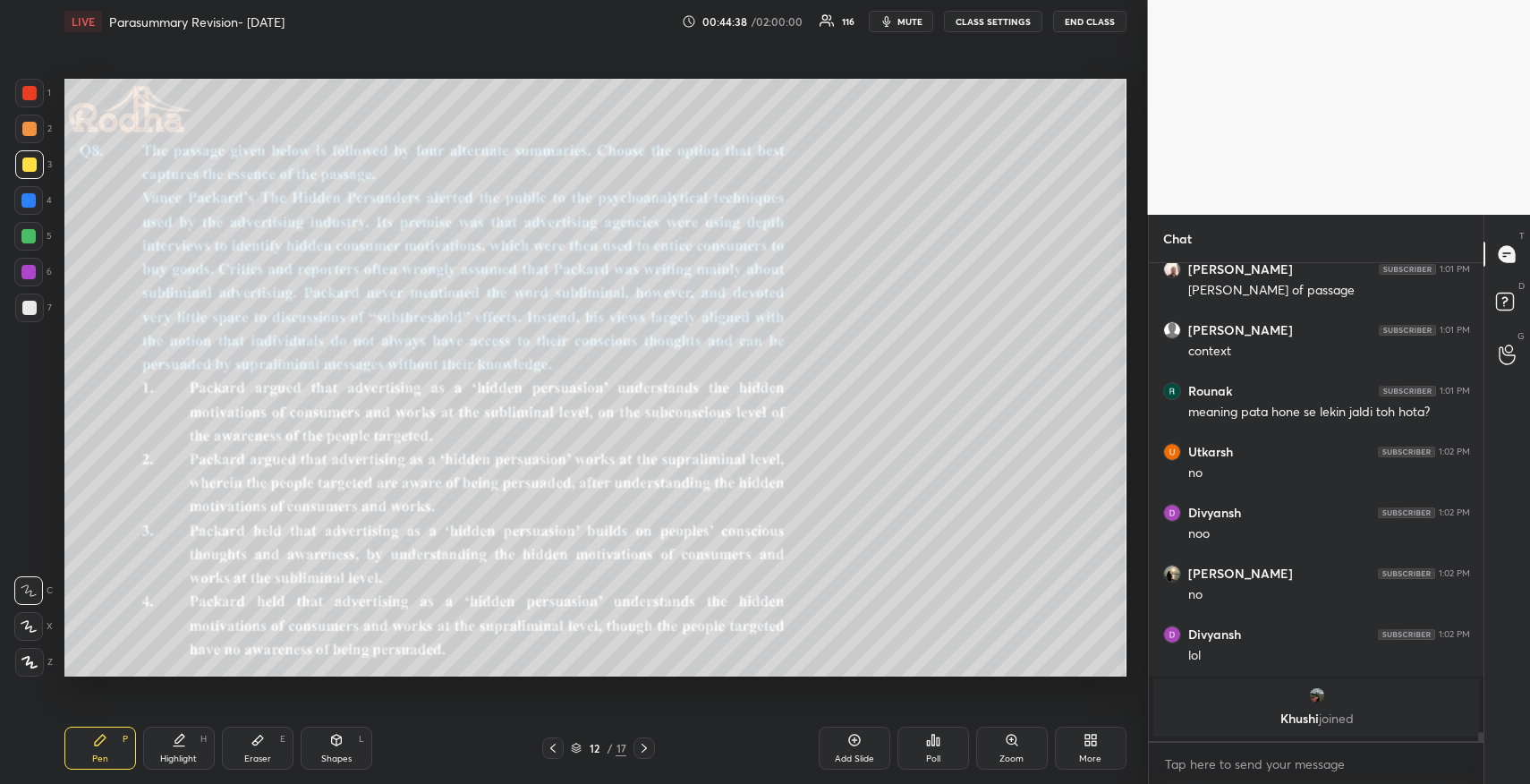
scroll to position [23079, 0]
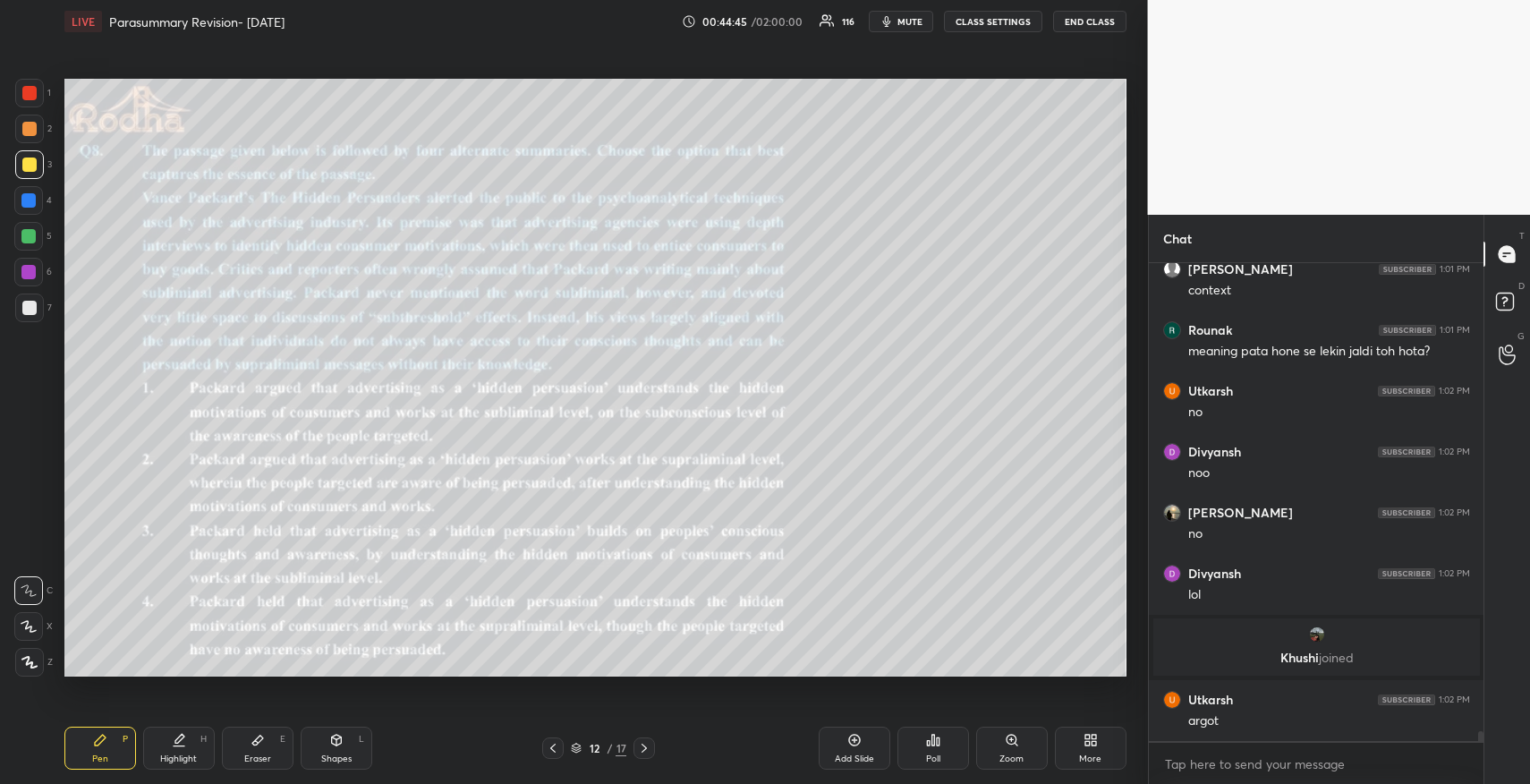
drag, startPoint x: 256, startPoint y: 742, endPoint x: 257, endPoint y: 705, distance: 37.0
click at [256, 742] on icon at bounding box center [258, 740] width 11 height 10
click at [32, 557] on span "Erase all" at bounding box center [28, 555] width 27 height 13
click at [96, 744] on icon at bounding box center [101, 740] width 11 height 11
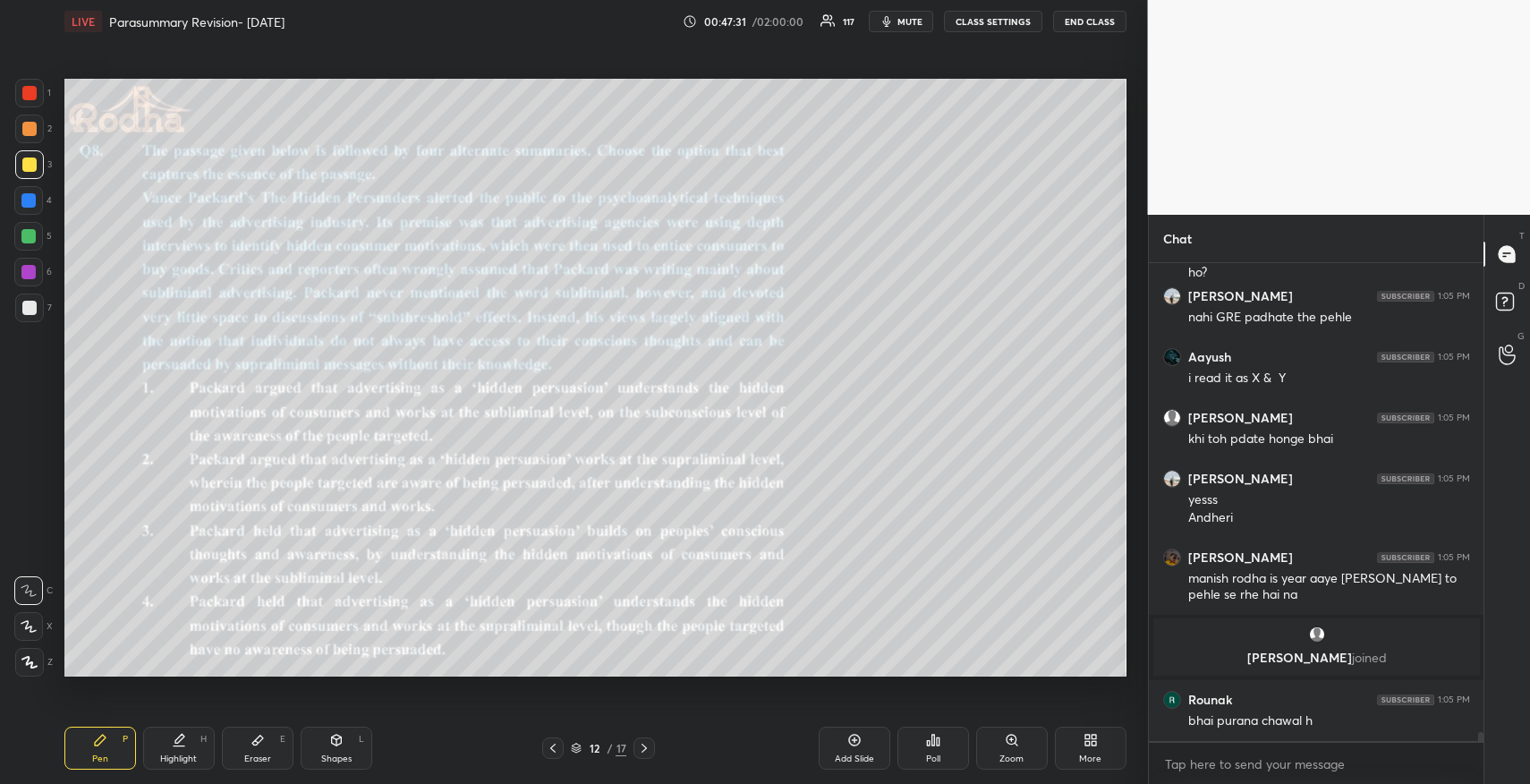
scroll to position [24671, 0]
click at [935, 745] on icon at bounding box center [933, 740] width 15 height 15
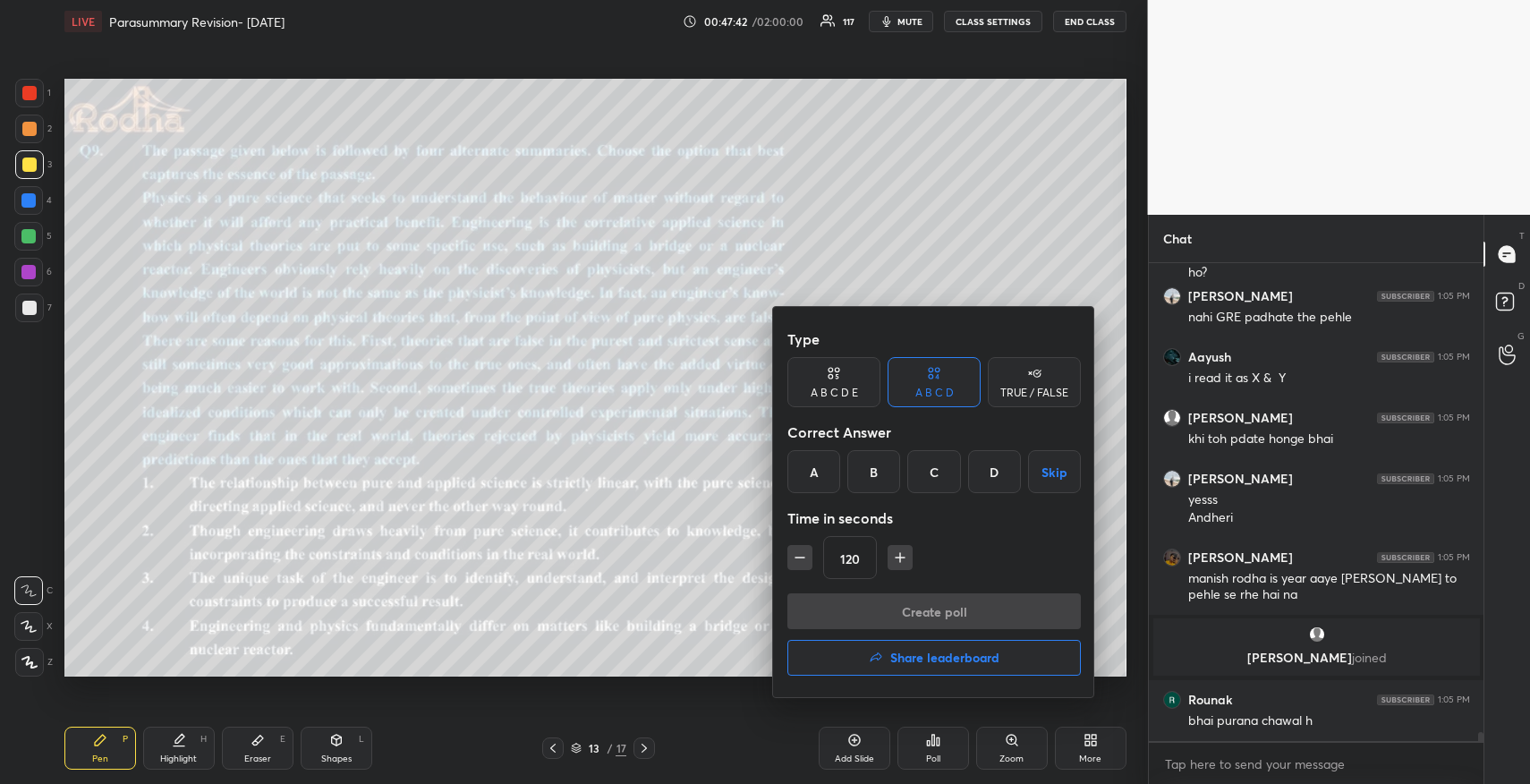
click at [873, 474] on div "B" at bounding box center [874, 471] width 53 height 43
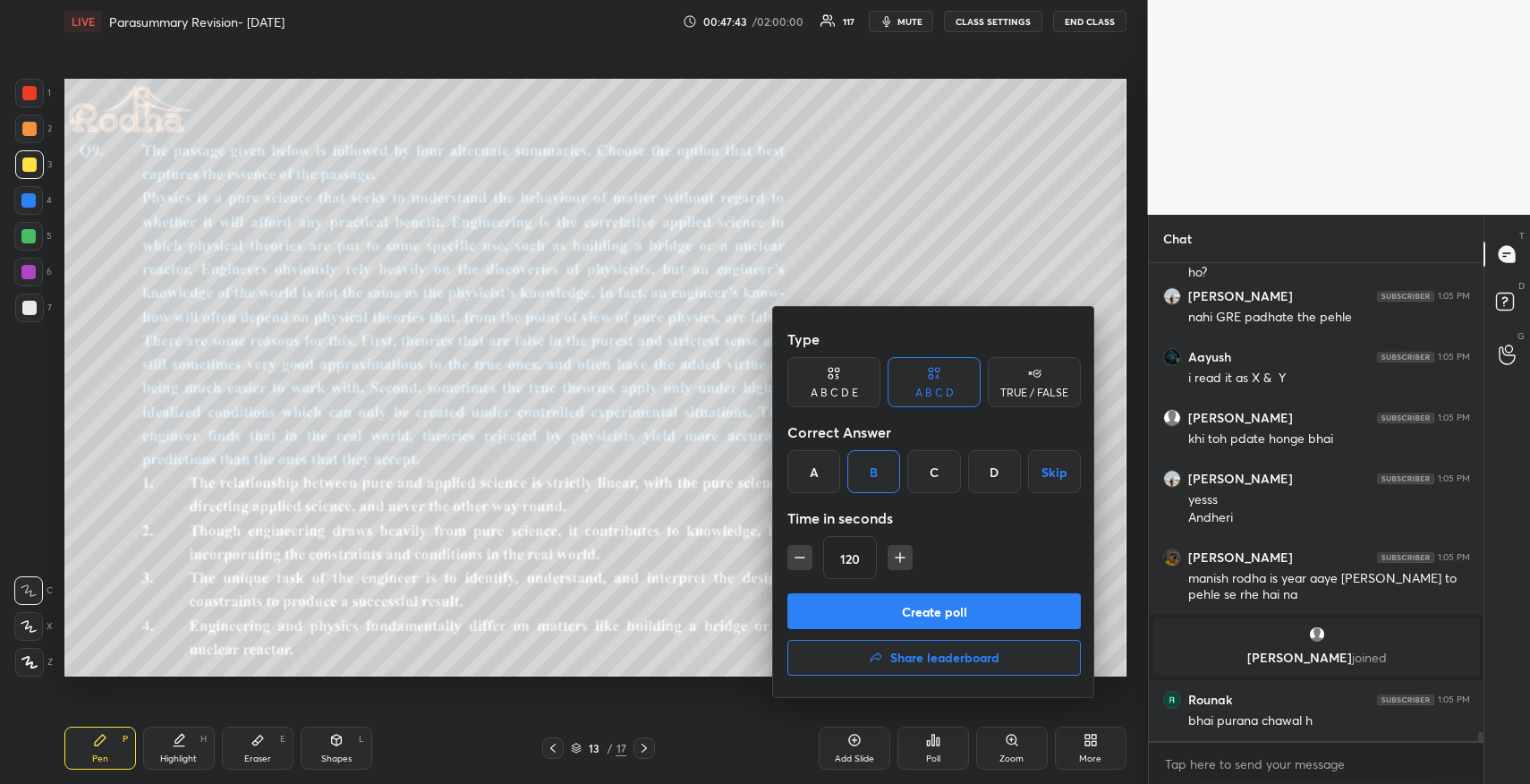
drag, startPoint x: 909, startPoint y: 604, endPoint x: 928, endPoint y: 609, distance: 19.6
click at [904, 606] on button "Create poll" at bounding box center [934, 610] width 293 height 36
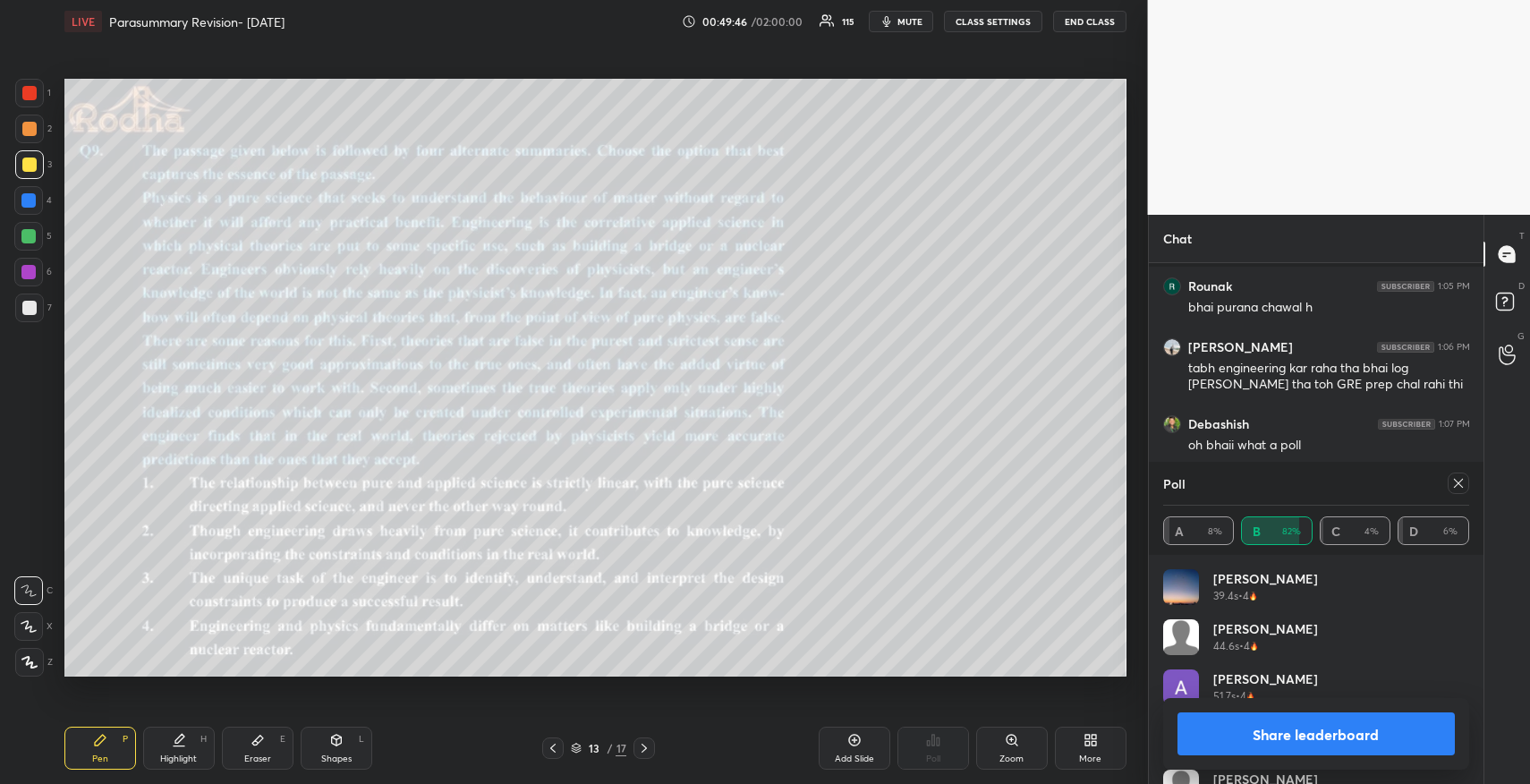
scroll to position [25178, 0]
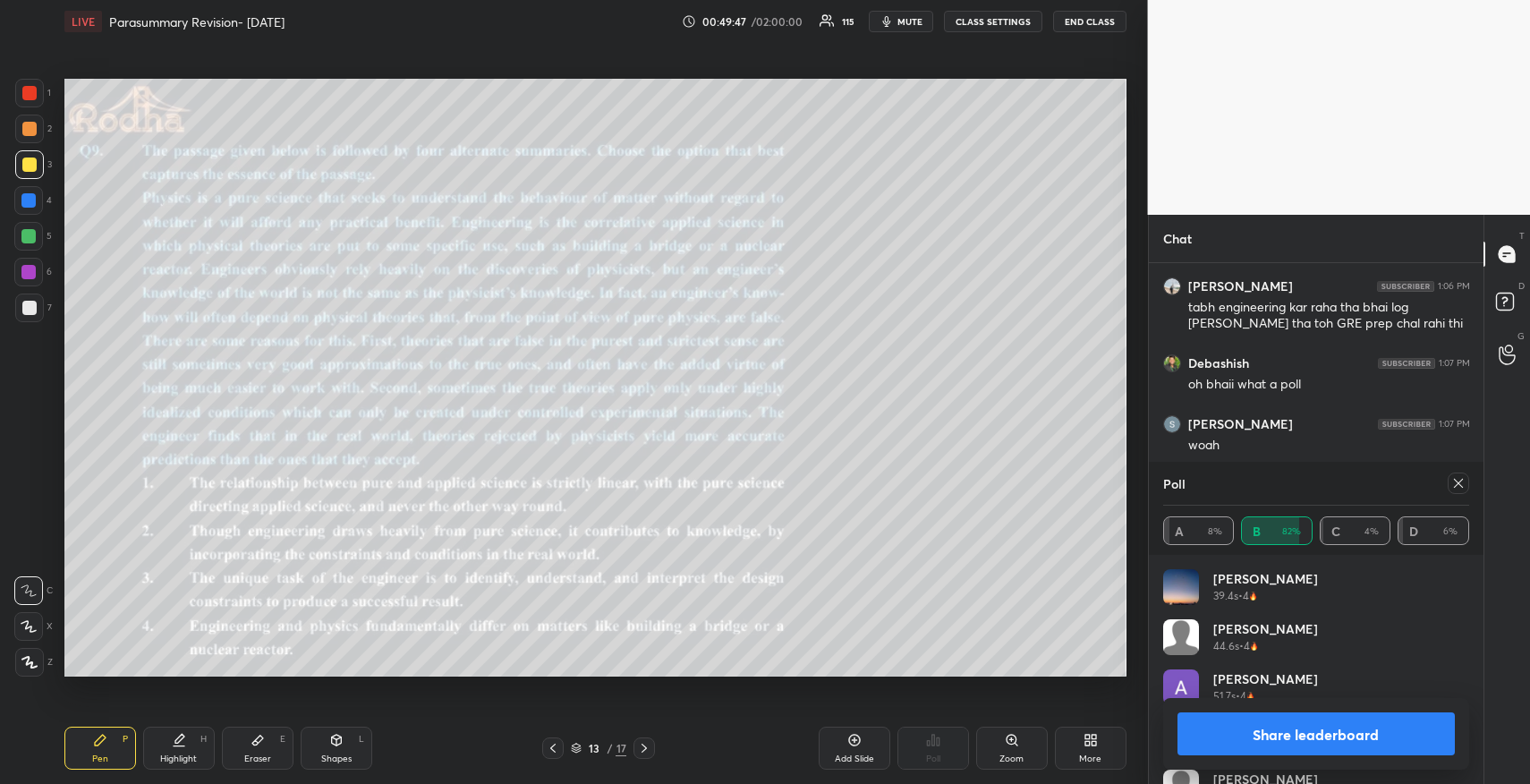
click at [1343, 729] on button "Share leaderboard" at bounding box center [1316, 733] width 278 height 43
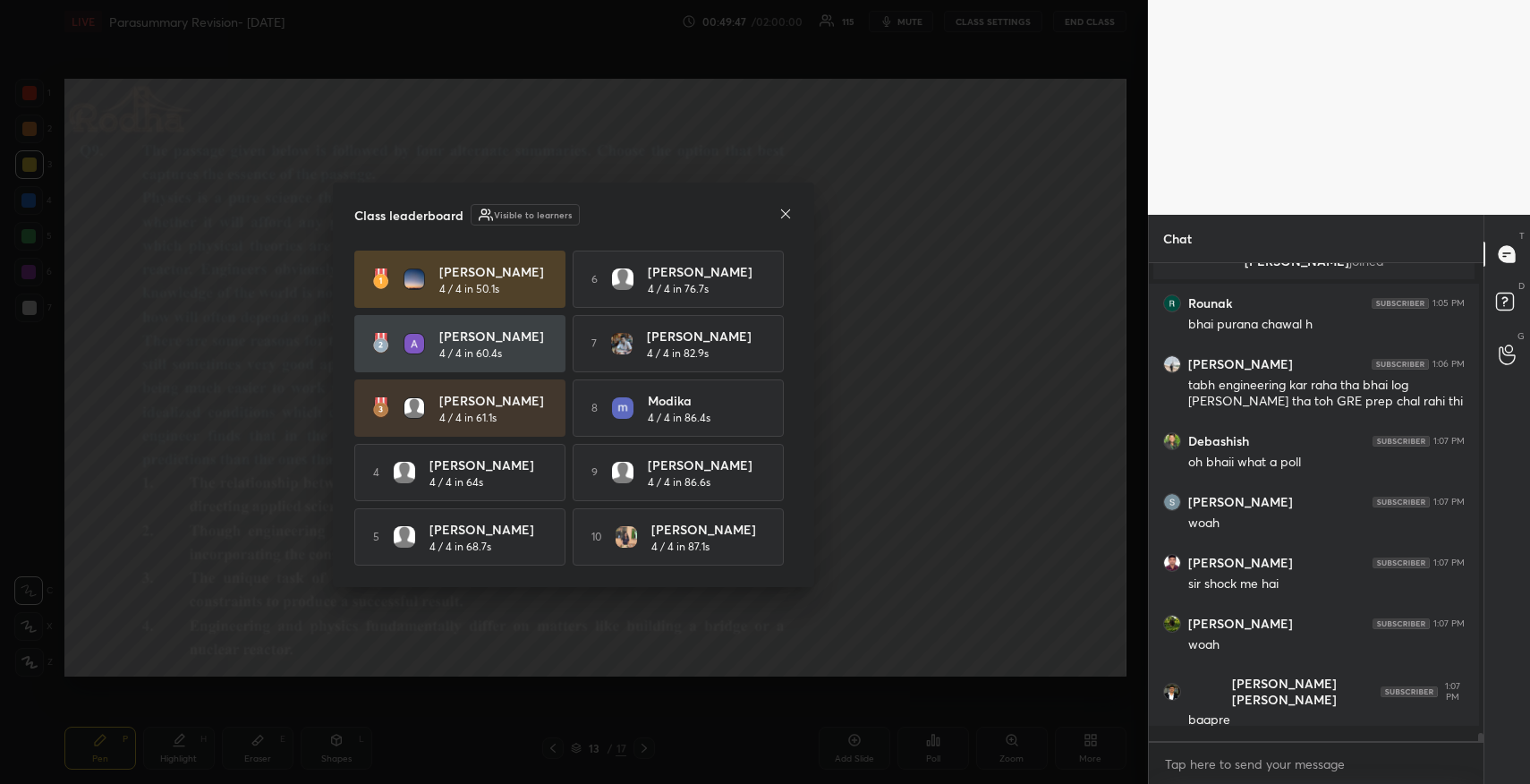
scroll to position [6, 6]
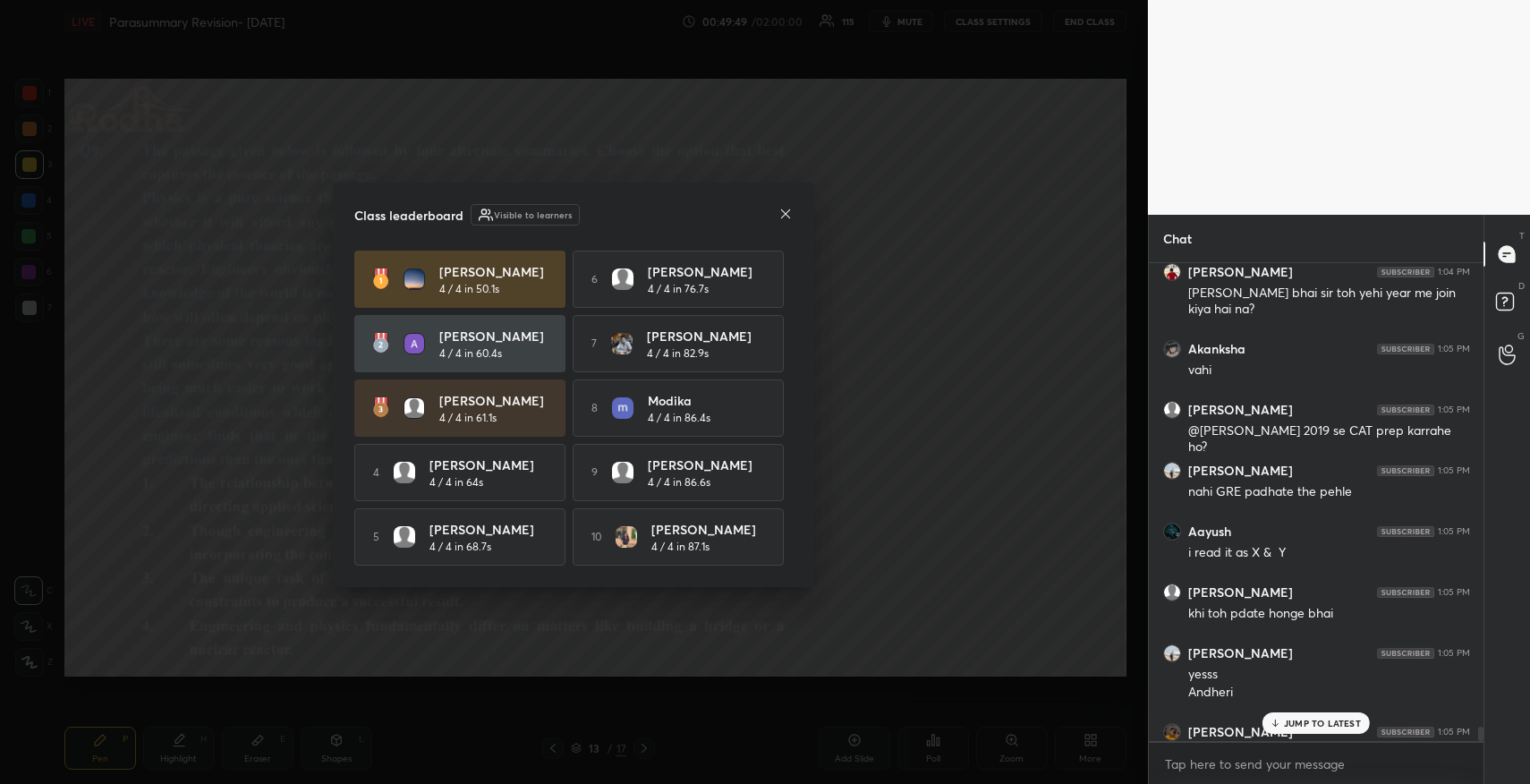
click at [789, 212] on icon at bounding box center [786, 214] width 15 height 15
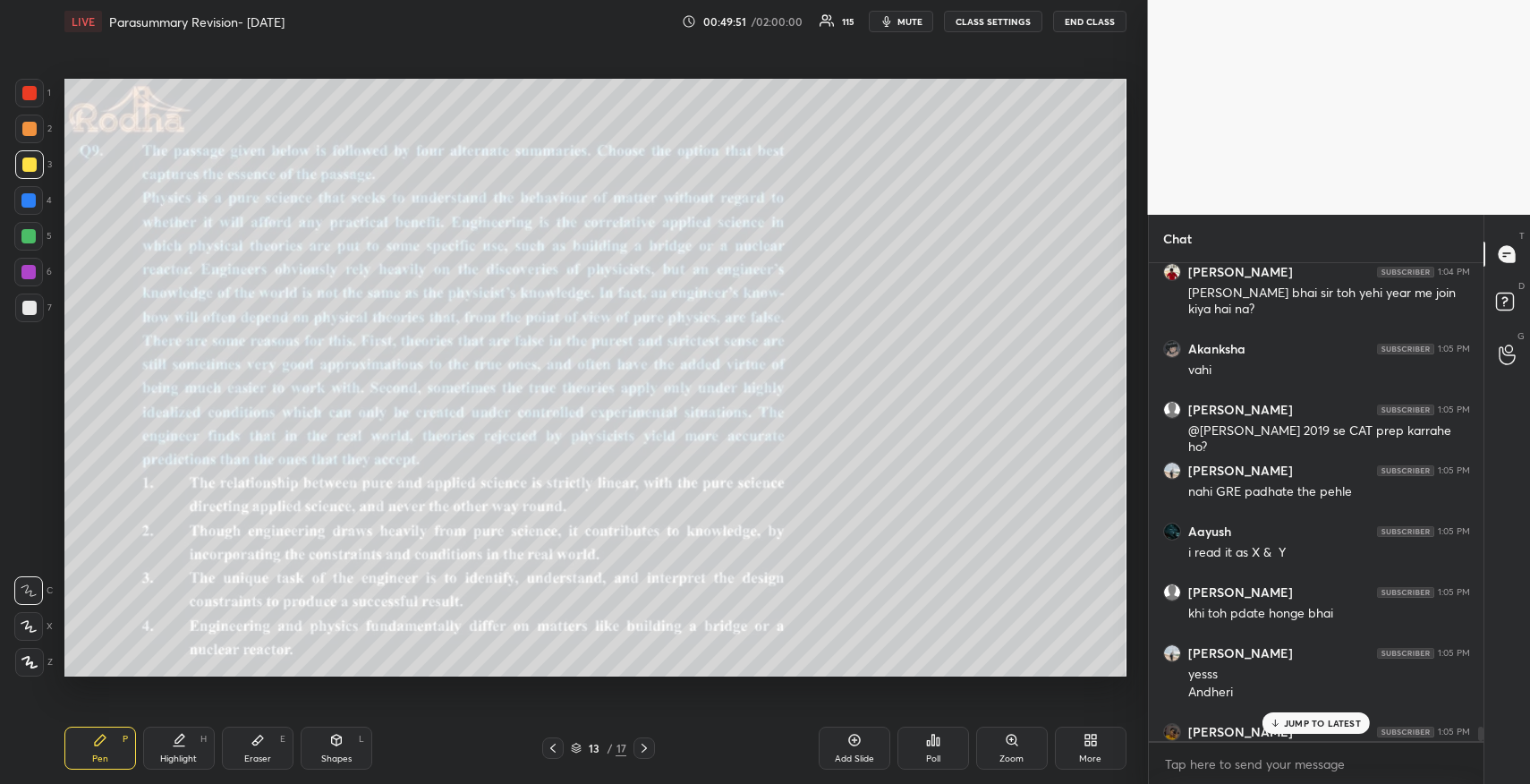
click at [1318, 721] on p "JUMP TO LATEST" at bounding box center [1323, 723] width 77 height 11
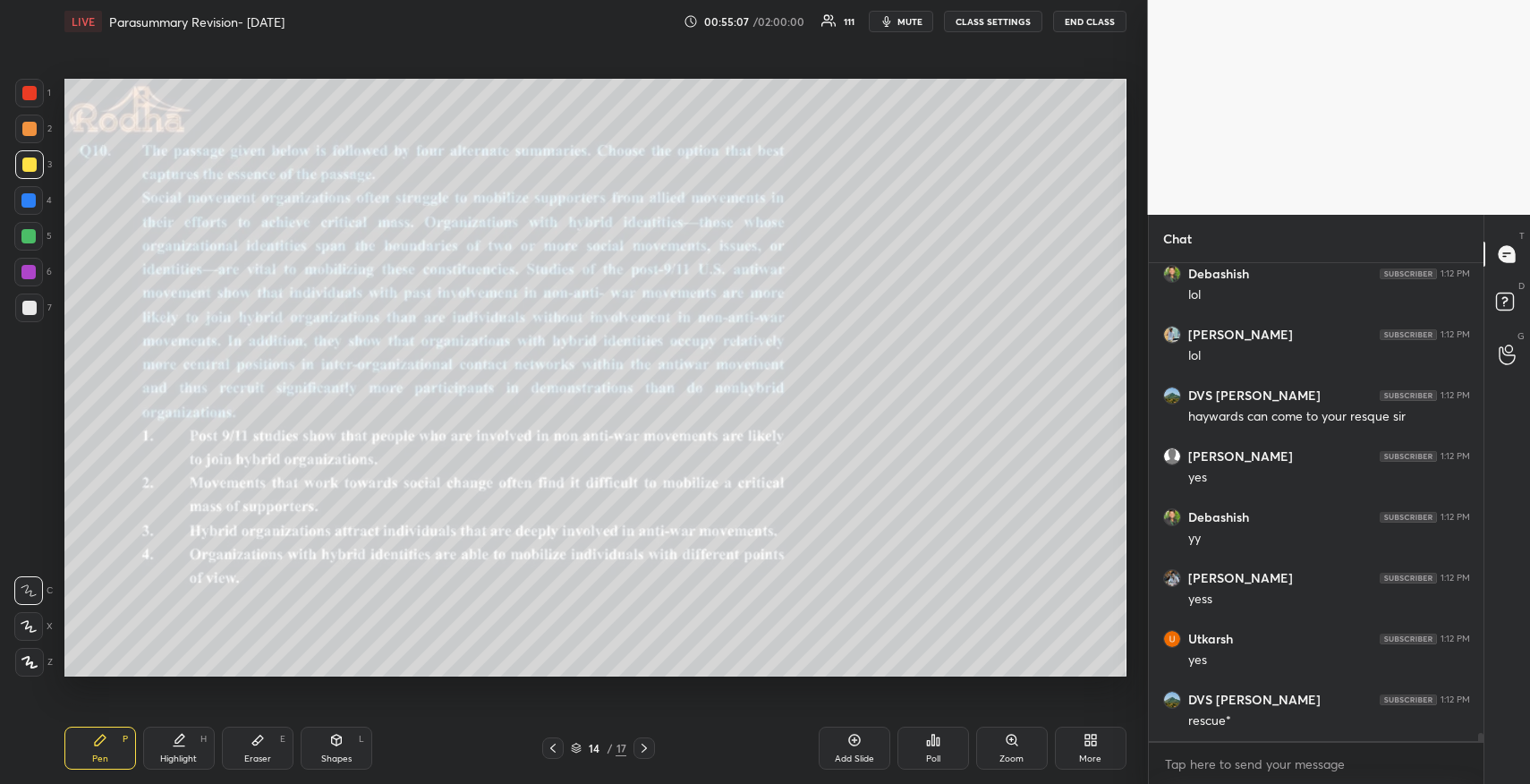
scroll to position [27489, 0]
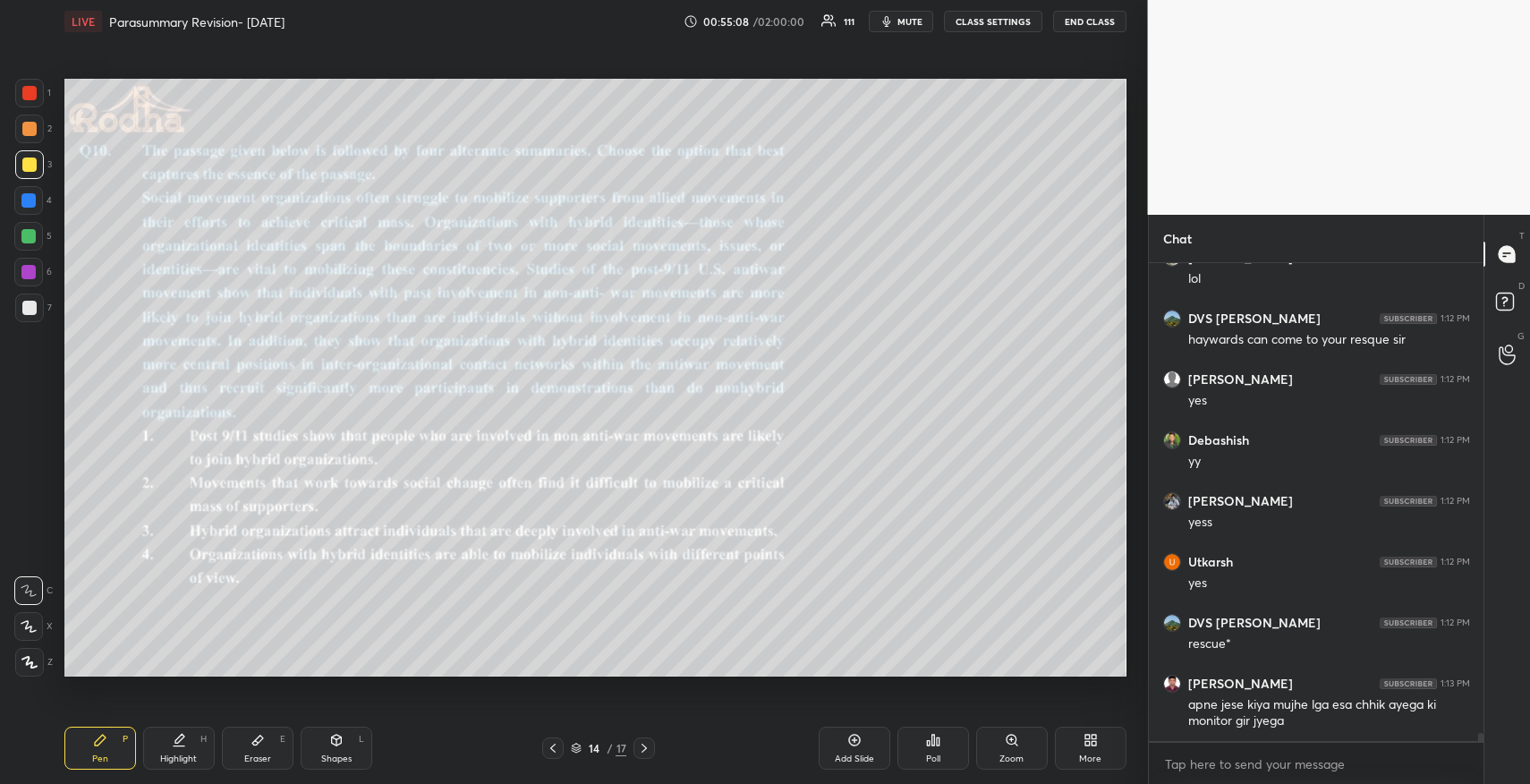
click at [923, 747] on div "Poll" at bounding box center [933, 747] width 71 height 43
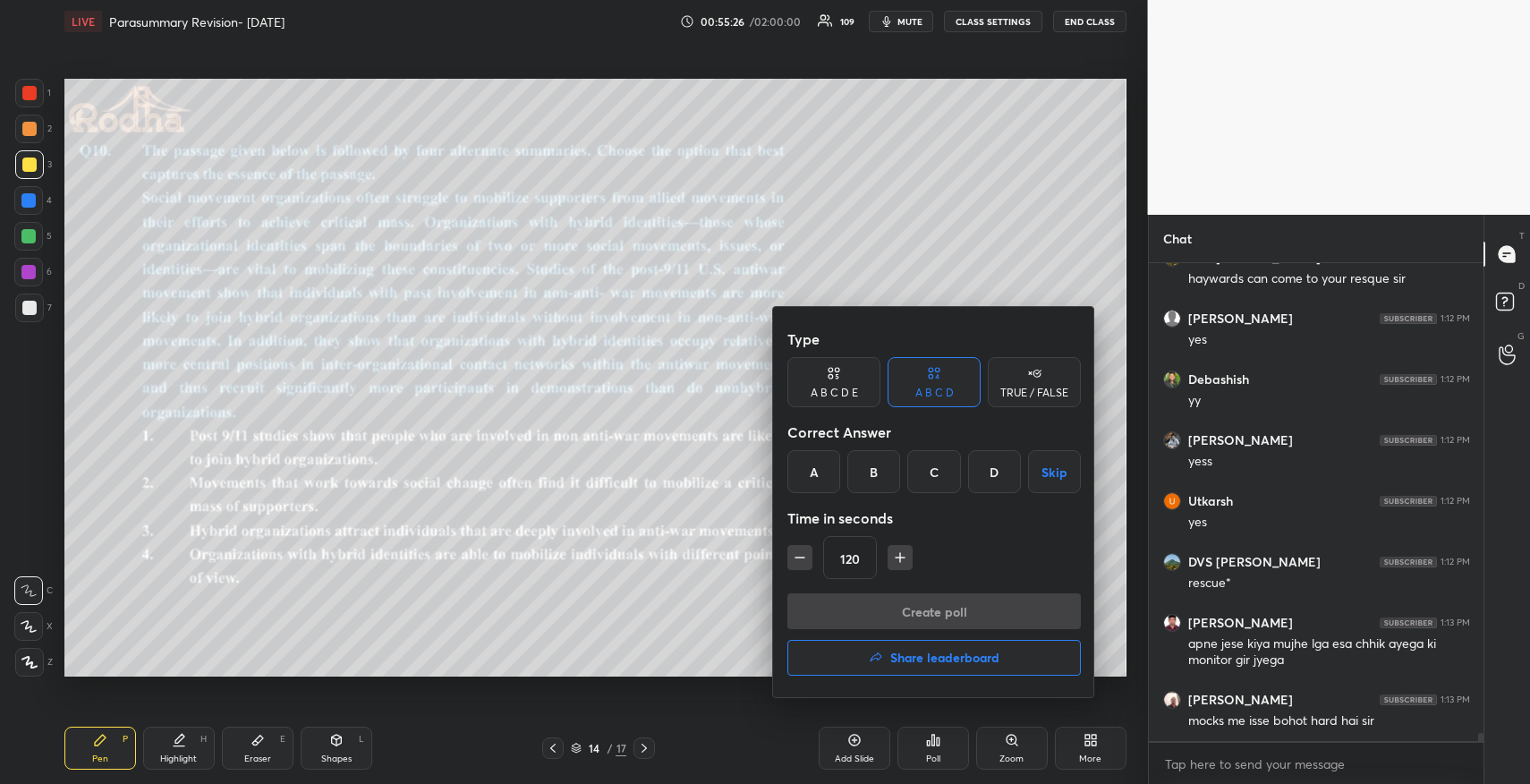
scroll to position [27612, 0]
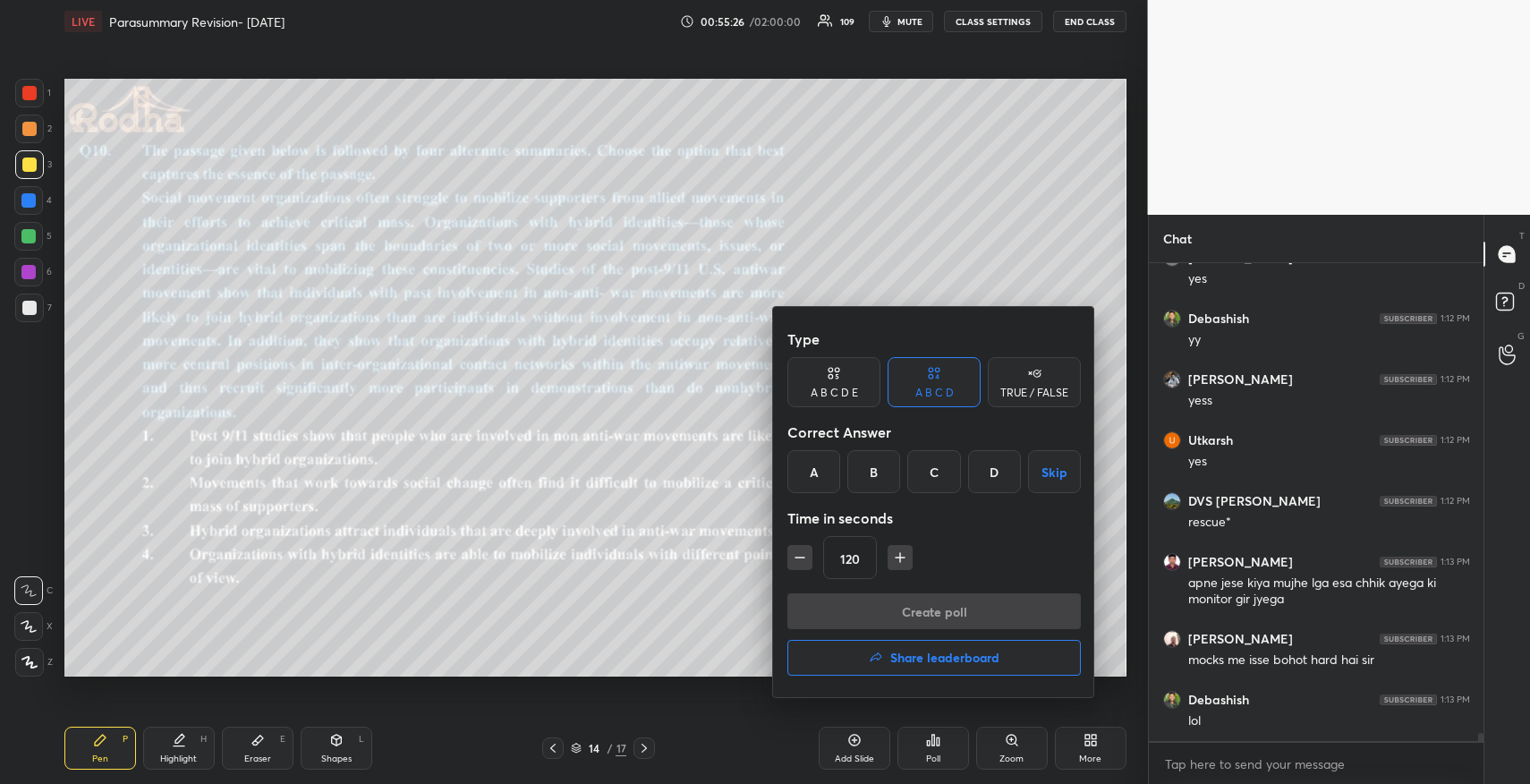
drag, startPoint x: 985, startPoint y: 471, endPoint x: 976, endPoint y: 500, distance: 30.4
click at [984, 473] on div "D" at bounding box center [994, 471] width 53 height 43
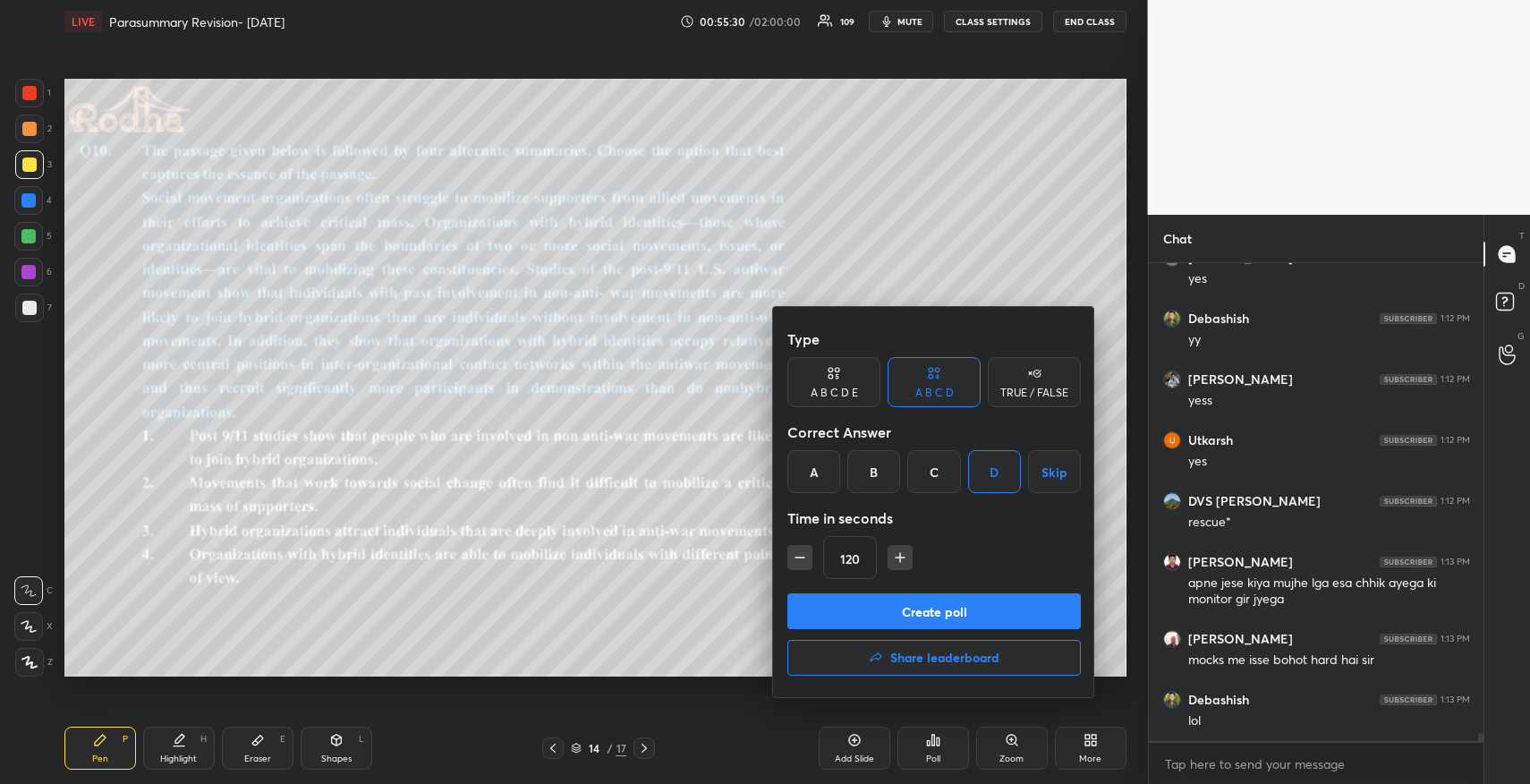
scroll to position [27672, 0]
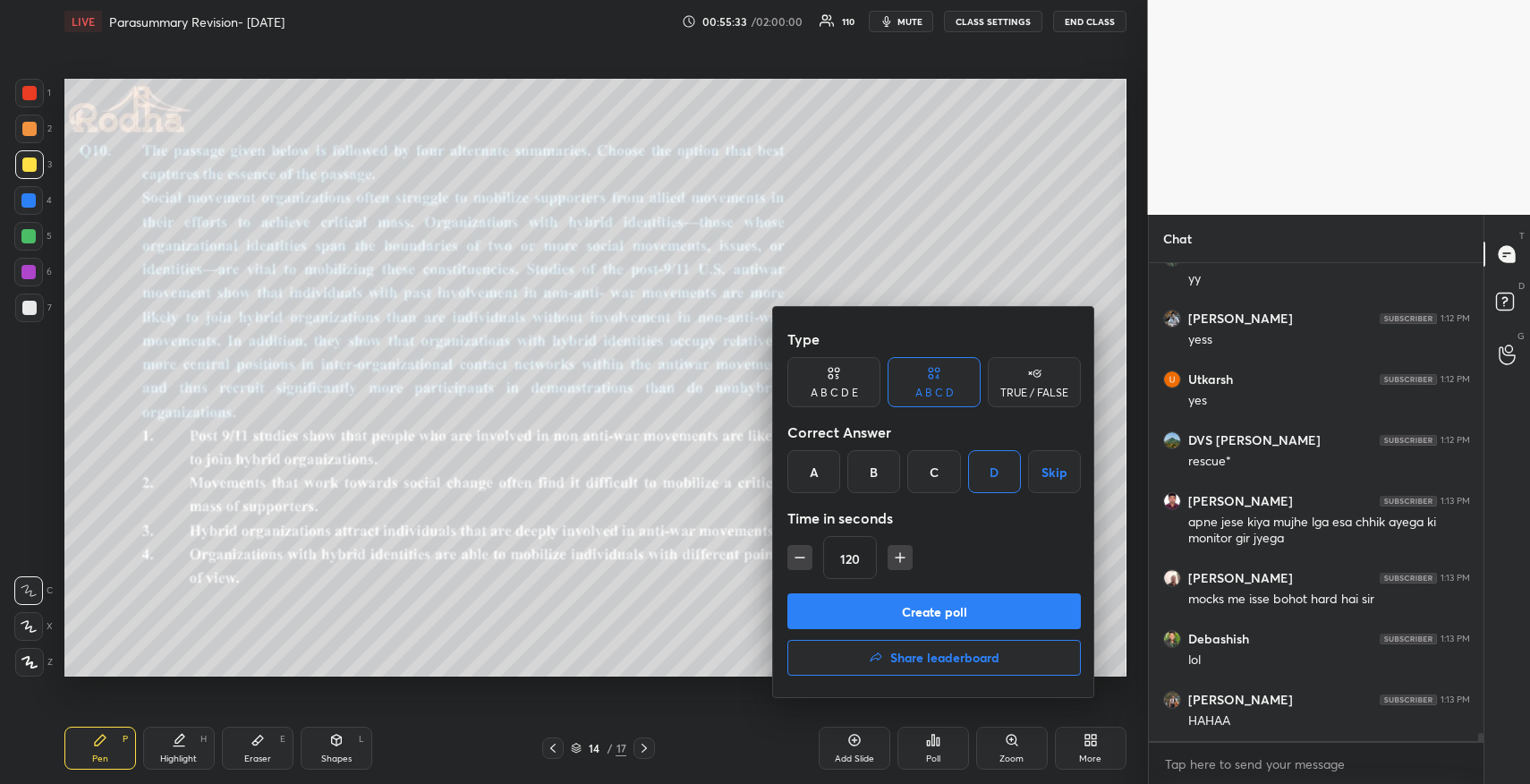
click at [958, 606] on button "Create poll" at bounding box center [934, 610] width 293 height 36
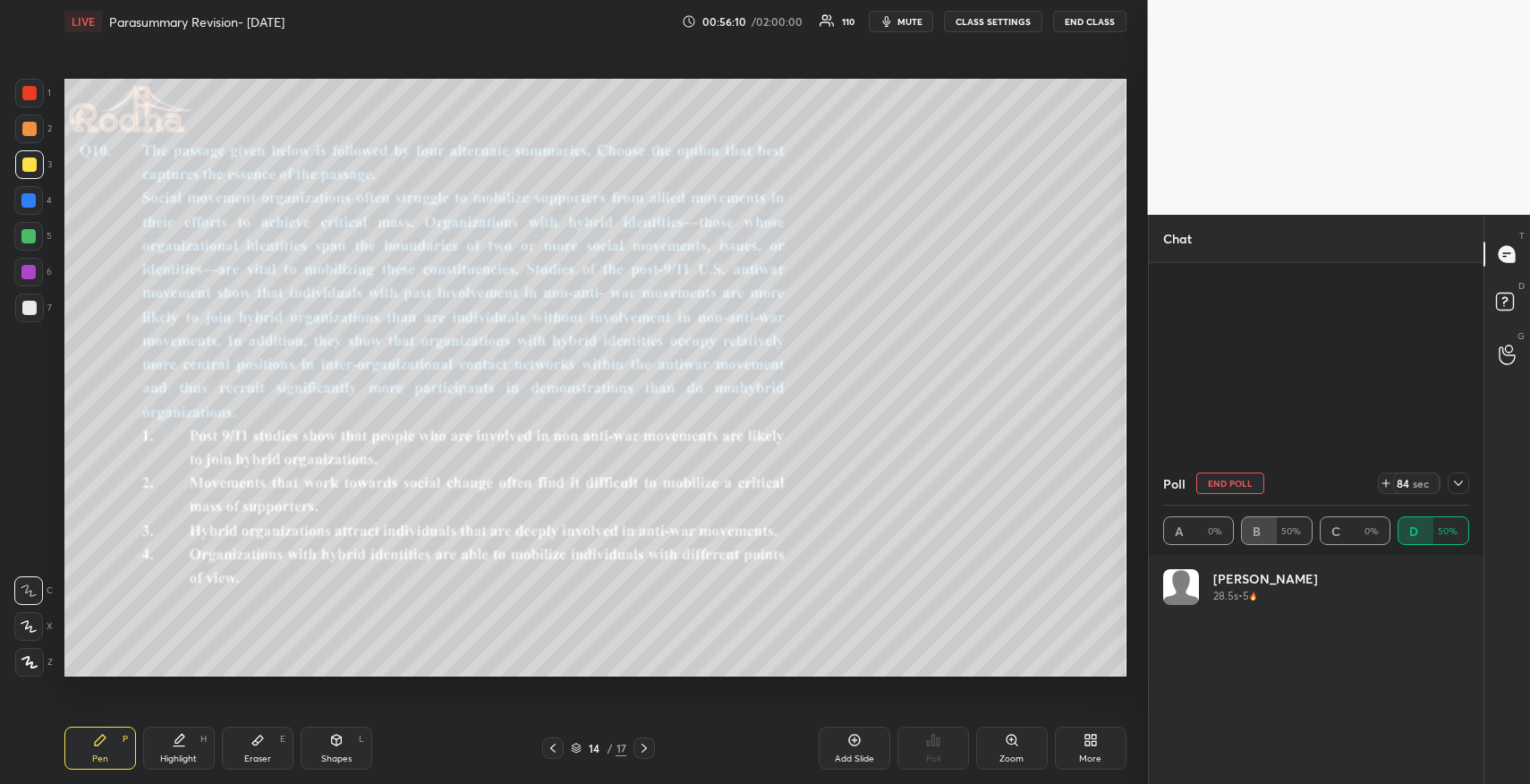
scroll to position [27106, 0]
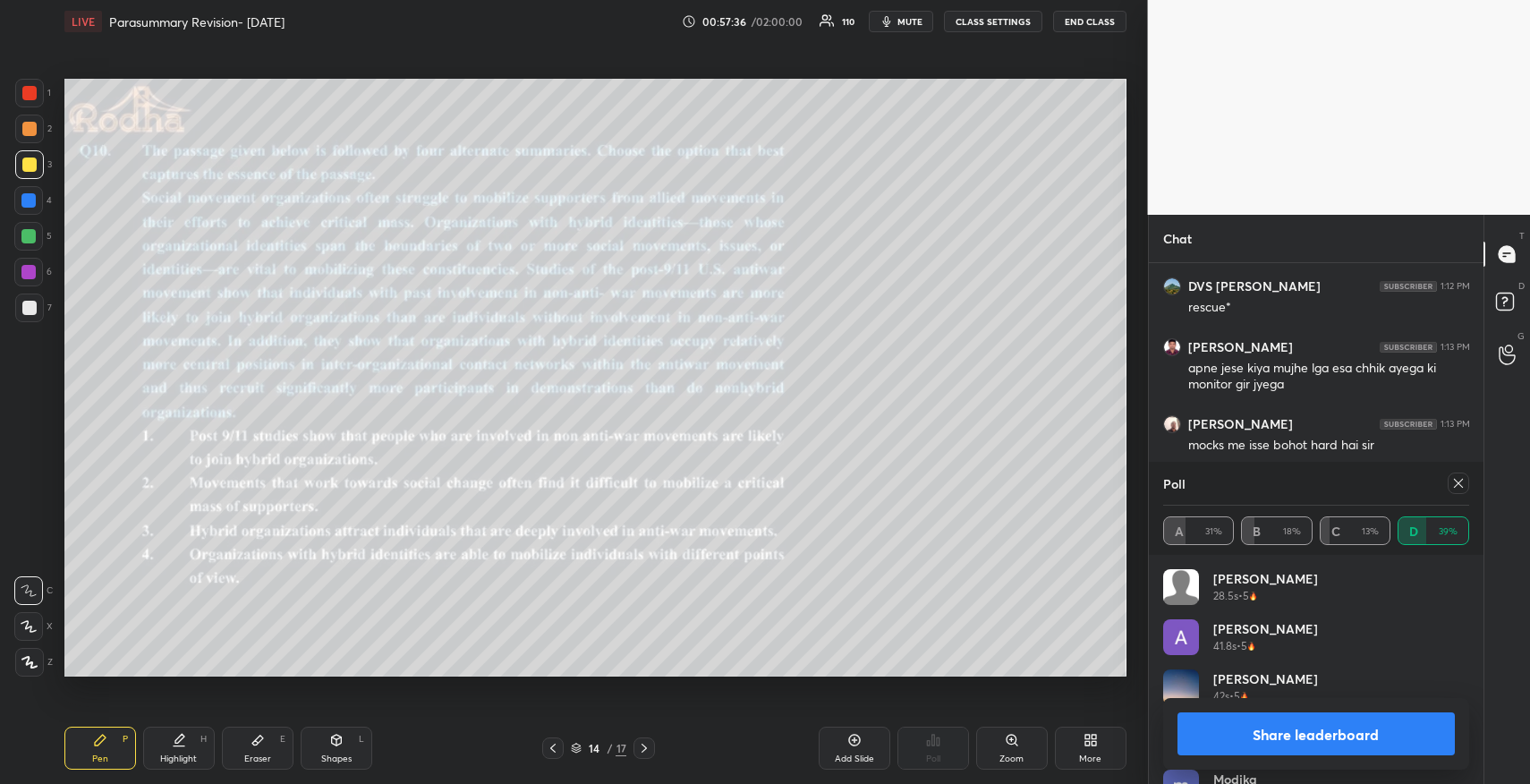
click at [1274, 726] on button "Share leaderboard" at bounding box center [1316, 733] width 278 height 43
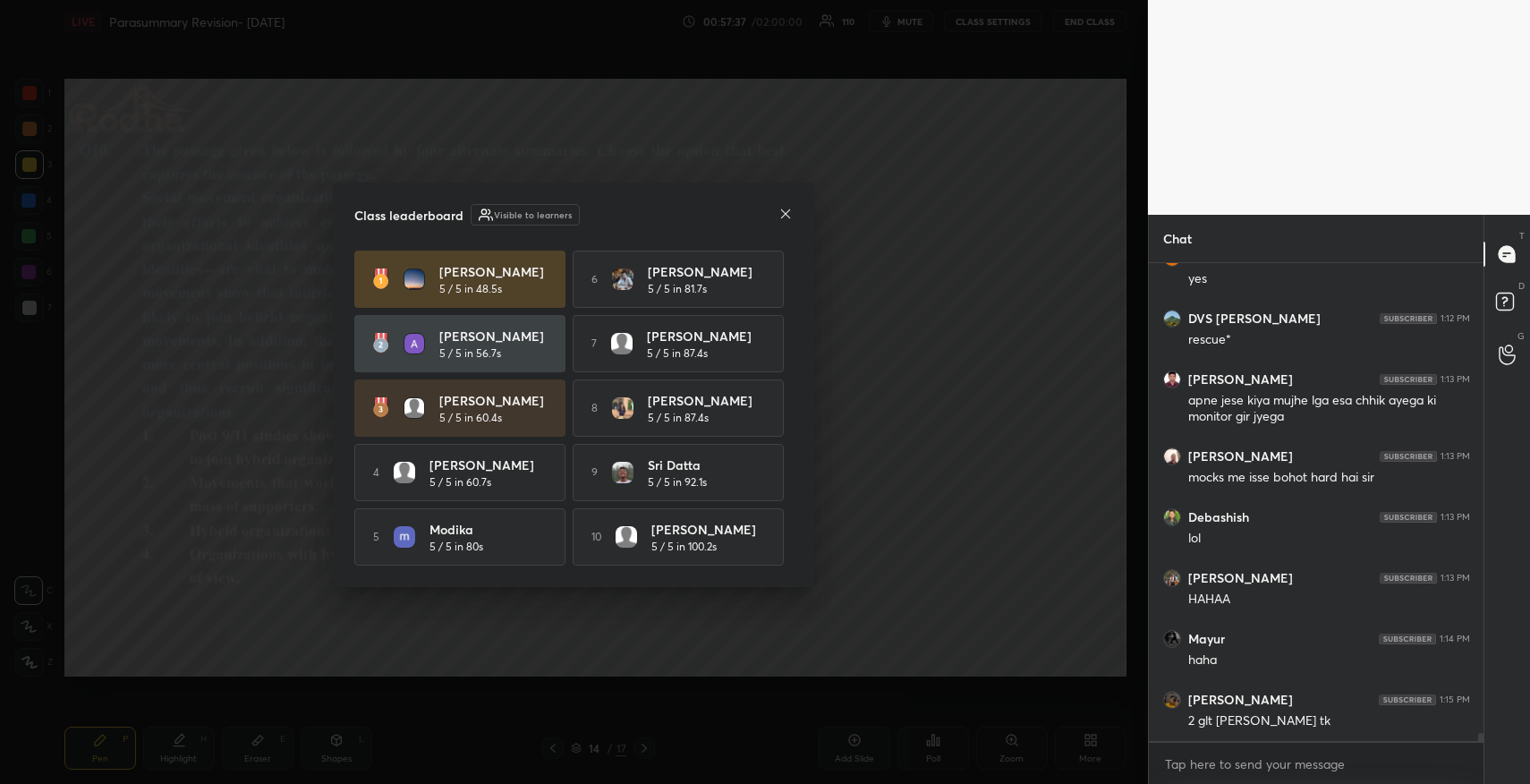
scroll to position [471, 329]
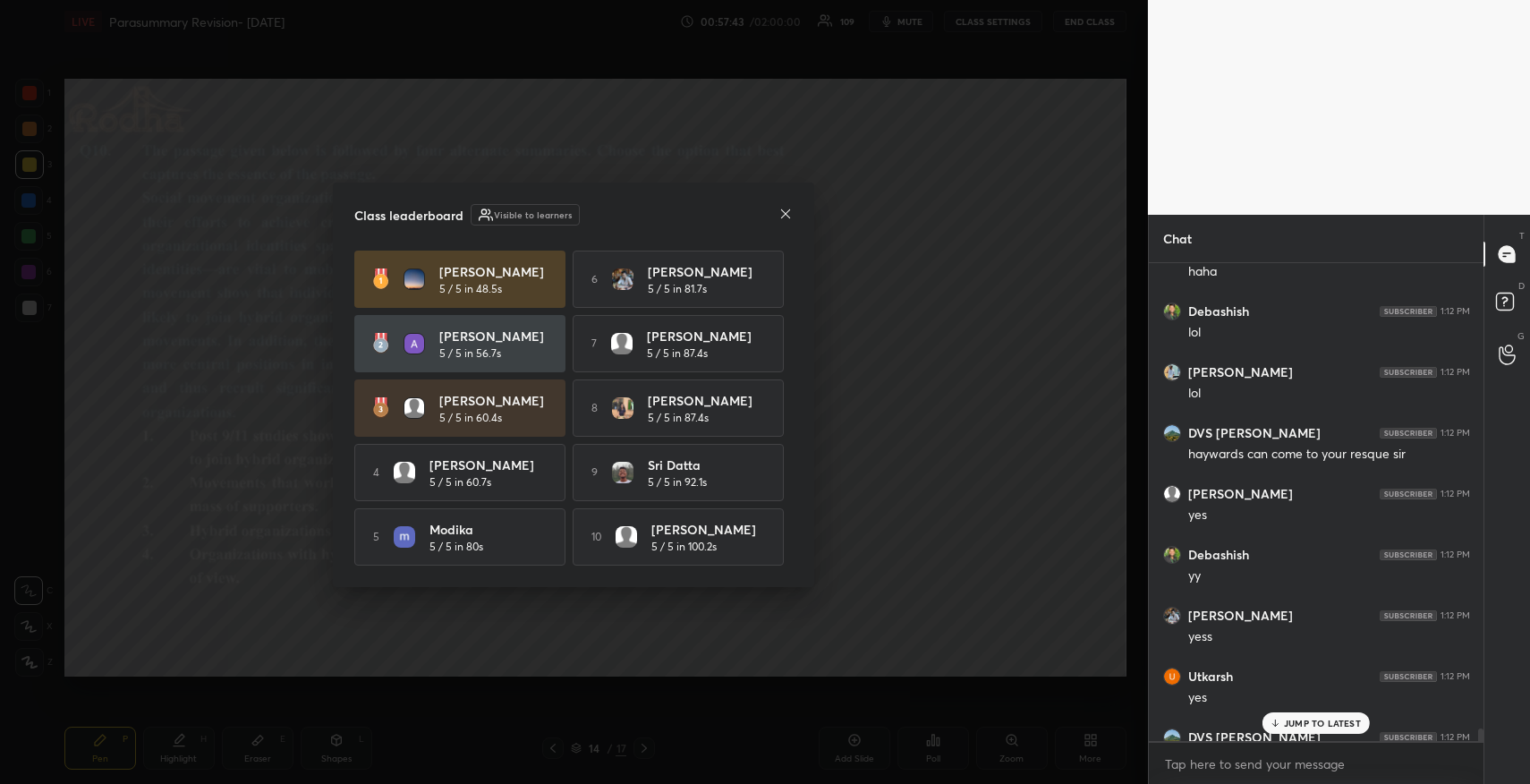
click at [790, 214] on icon at bounding box center [786, 214] width 15 height 15
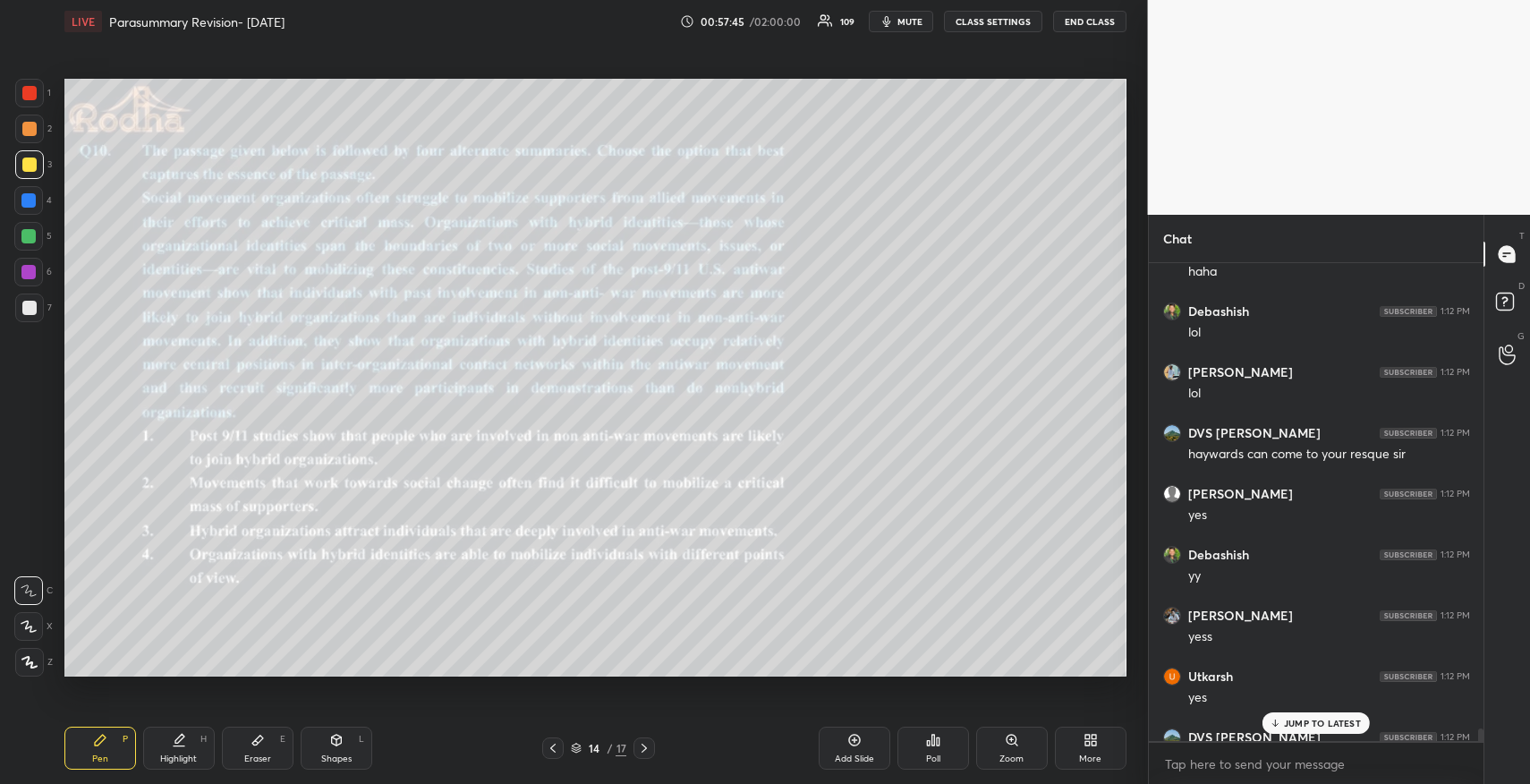
click at [1323, 723] on p "JUMP TO LATEST" at bounding box center [1323, 723] width 77 height 11
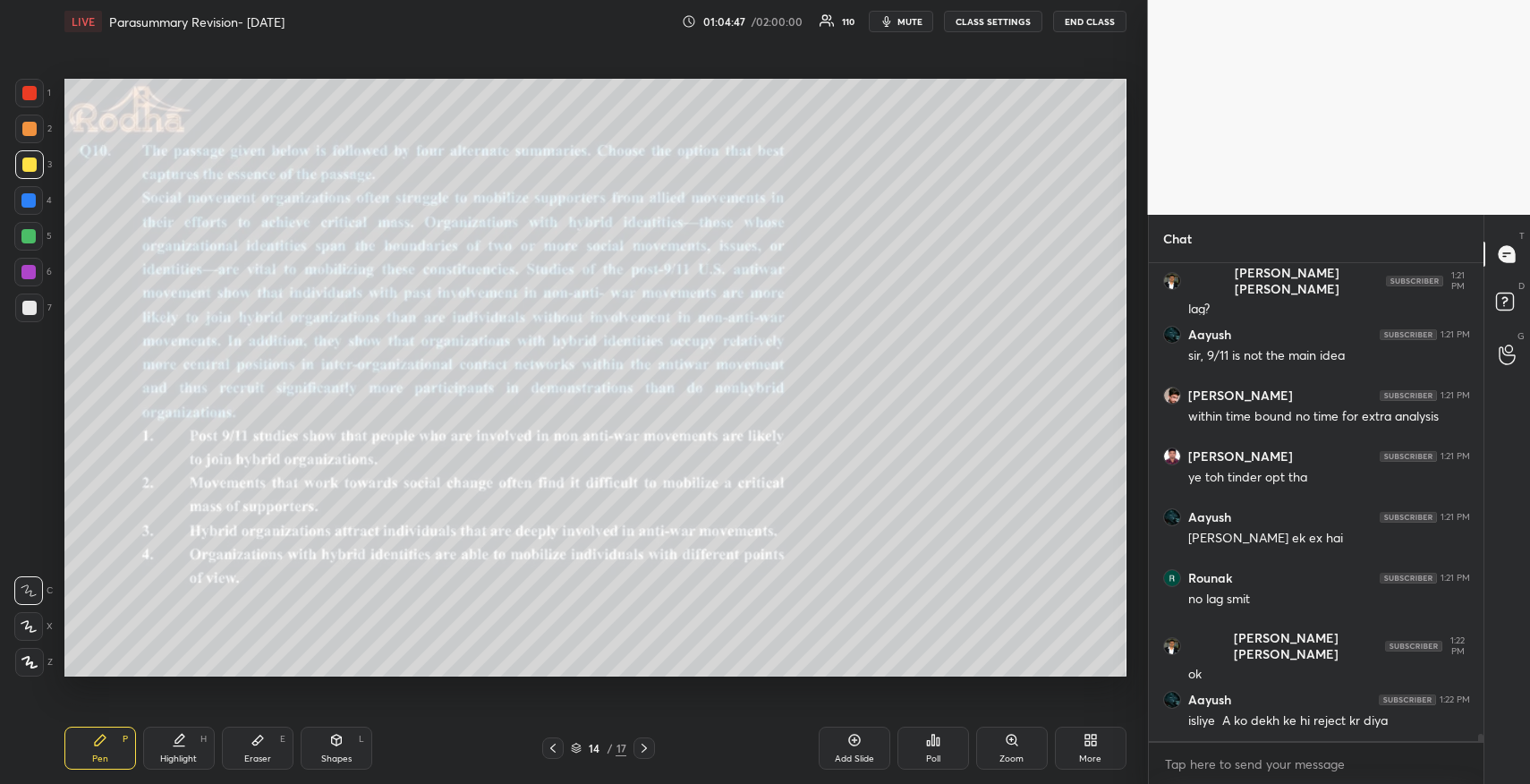
scroll to position [30698, 0]
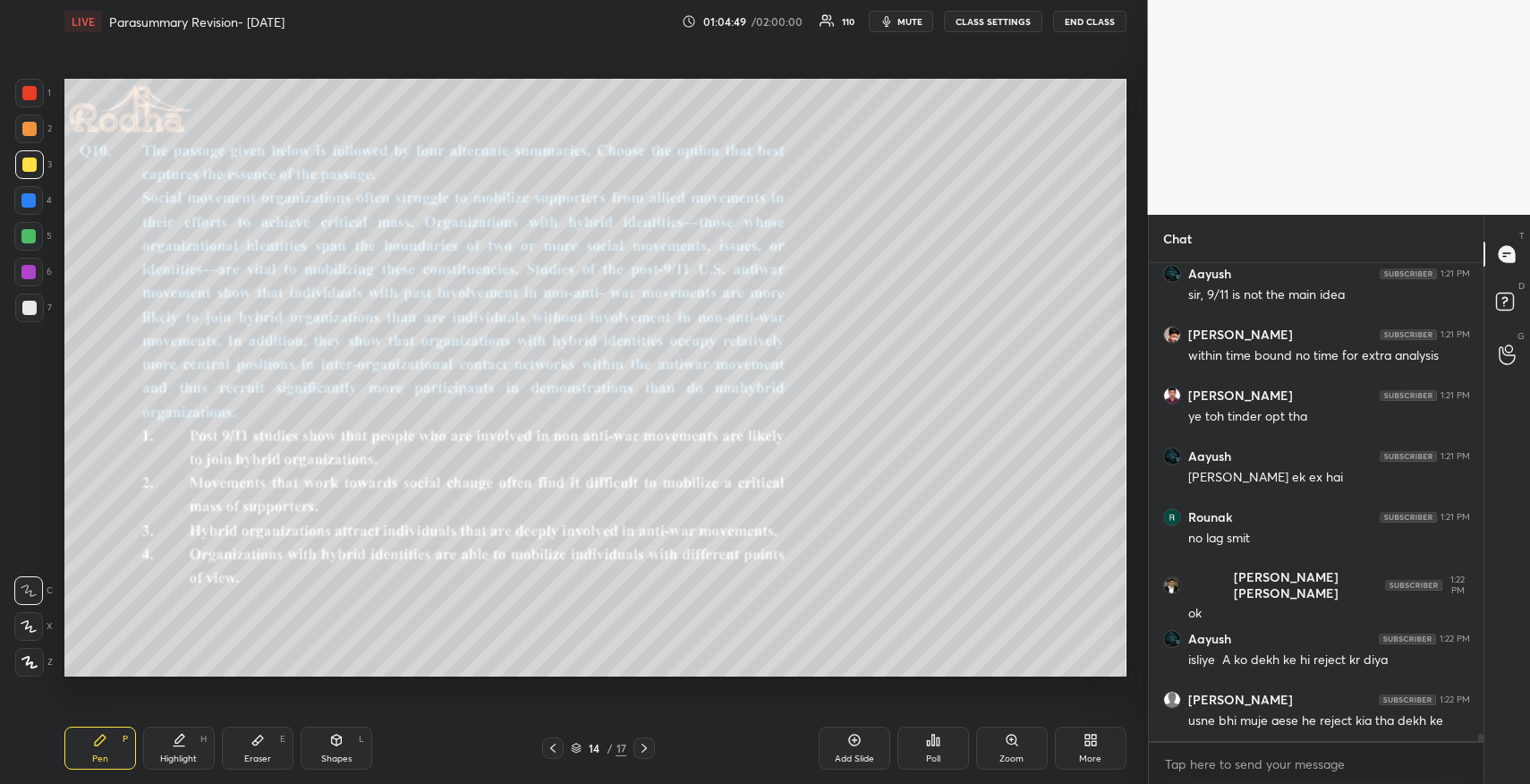
drag, startPoint x: 252, startPoint y: 745, endPoint x: 242, endPoint y: 737, distance: 12.8
click at [250, 743] on icon at bounding box center [258, 740] width 15 height 15
click at [32, 550] on span "Erase all" at bounding box center [28, 555] width 27 height 13
drag, startPoint x: 90, startPoint y: 746, endPoint x: 127, endPoint y: 688, distance: 68.8
click at [93, 746] on div "Pen P" at bounding box center [100, 747] width 71 height 43
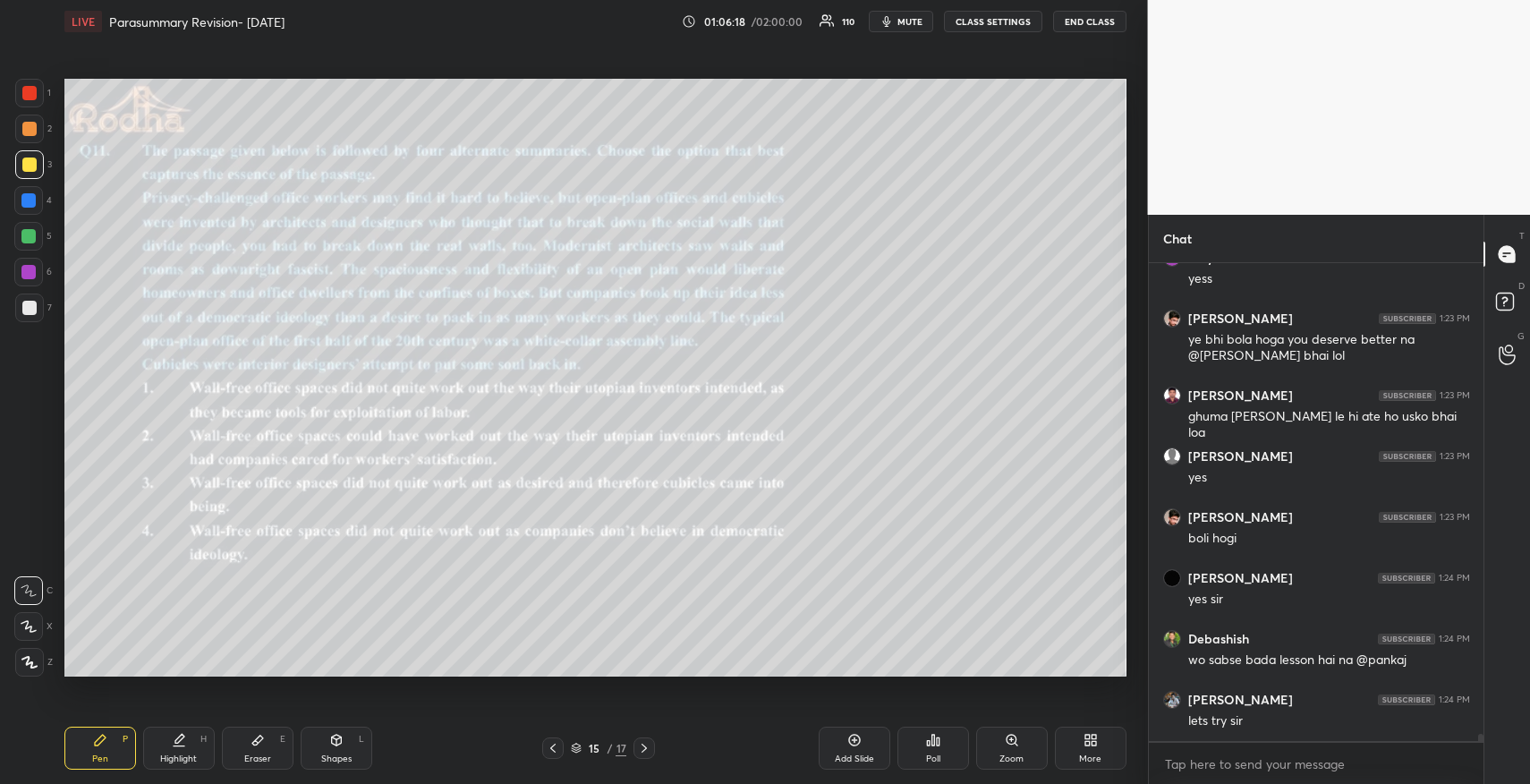
scroll to position [31144, 0]
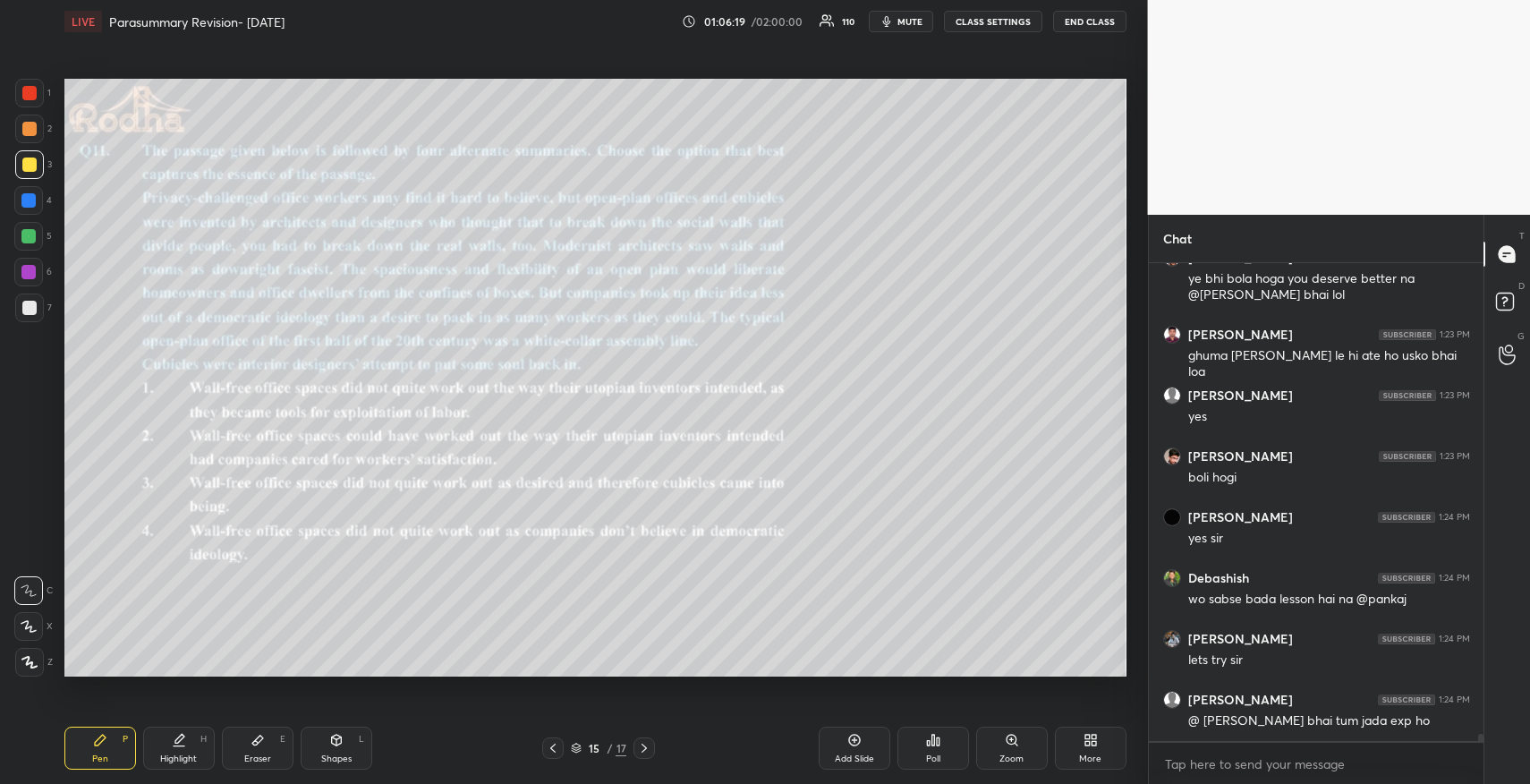
click at [941, 747] on div "Poll" at bounding box center [933, 747] width 71 height 43
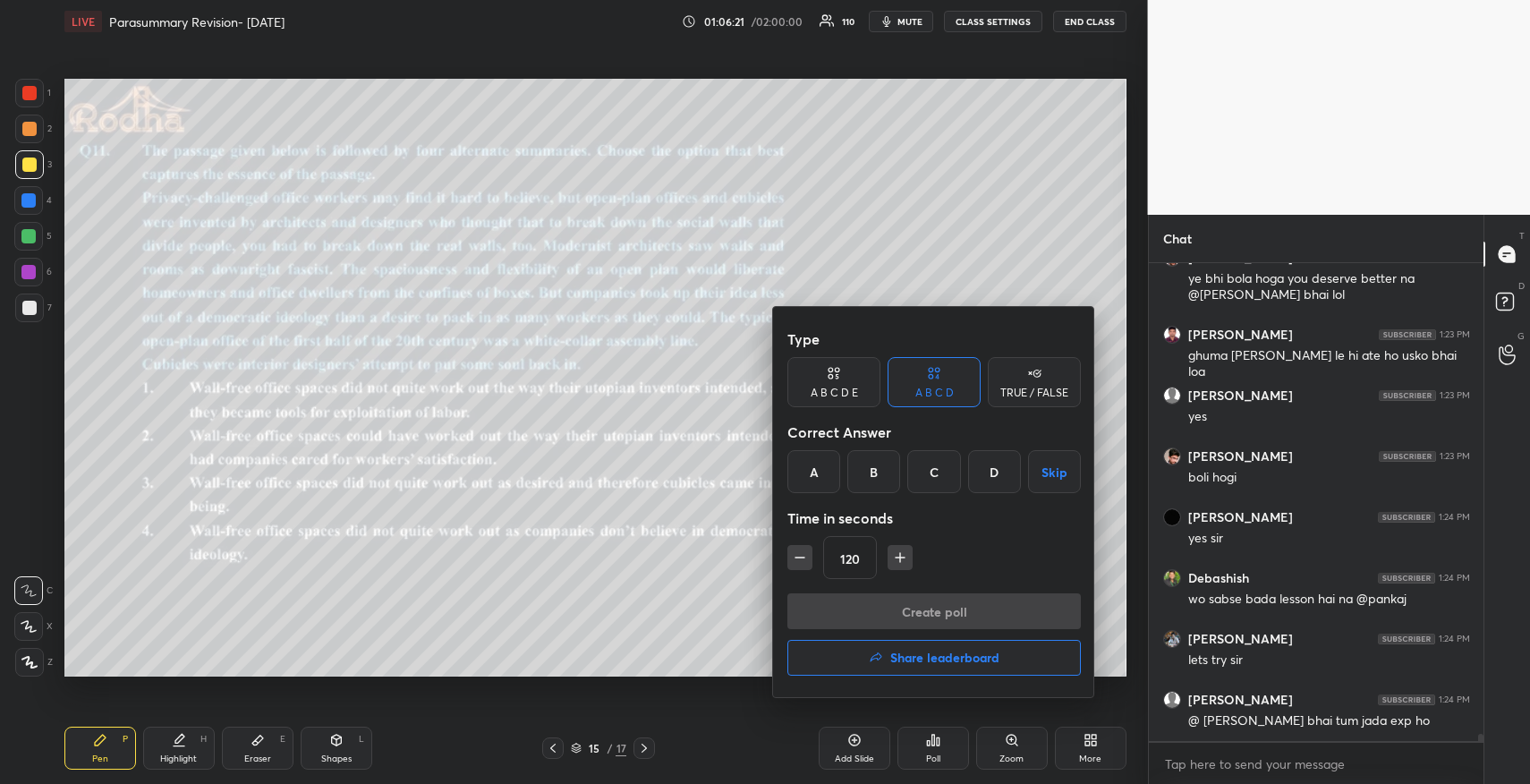
scroll to position [31205, 0]
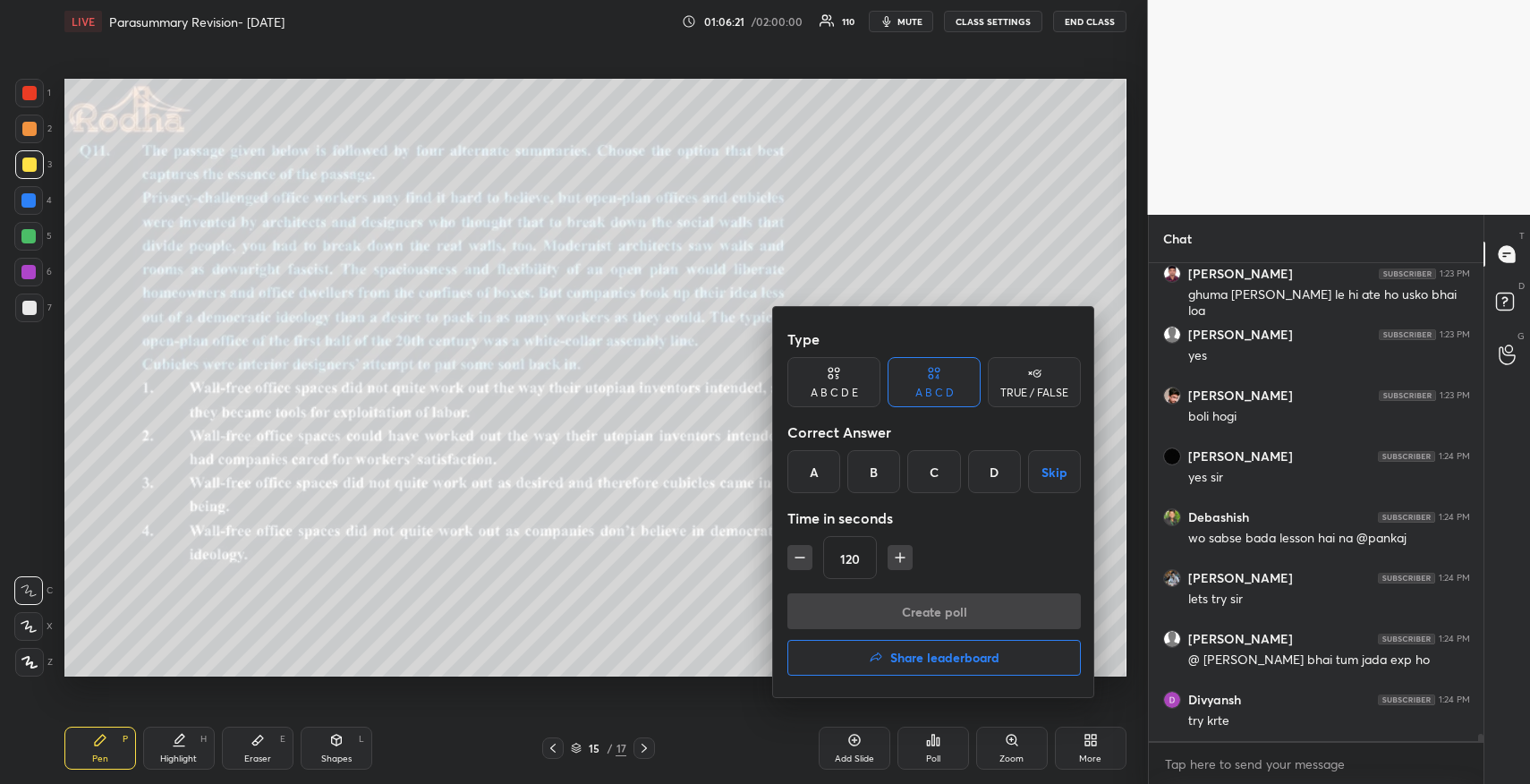
click at [812, 474] on div "A" at bounding box center [814, 471] width 53 height 43
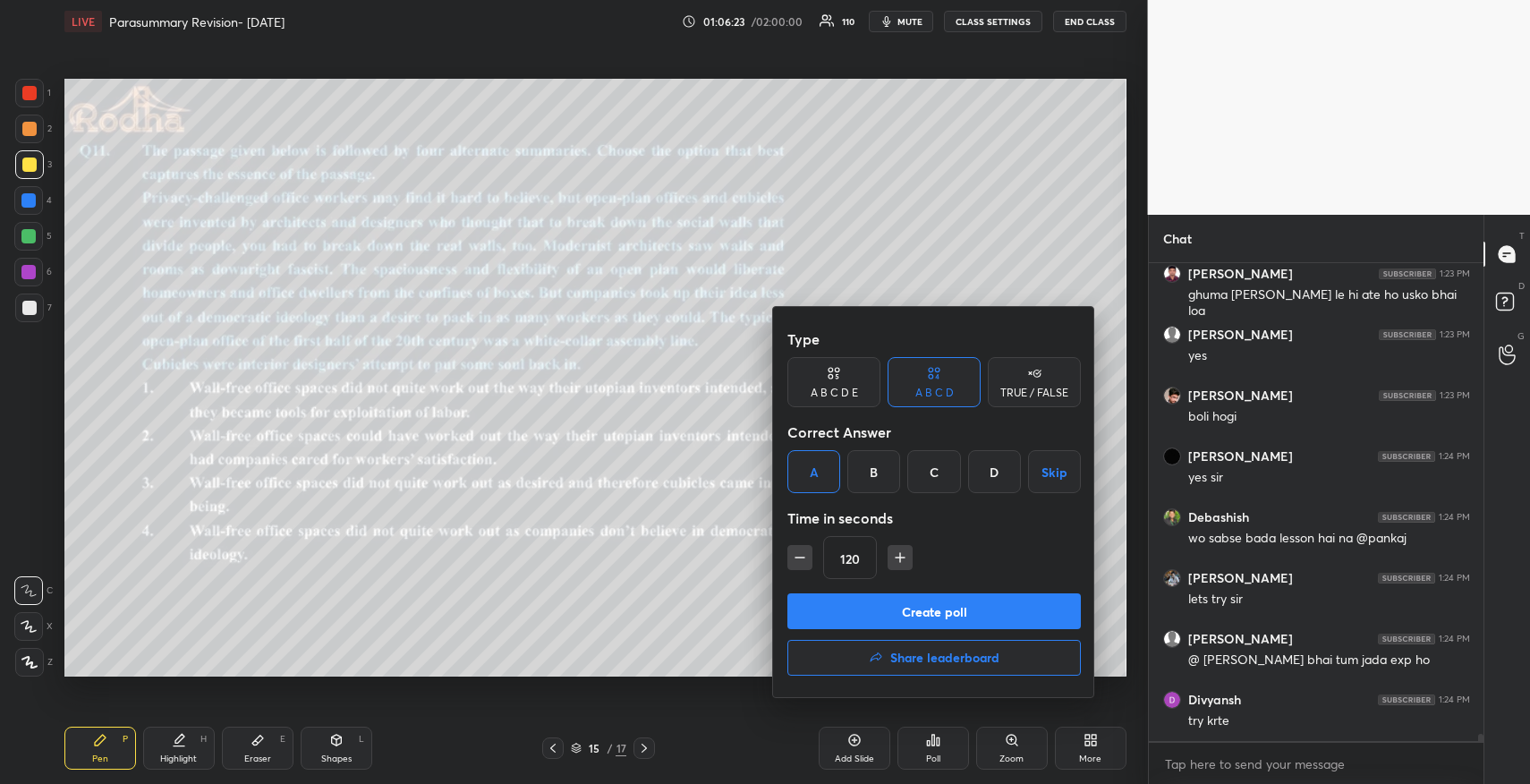
click at [945, 607] on button "Create poll" at bounding box center [934, 610] width 293 height 36
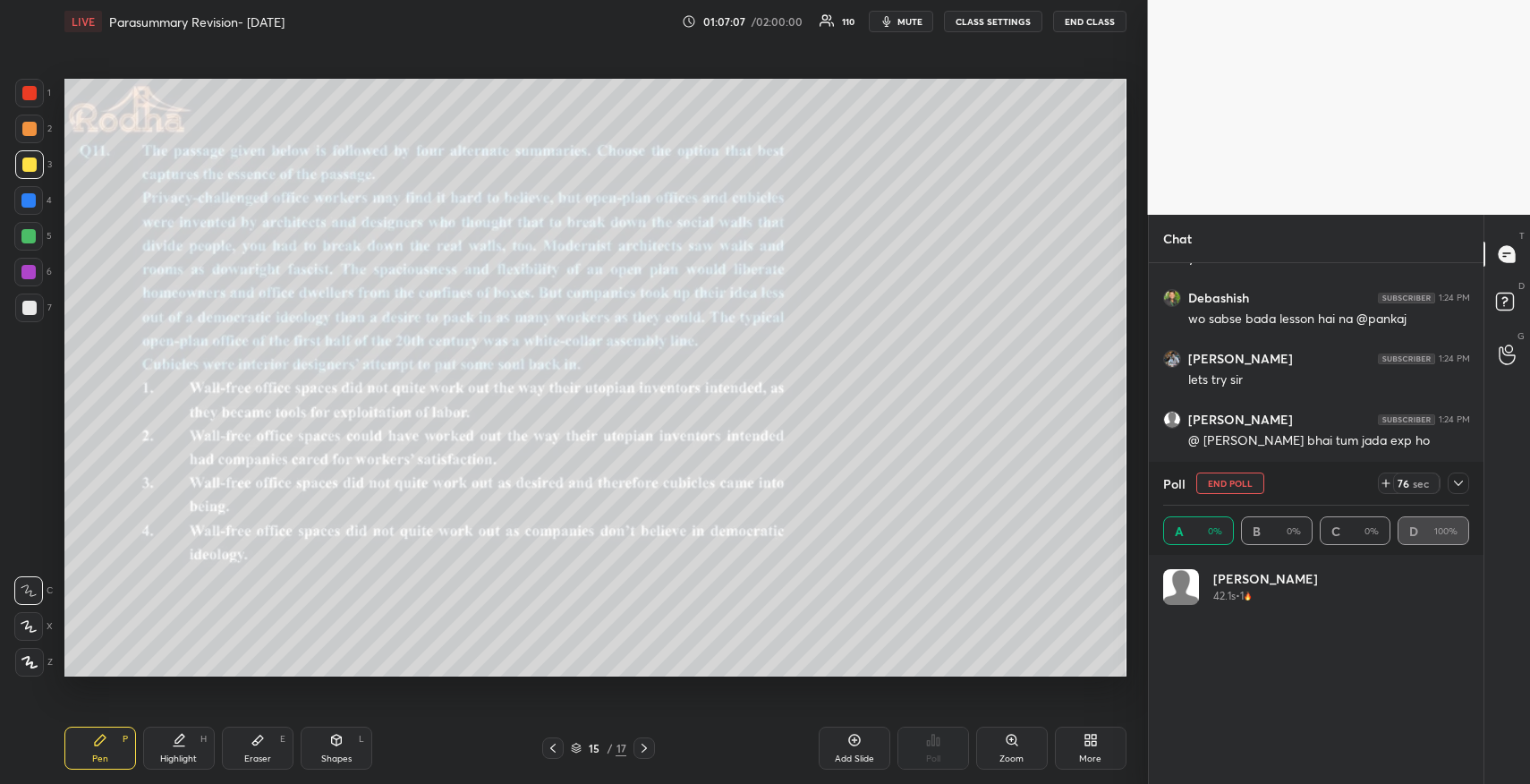
scroll to position [209, 301]
click at [921, 18] on span "mute" at bounding box center [909, 22] width 25 height 13
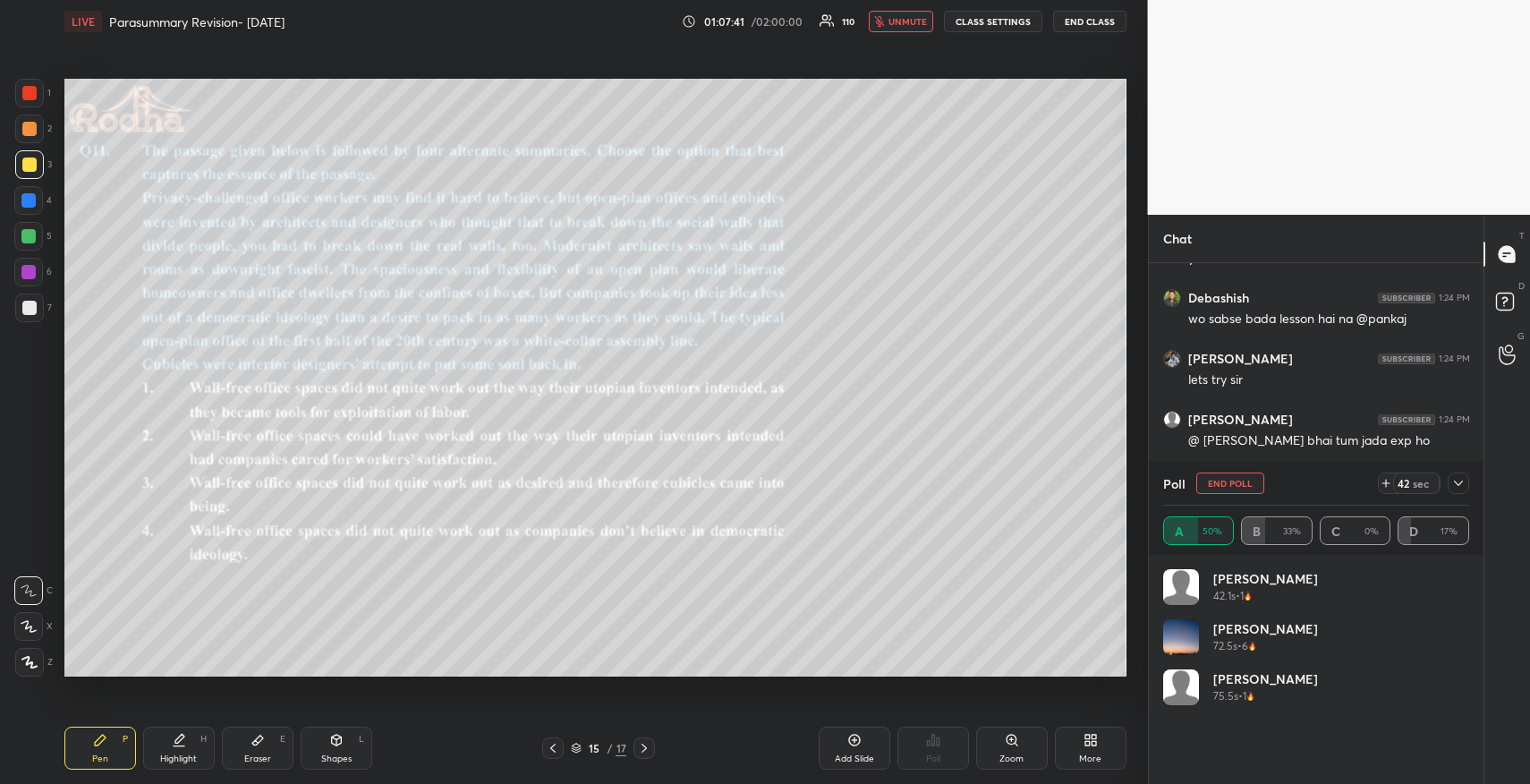
click at [921, 18] on span "unmute" at bounding box center [908, 22] width 38 height 13
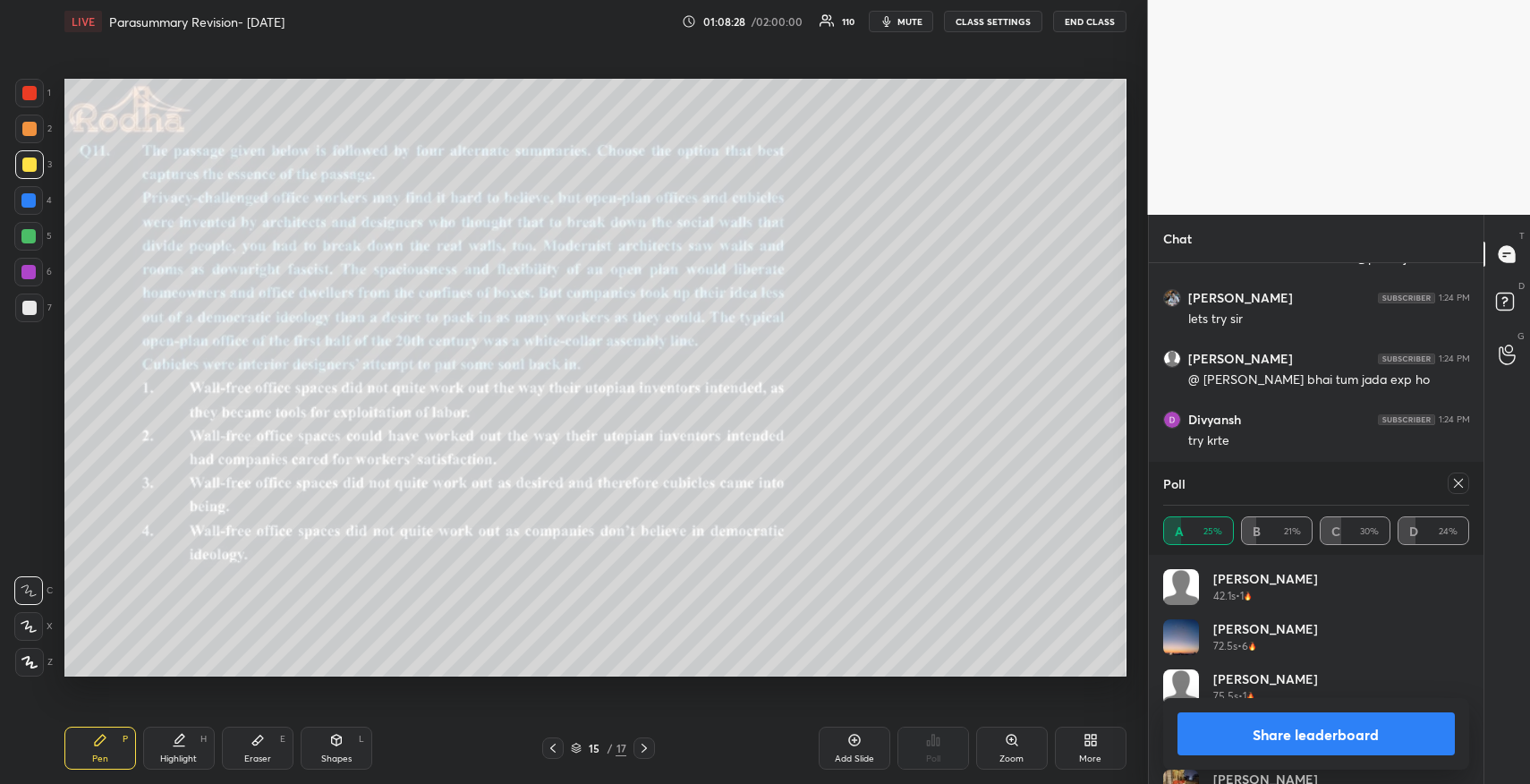
click at [1318, 735] on button "Share leaderboard" at bounding box center [1316, 733] width 278 height 43
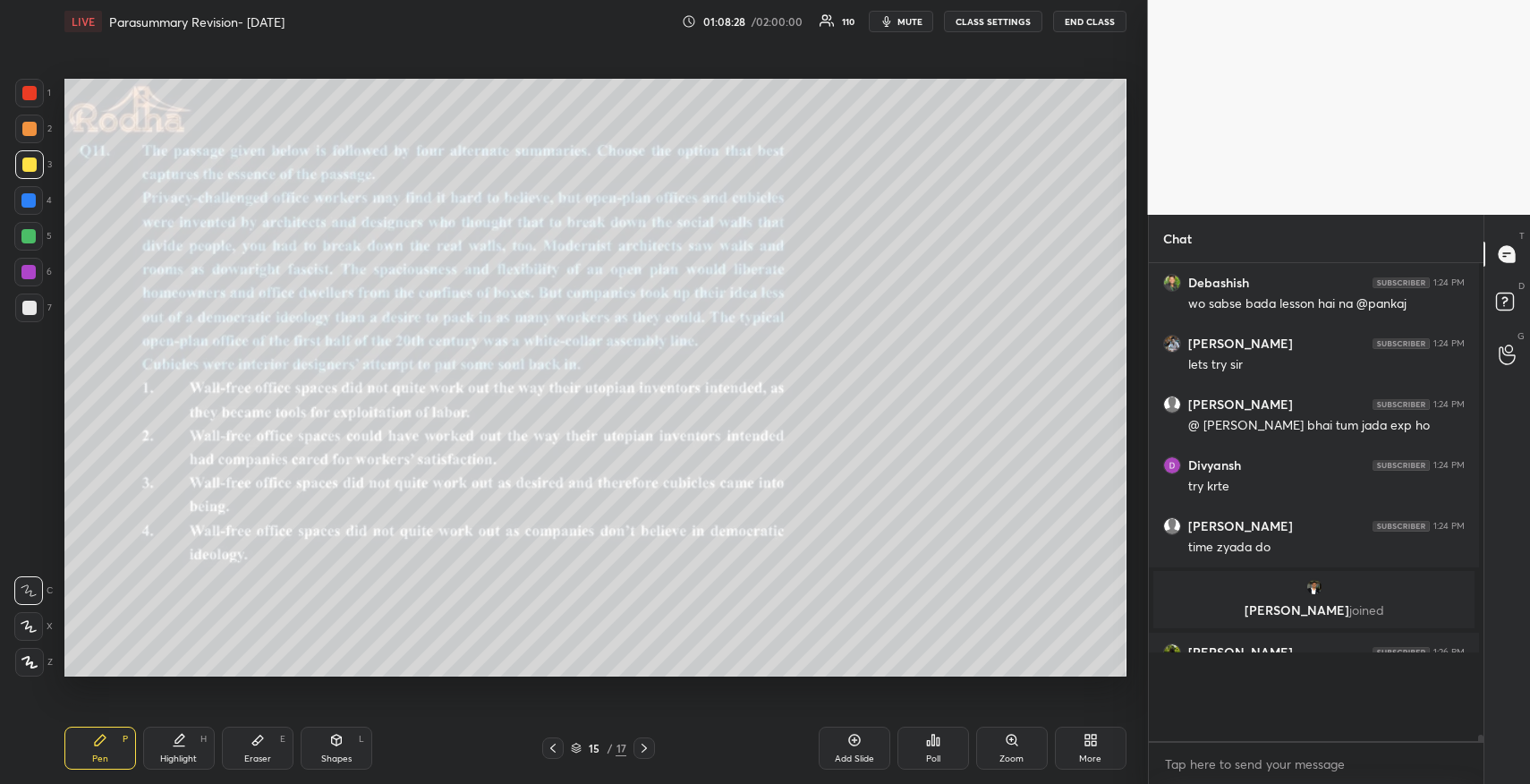
scroll to position [4, 6]
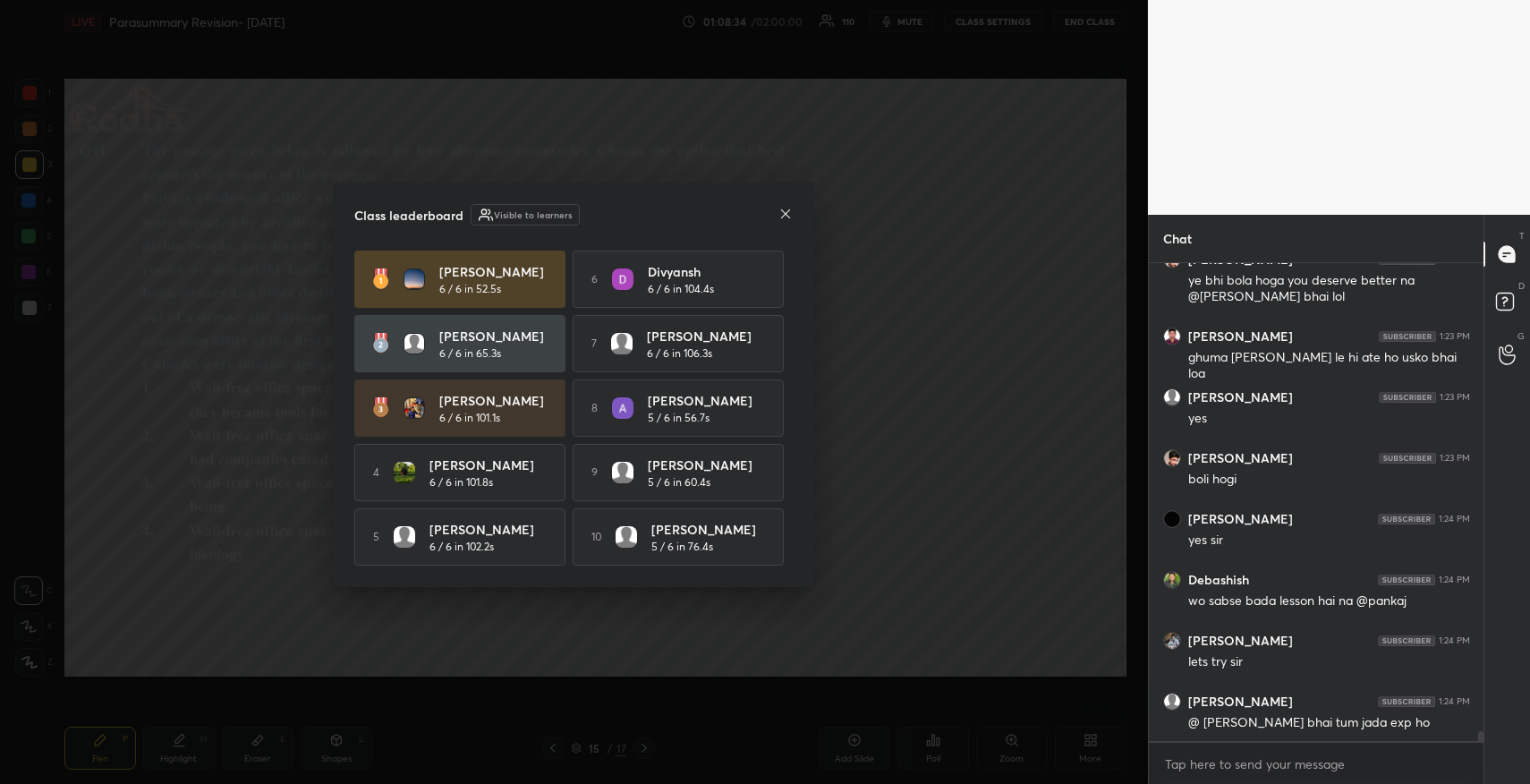
click at [788, 208] on icon at bounding box center [786, 214] width 15 height 15
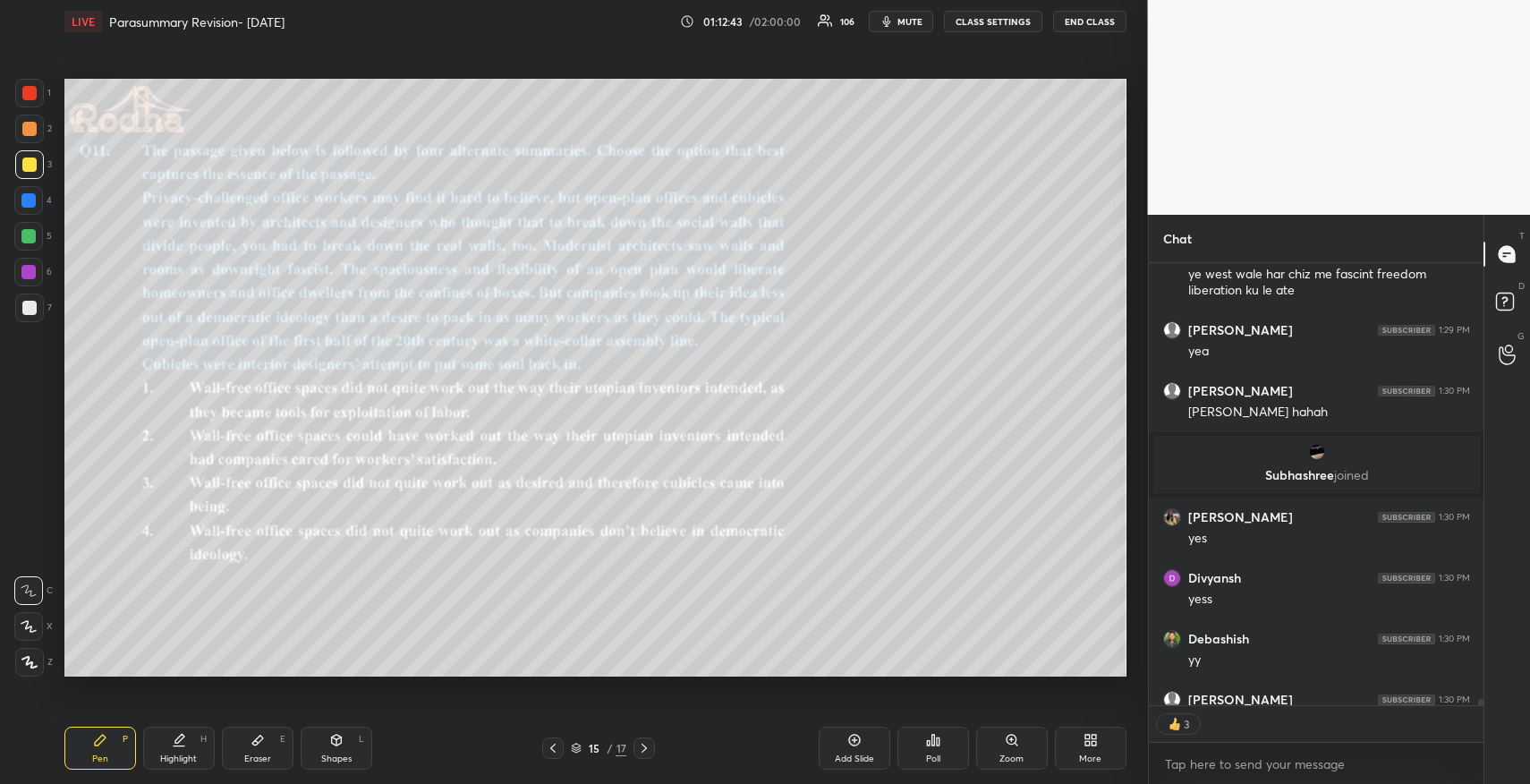
scroll to position [34047, 0]
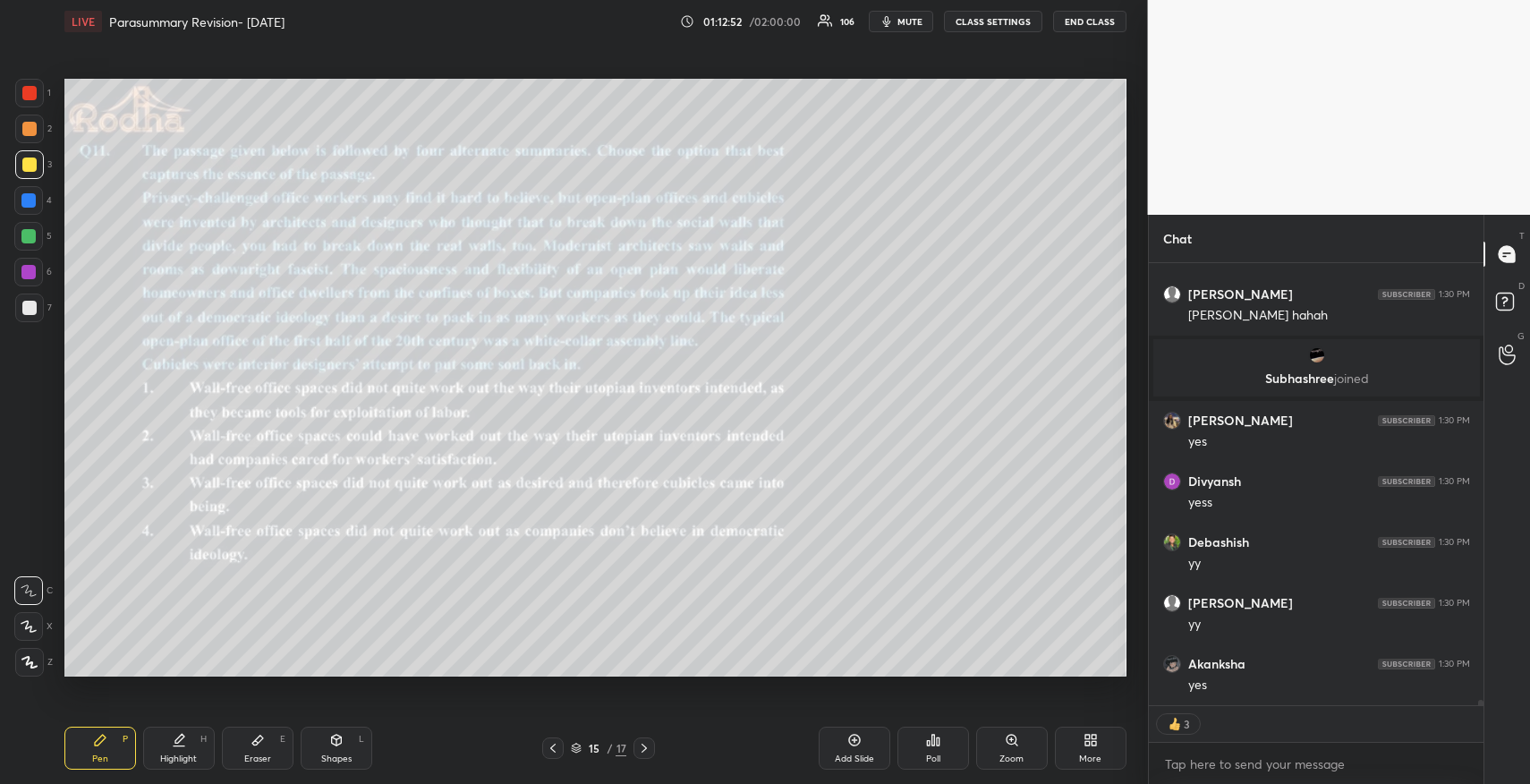
type textarea "x"
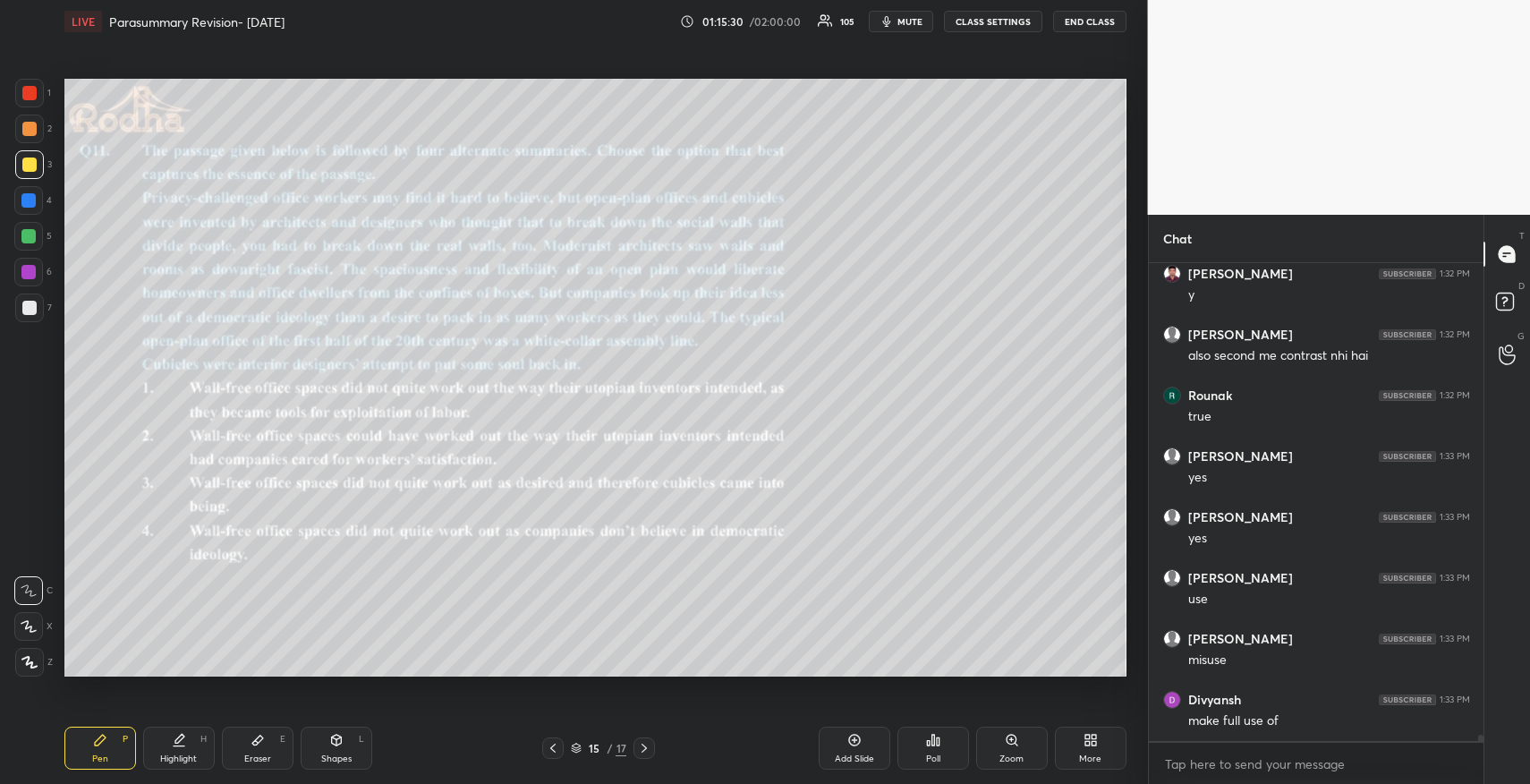
scroll to position [35487, 0]
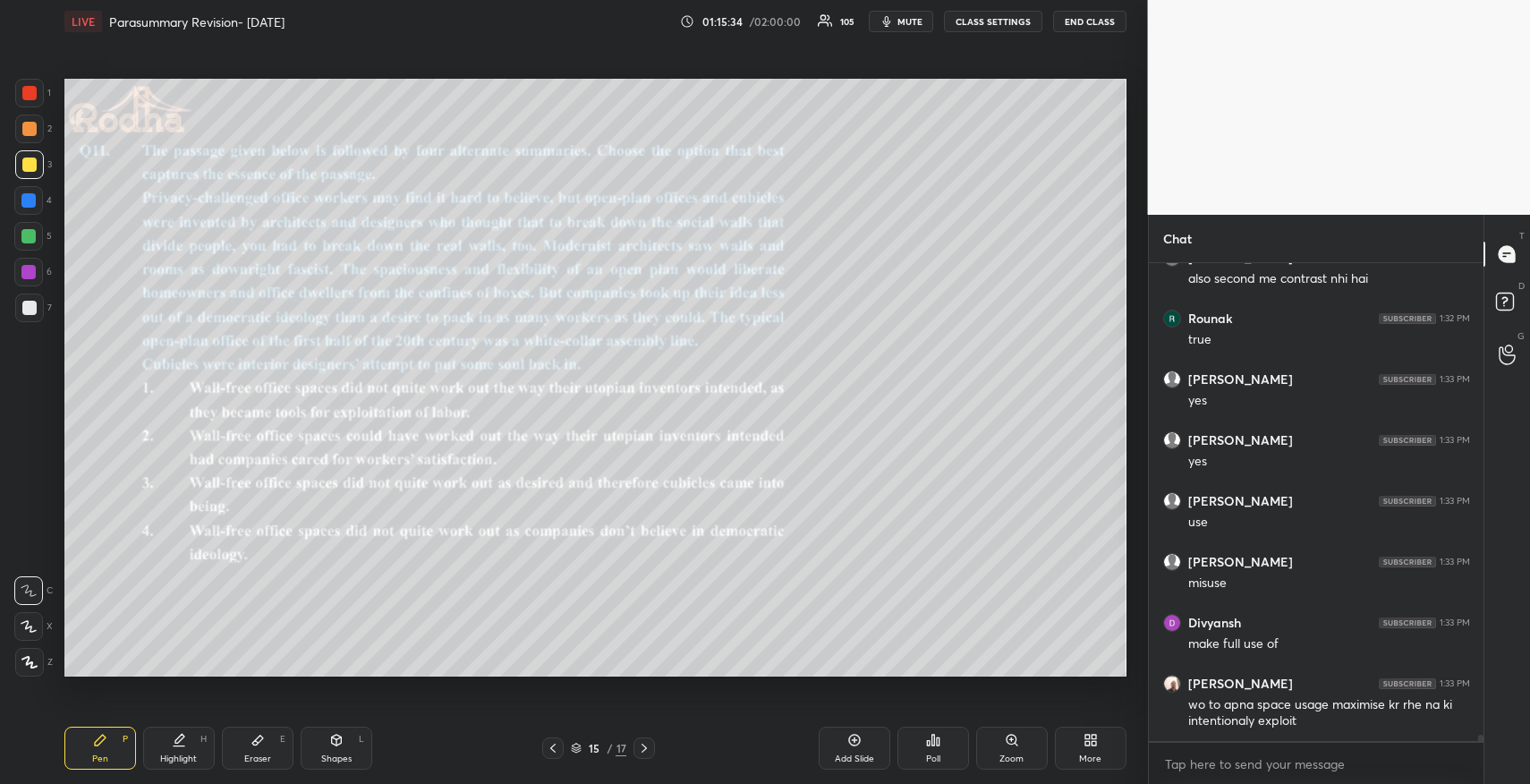
drag, startPoint x: 855, startPoint y: 746, endPoint x: 849, endPoint y: 714, distance: 32.6
click at [846, 747] on div "Add Slide" at bounding box center [855, 747] width 71 height 43
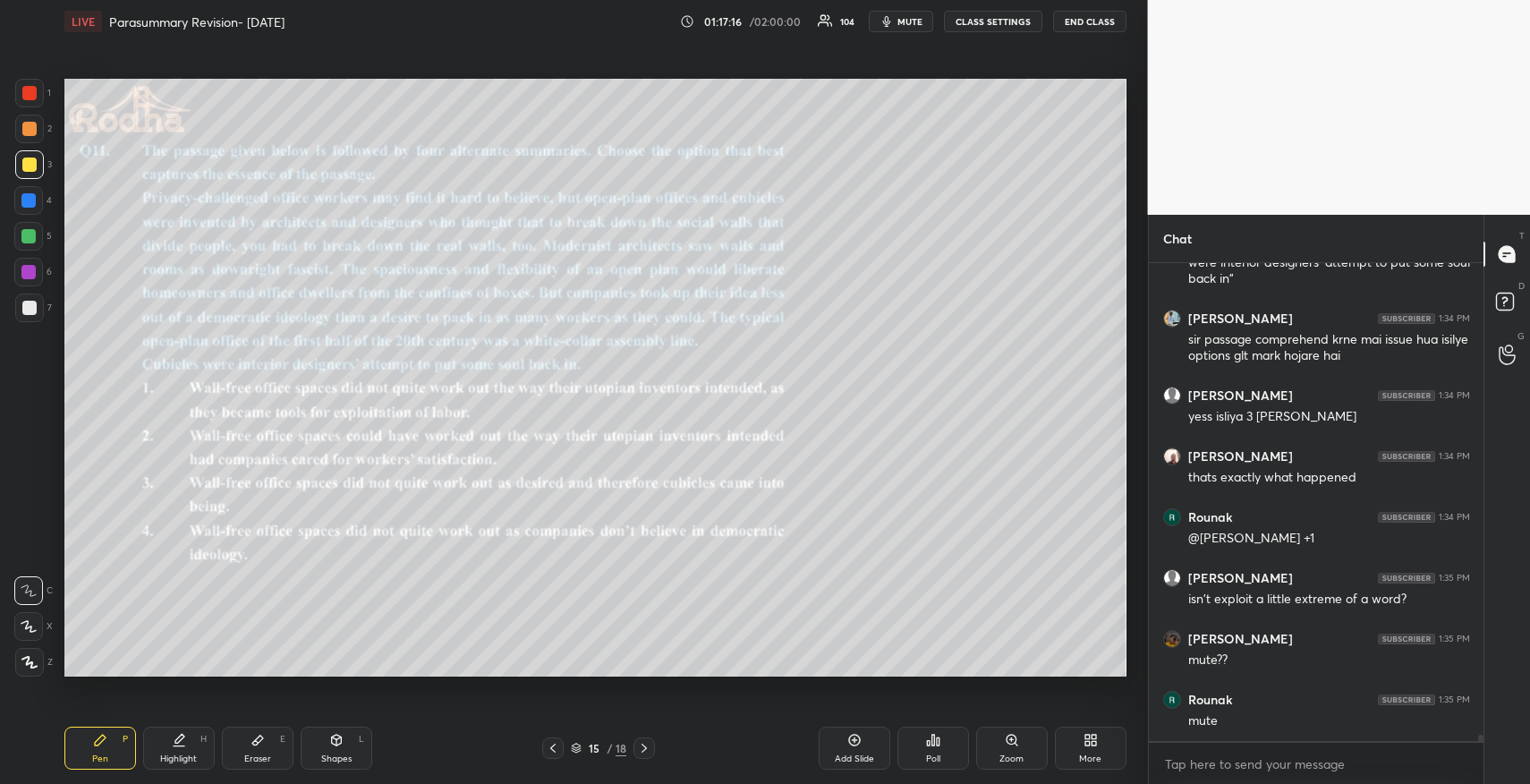
scroll to position [36820, 0]
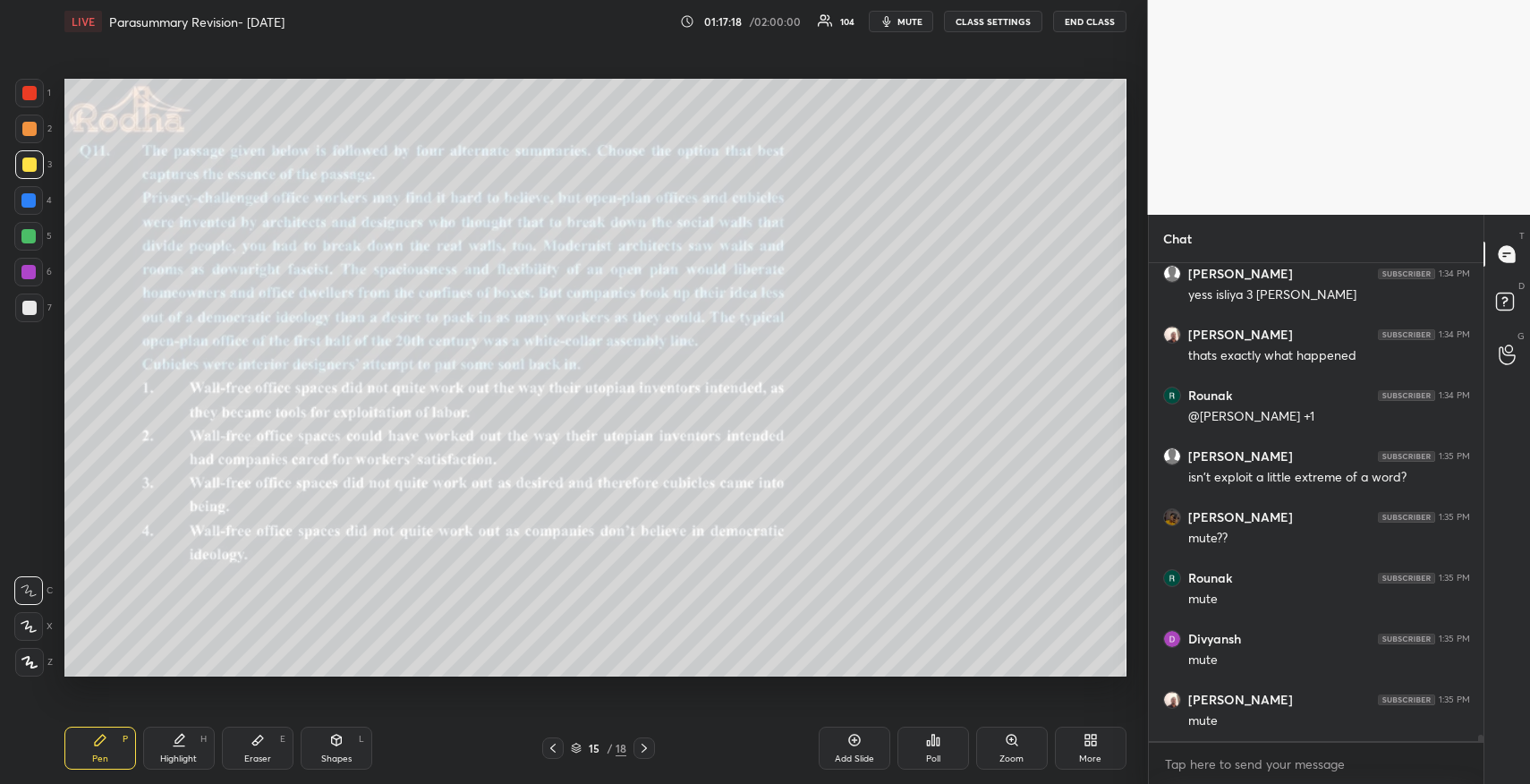
click at [1000, 17] on button "CLASS SETTINGS" at bounding box center [993, 21] width 99 height 21
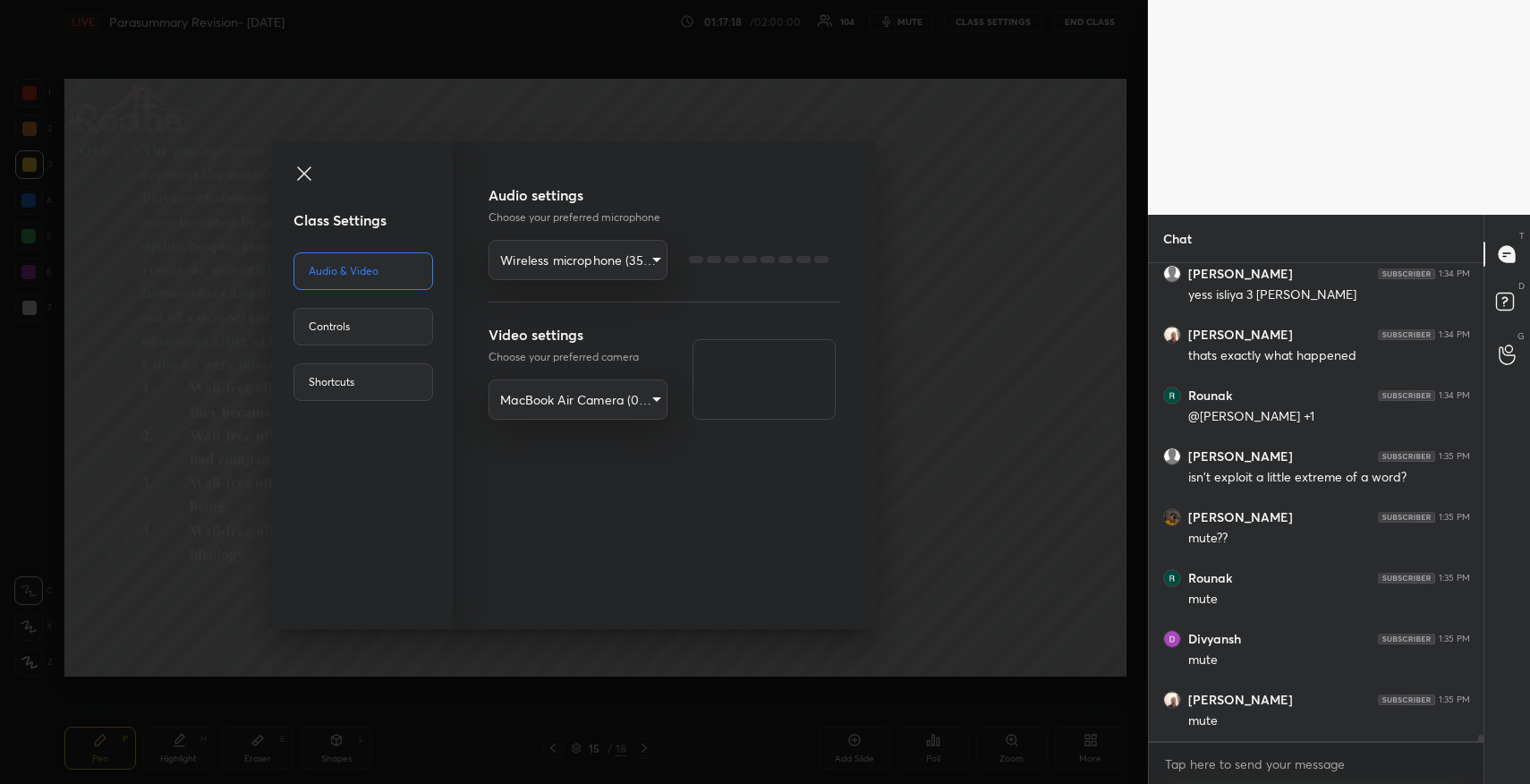
scroll to position [37064, 0]
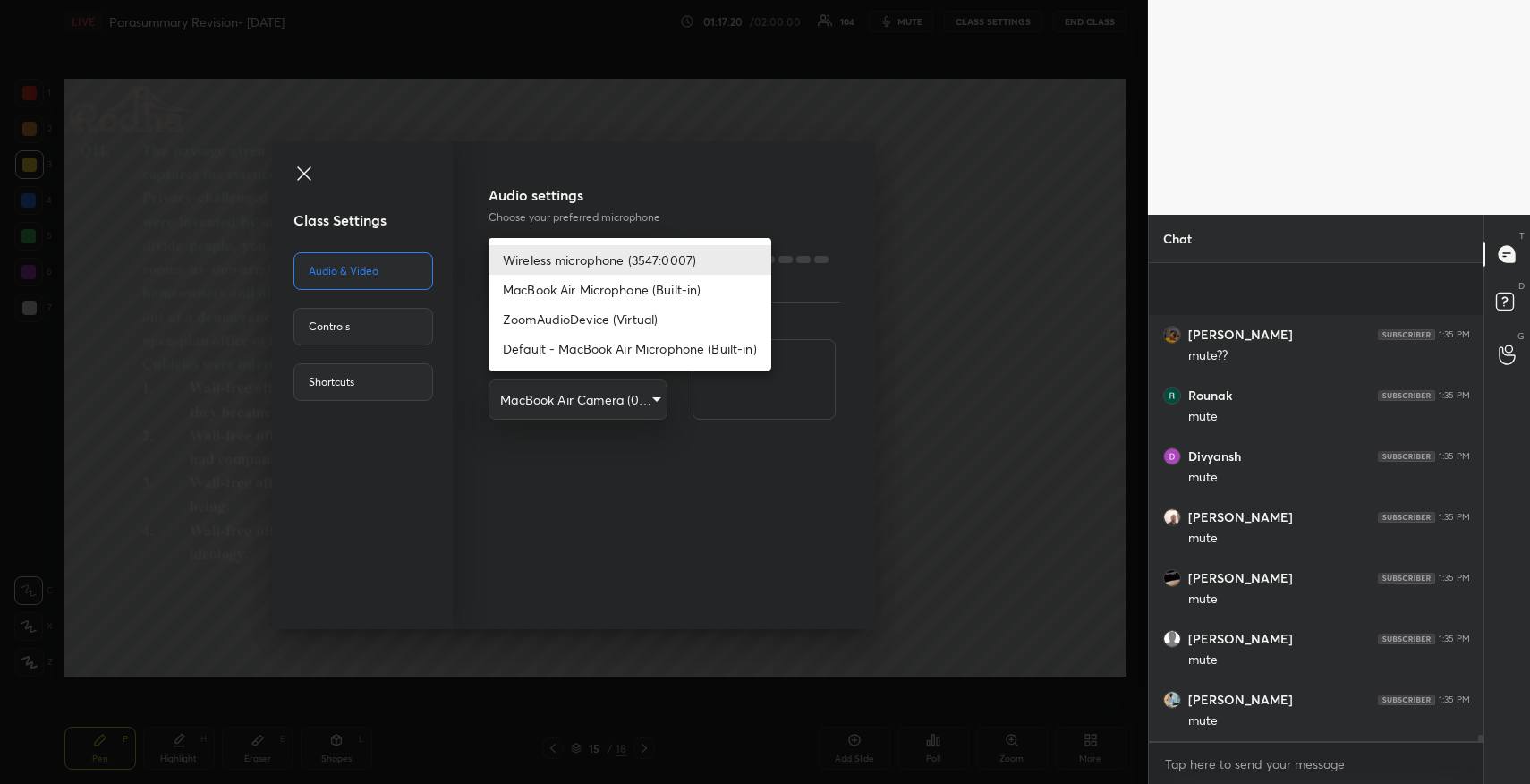
click at [560, 255] on body "1 2 3 4 5 6 7 R O A L C X Z Erase all C X Z LIVE Parasummary Revision- [DATE] 0…" at bounding box center [765, 392] width 1530 height 784
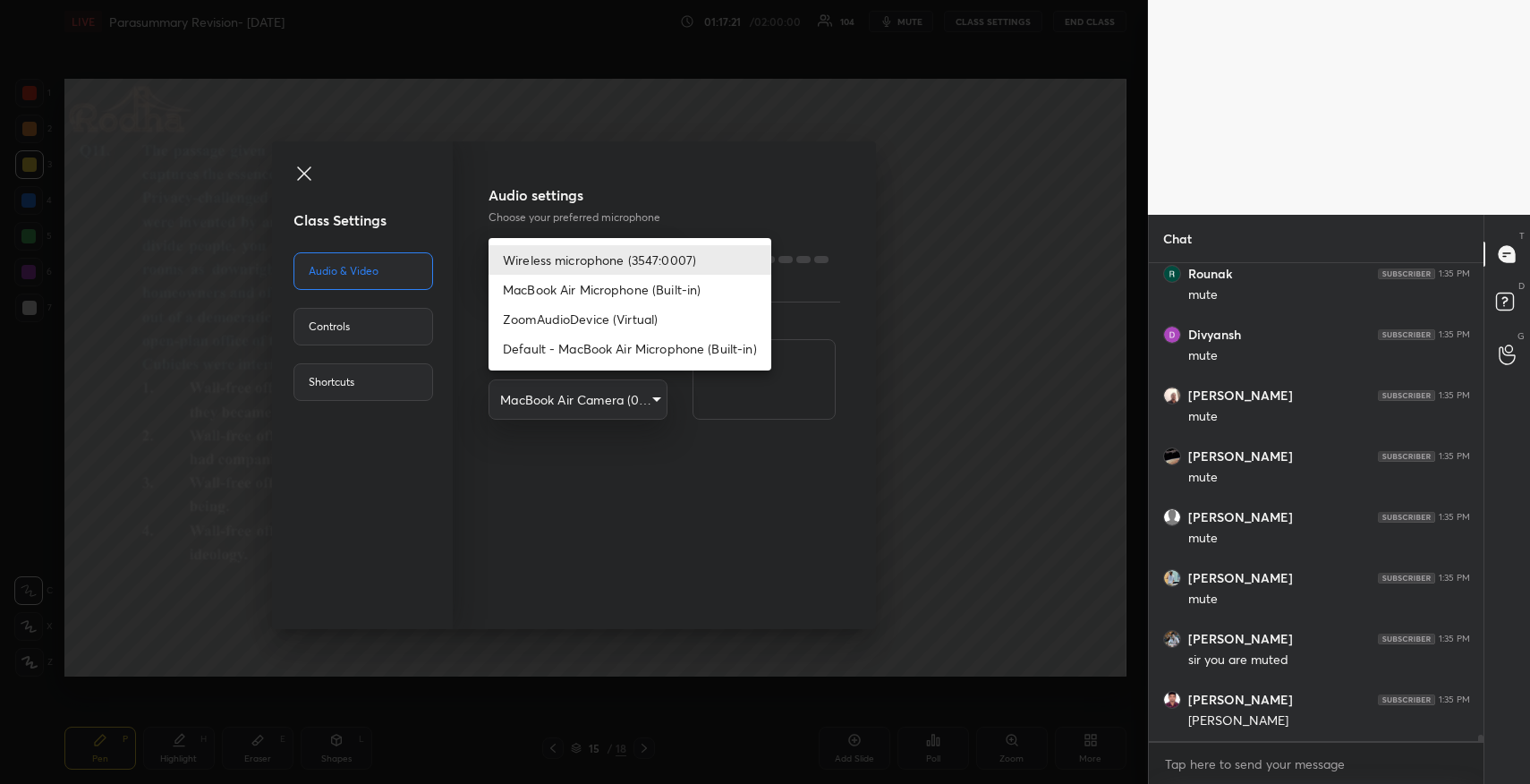
click at [562, 289] on li "MacBook Air Microphone (Built-in)" at bounding box center [630, 290] width 282 height 29
type input "1af8322260b37cdf8f0b27d16444a28c9a9ae1c55941efbb695eb7aadf3575ad"
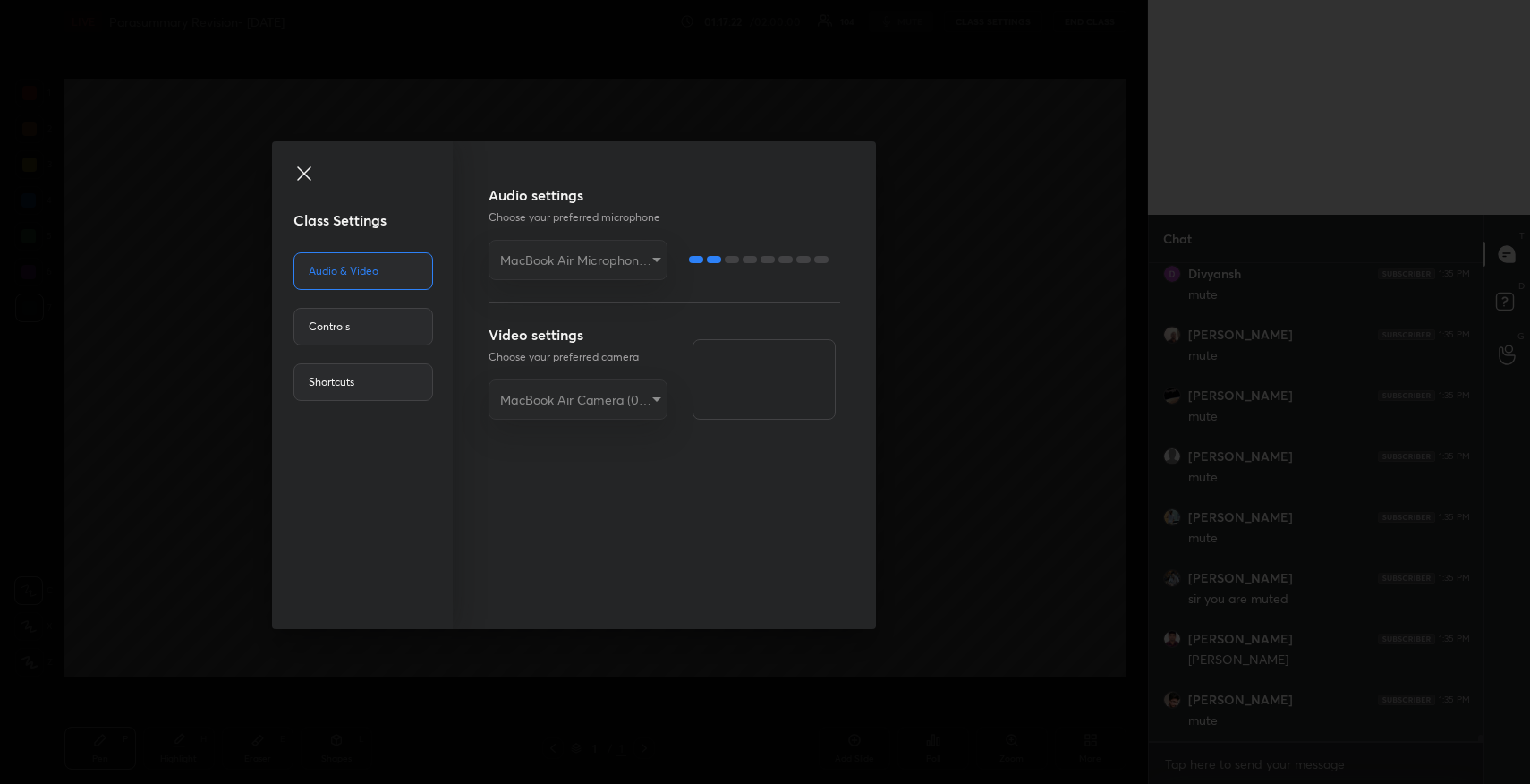
scroll to position [37307, 0]
click at [931, 331] on div "Class Settings Audio & Video Controls Shortcuts Audio settings Choose your pref…" at bounding box center [574, 392] width 1148 height 784
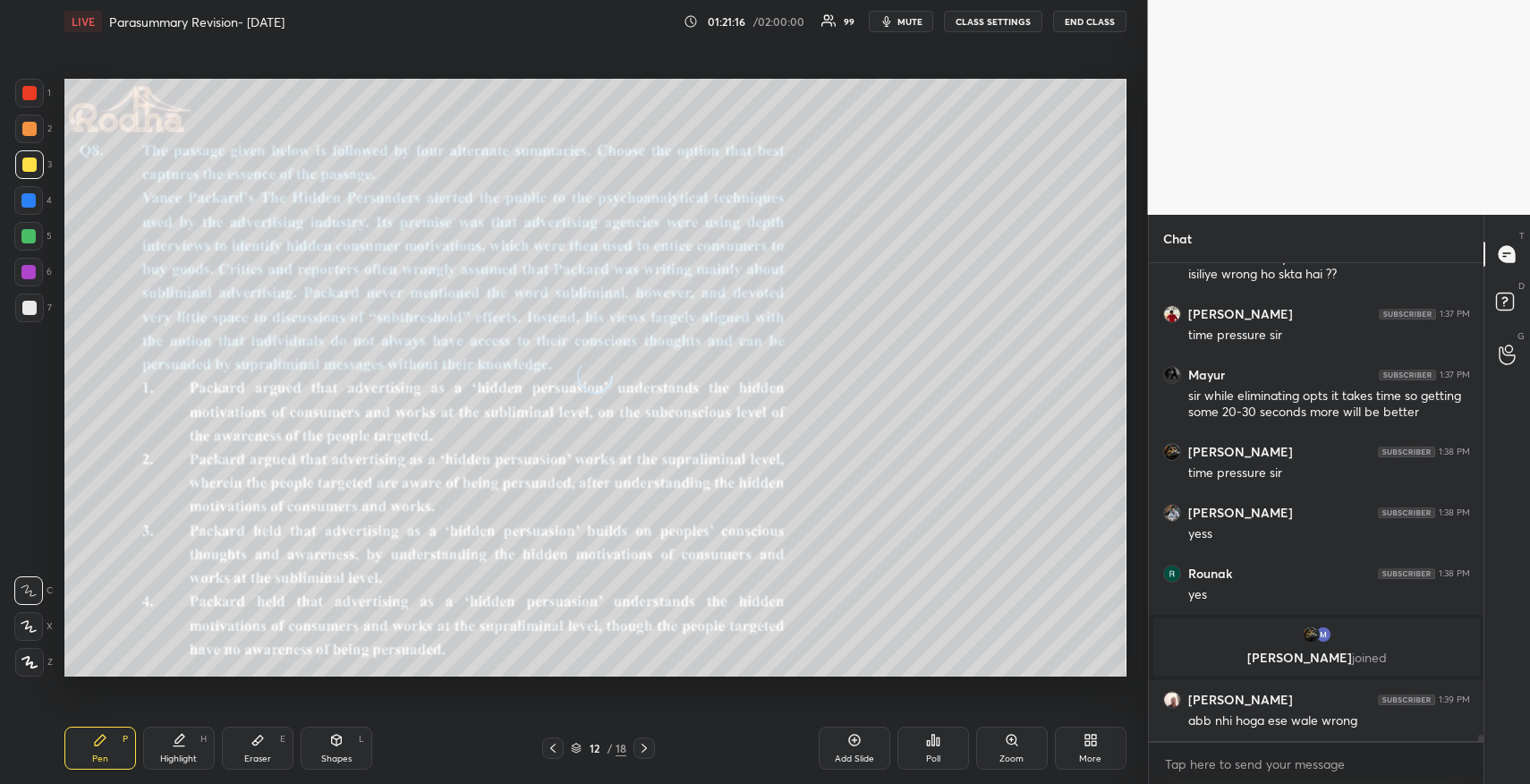
scroll to position [38444, 0]
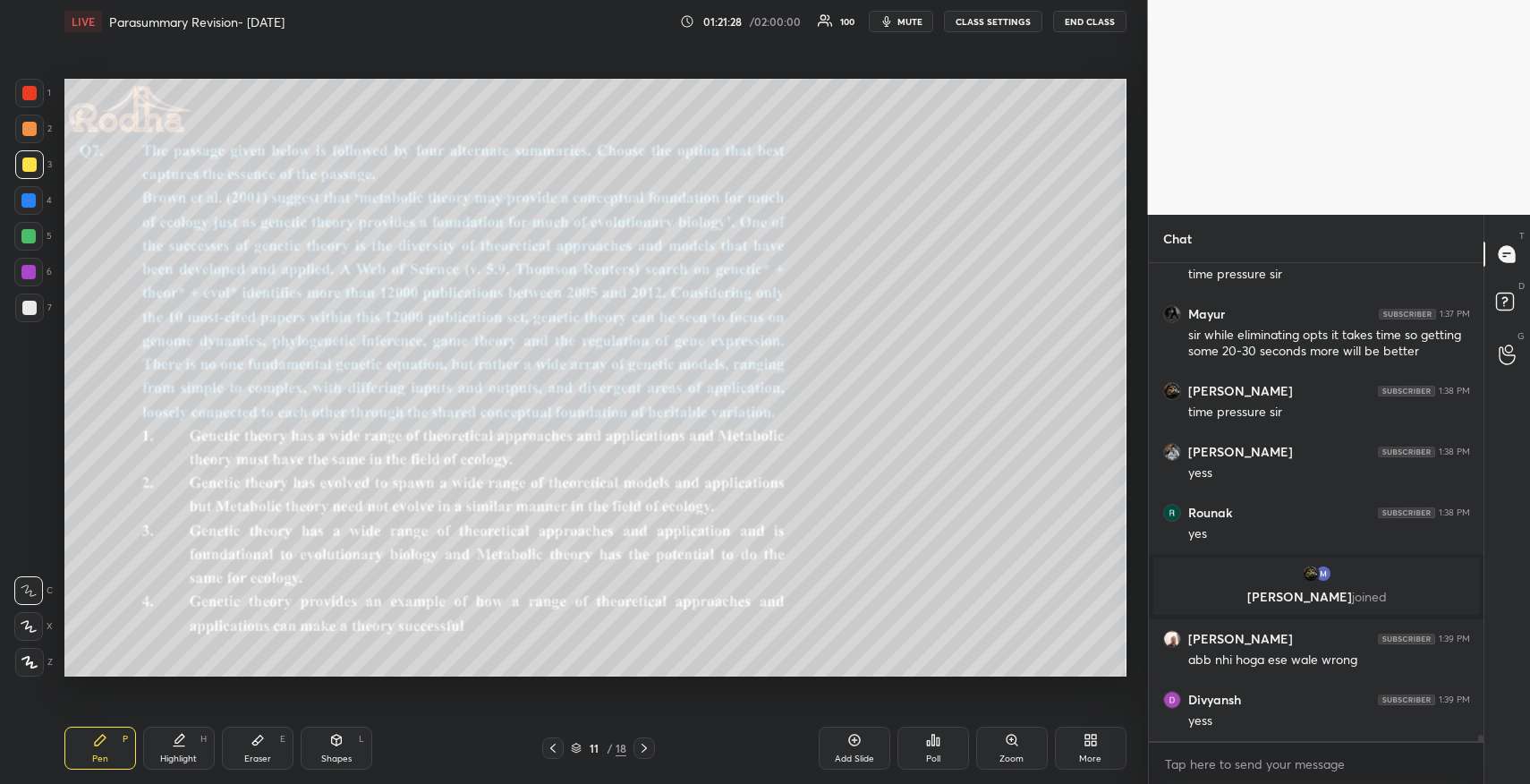
click at [938, 742] on icon at bounding box center [938, 741] width 3 height 8
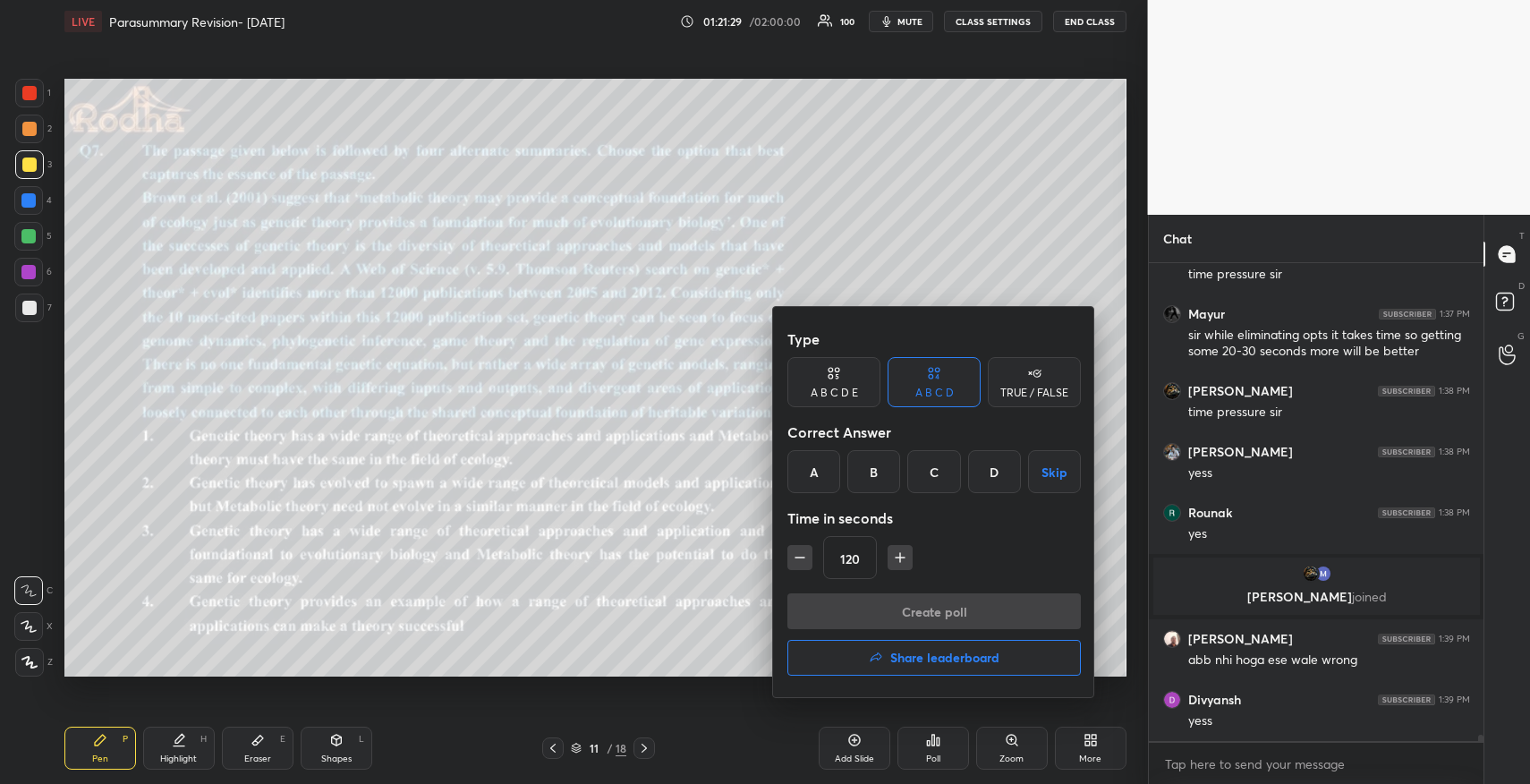
drag, startPoint x: 941, startPoint y: 463, endPoint x: 936, endPoint y: 522, distance: 59.2
click at [937, 476] on div "C" at bounding box center [934, 471] width 53 height 43
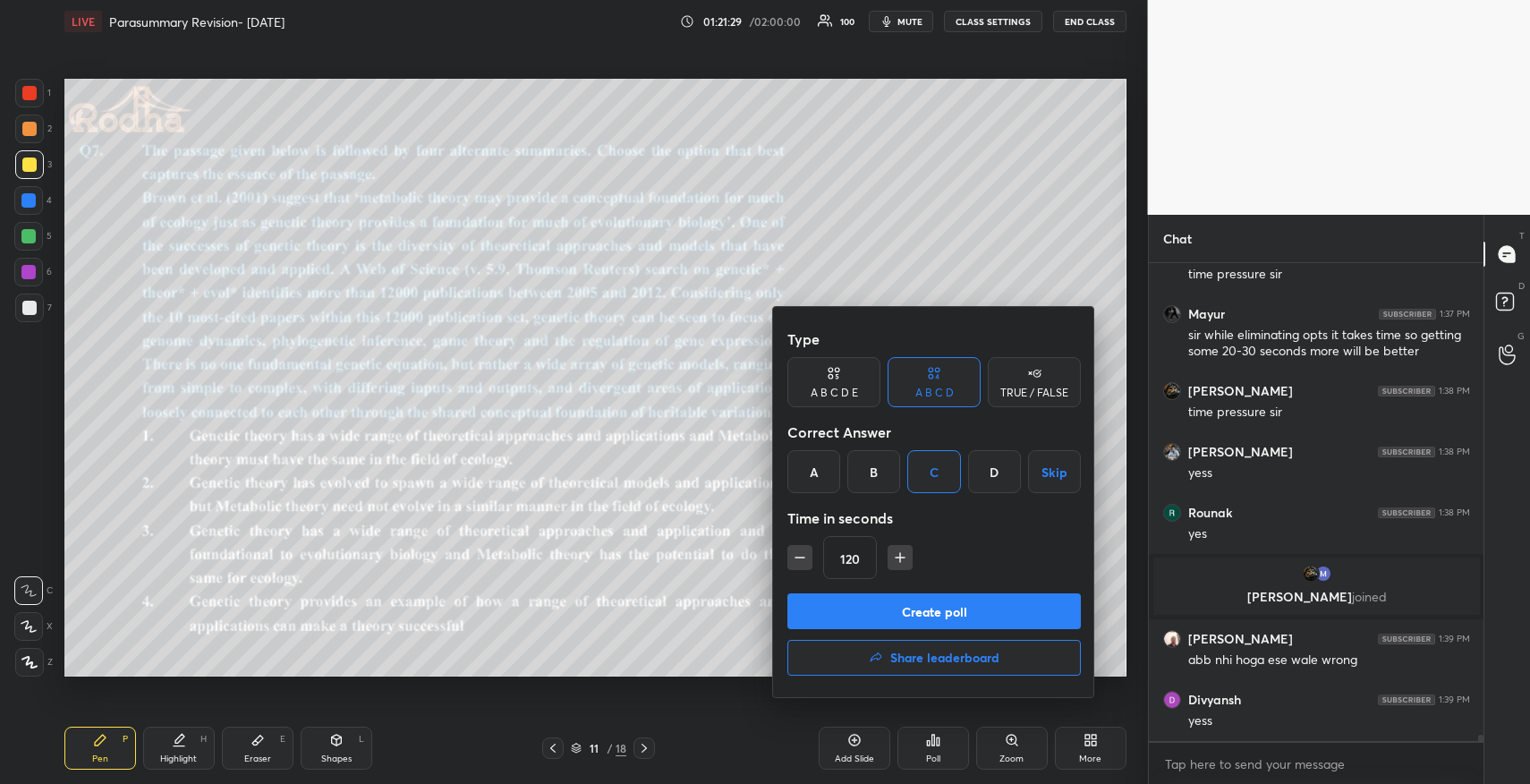
drag, startPoint x: 921, startPoint y: 612, endPoint x: 921, endPoint y: 585, distance: 27.0
click at [919, 608] on button "Create poll" at bounding box center [934, 610] width 293 height 36
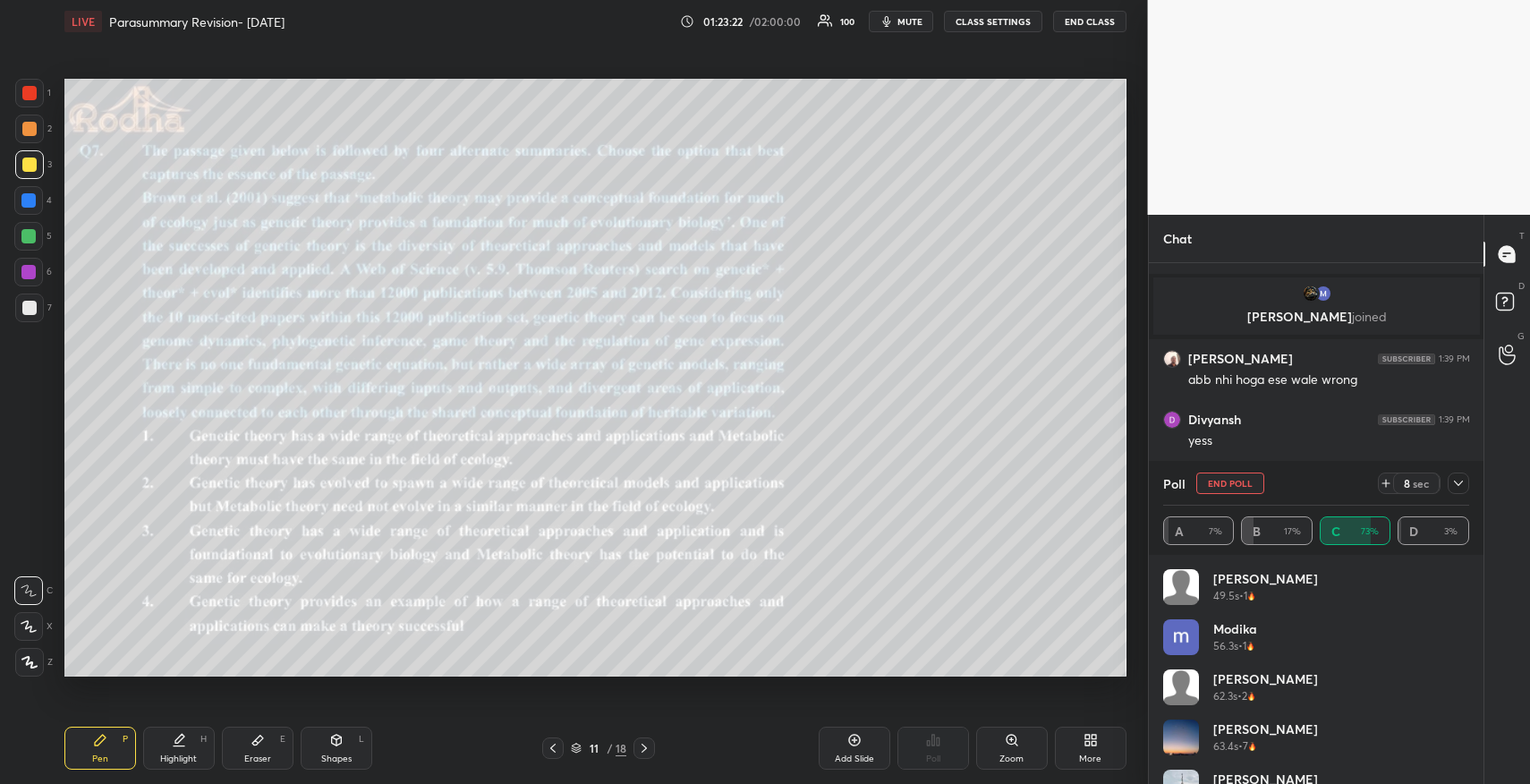
scroll to position [38774, 0]
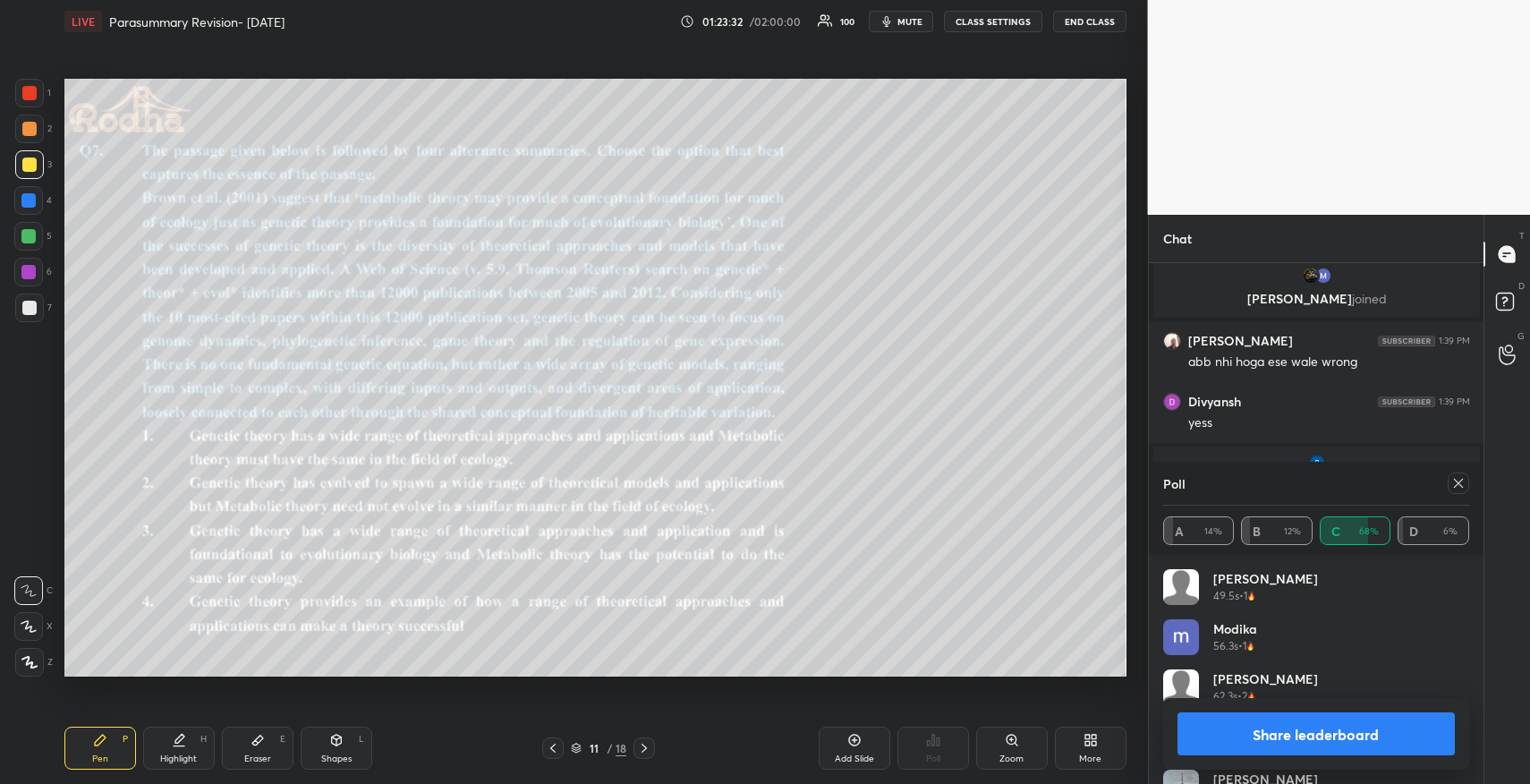
click at [1238, 735] on button "Share leaderboard" at bounding box center [1316, 733] width 278 height 43
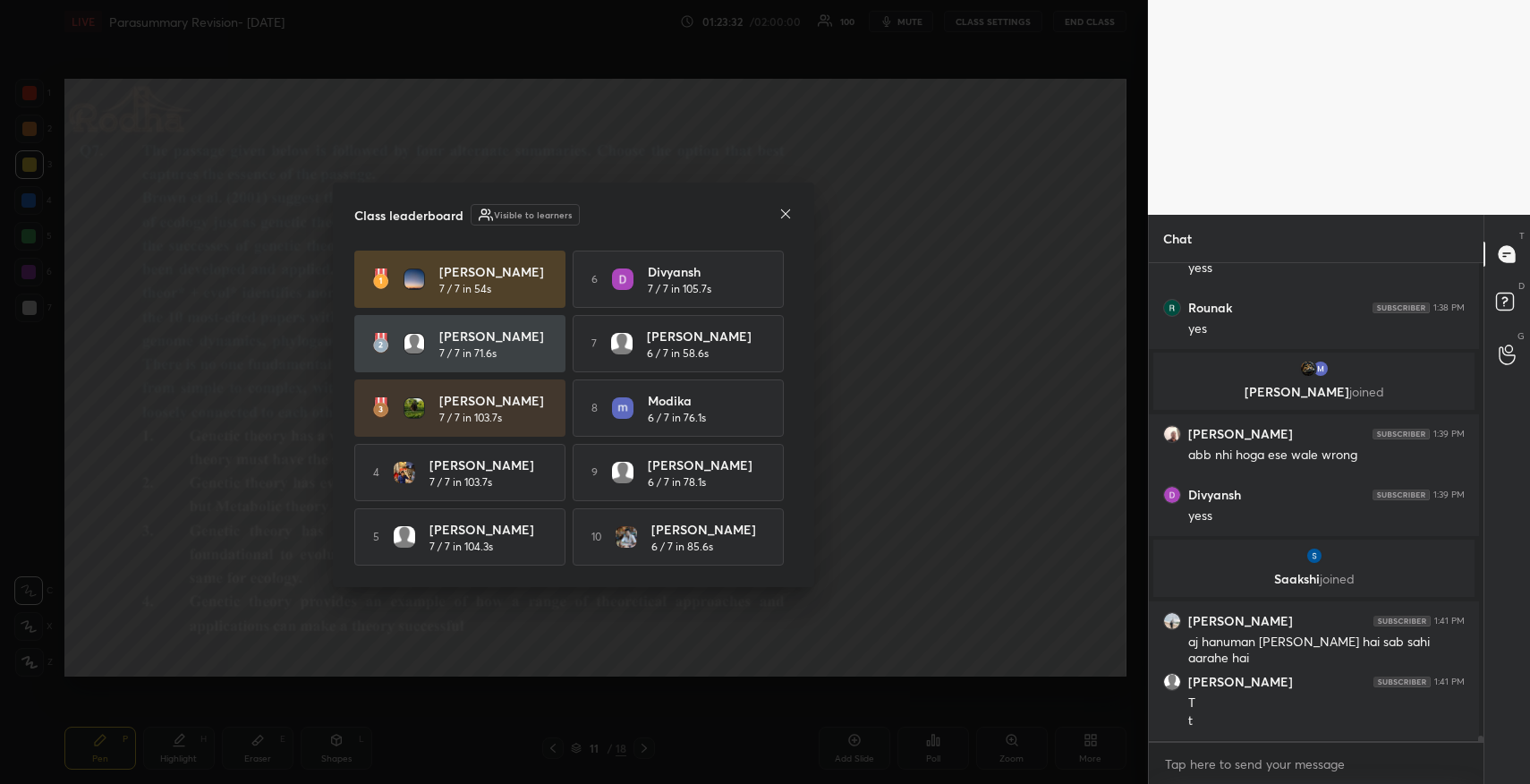
scroll to position [6, 6]
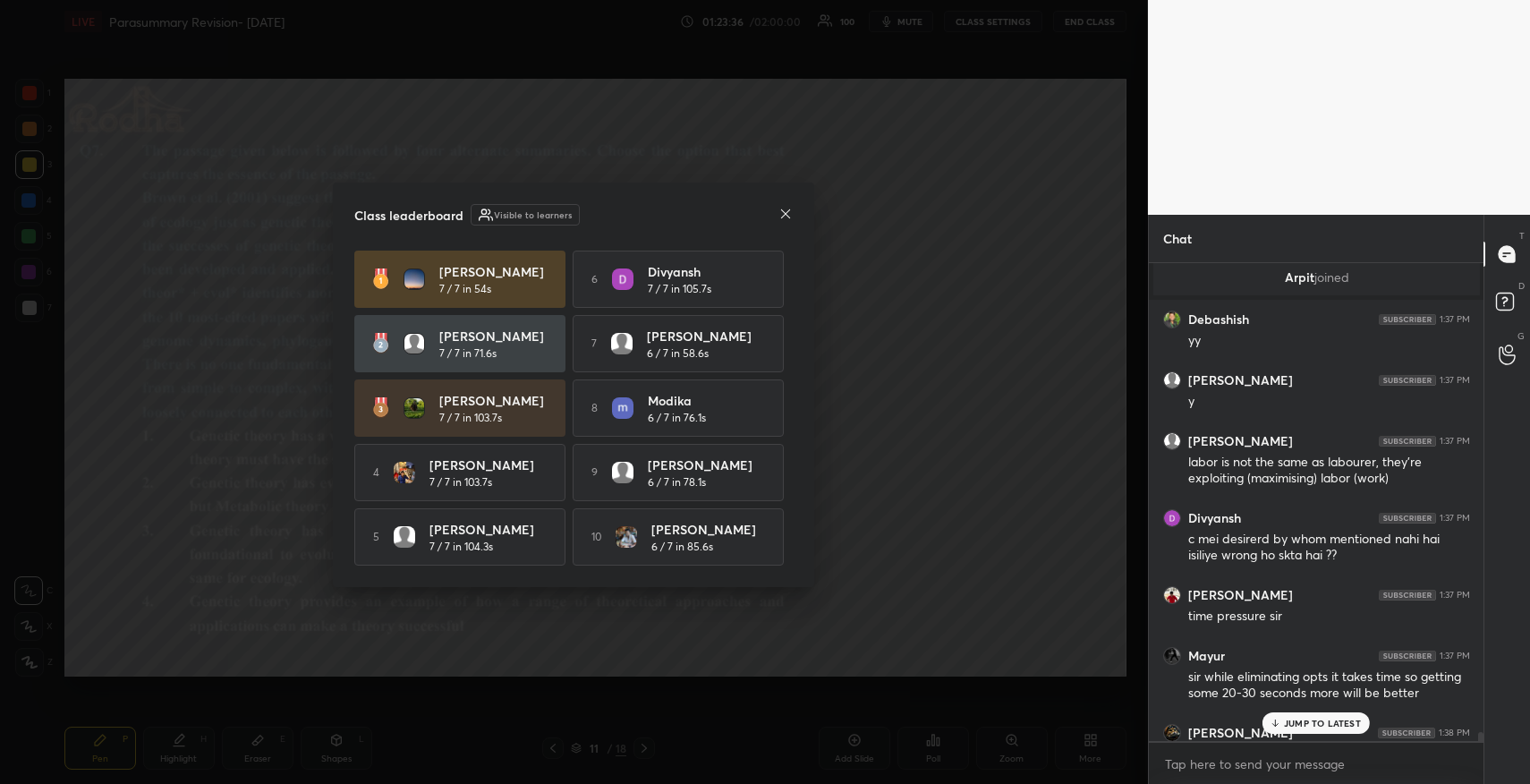
click at [786, 212] on icon at bounding box center [786, 214] width 15 height 15
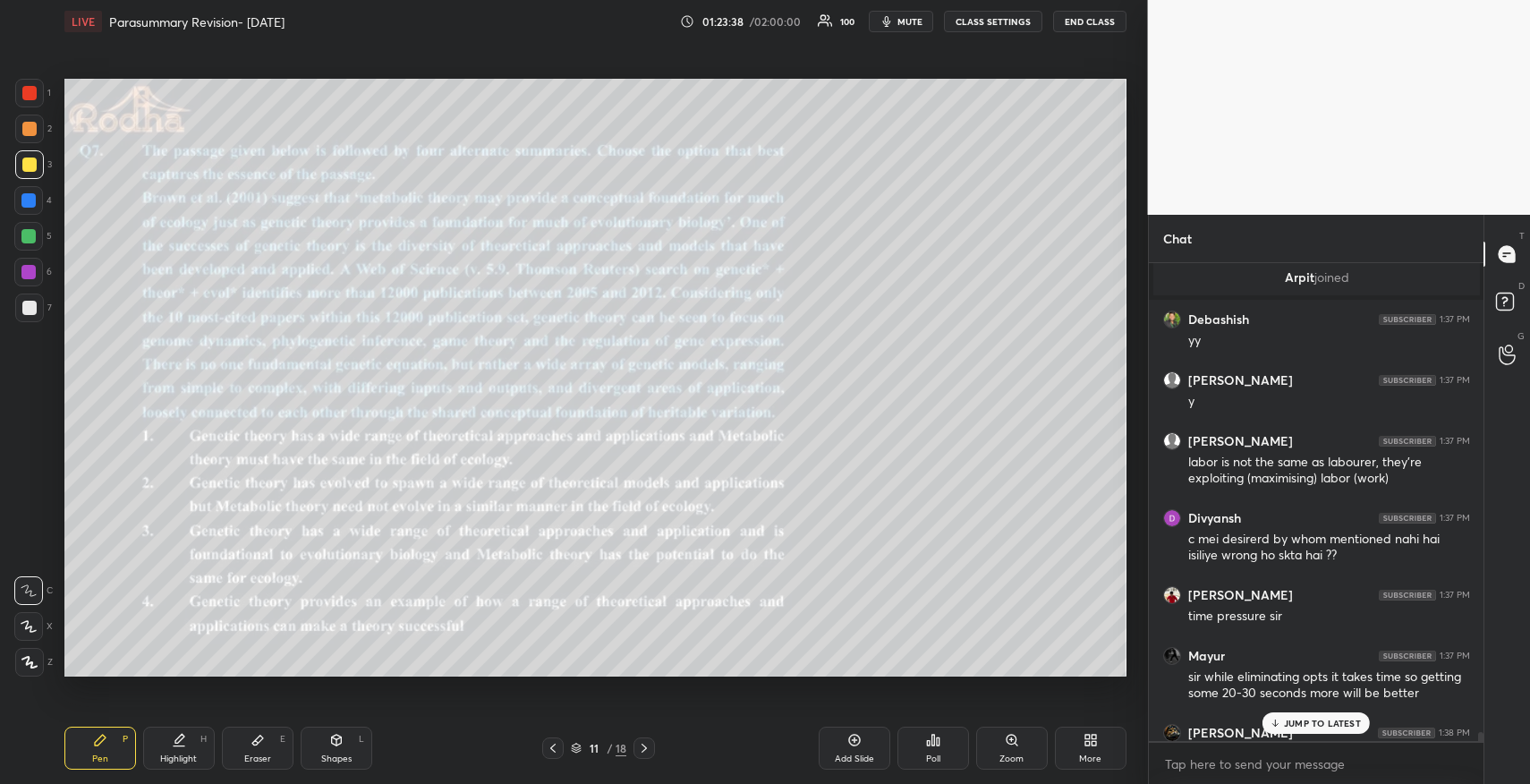
click at [1323, 721] on p "JUMP TO LATEST" at bounding box center [1323, 723] width 77 height 11
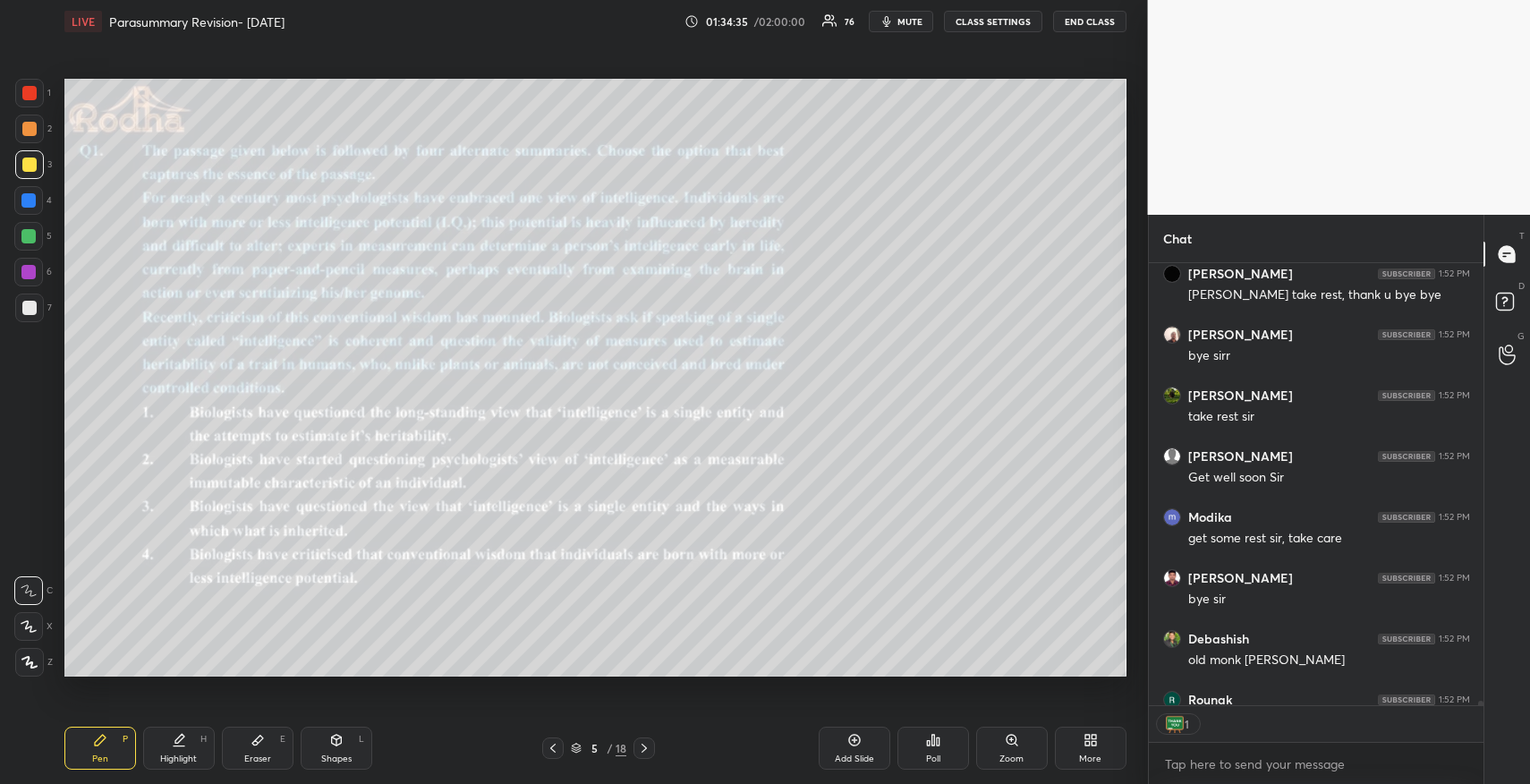
scroll to position [436, 329]
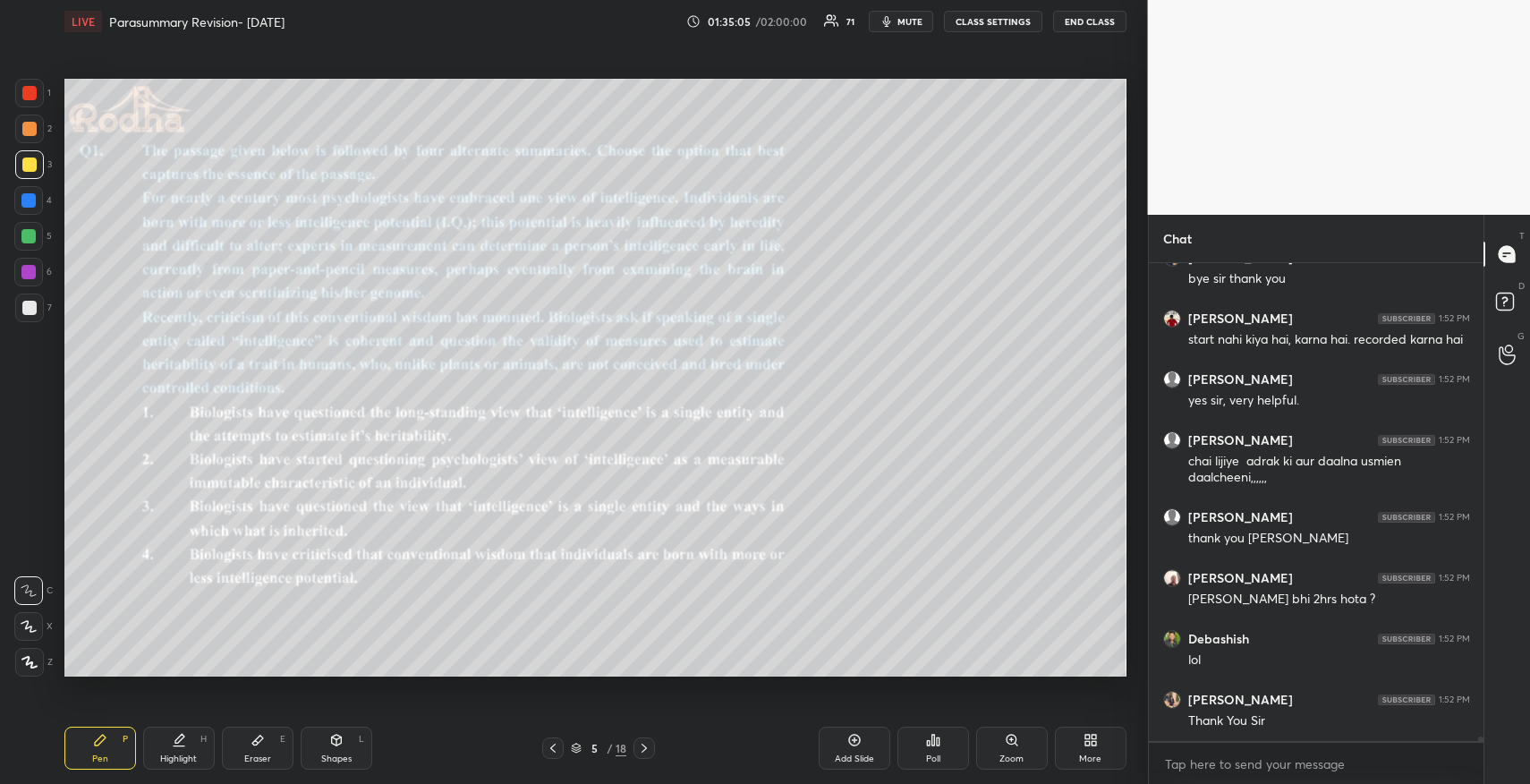
click at [1089, 23] on button "END CLASS" at bounding box center [1089, 21] width 73 height 21
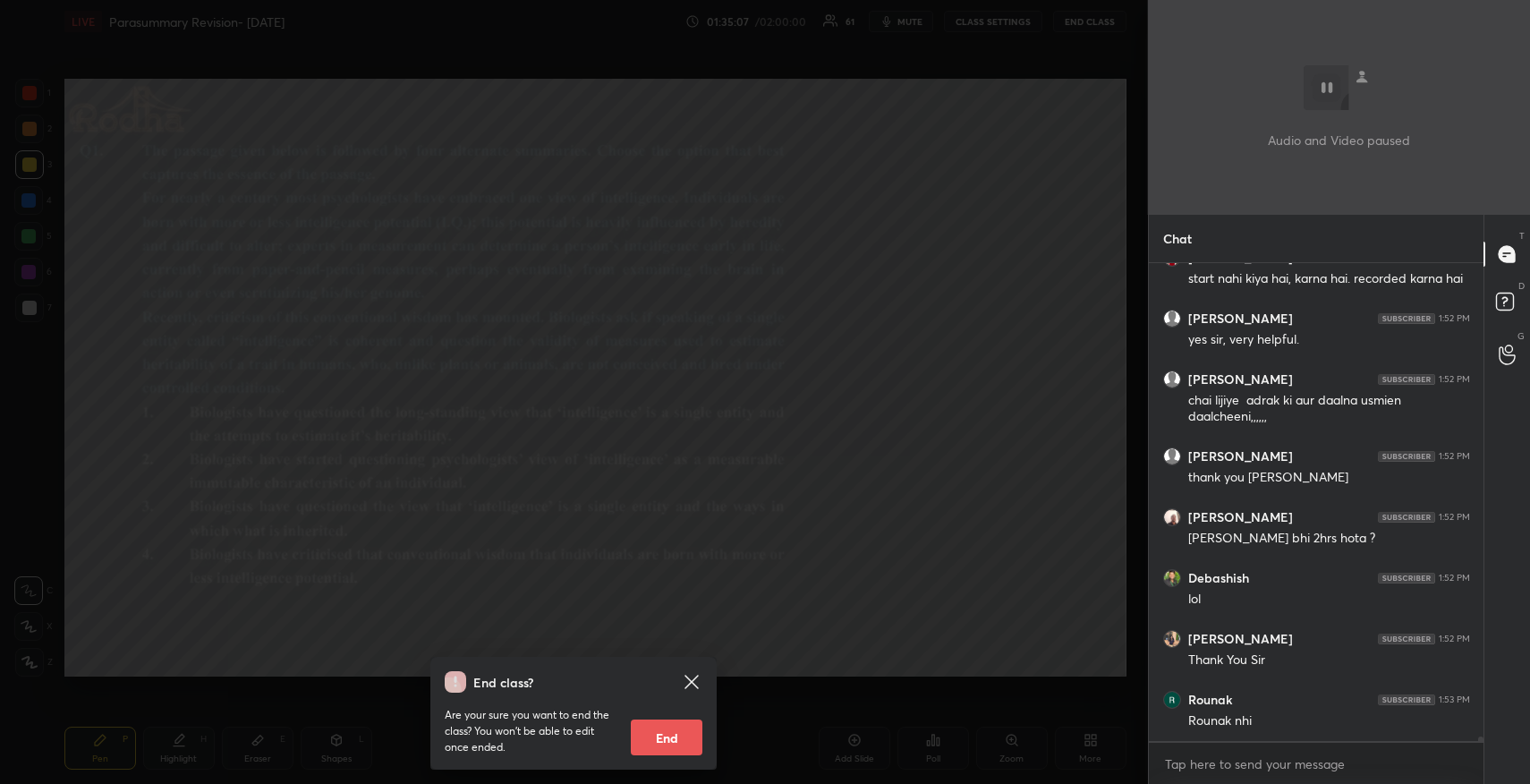
click at [672, 726] on button "End" at bounding box center [666, 736] width 71 height 36
type textarea "x"
